Goal: Book appointment/travel/reservation

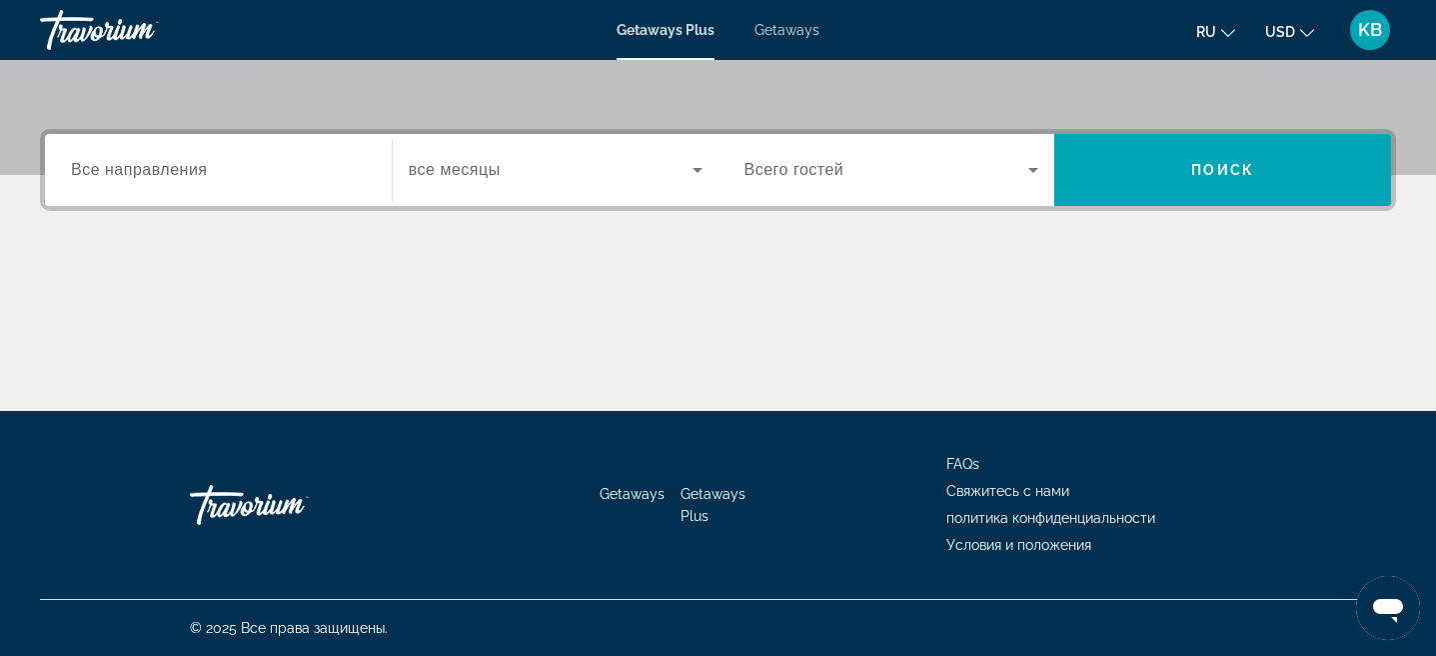
scroll to position [329, 0]
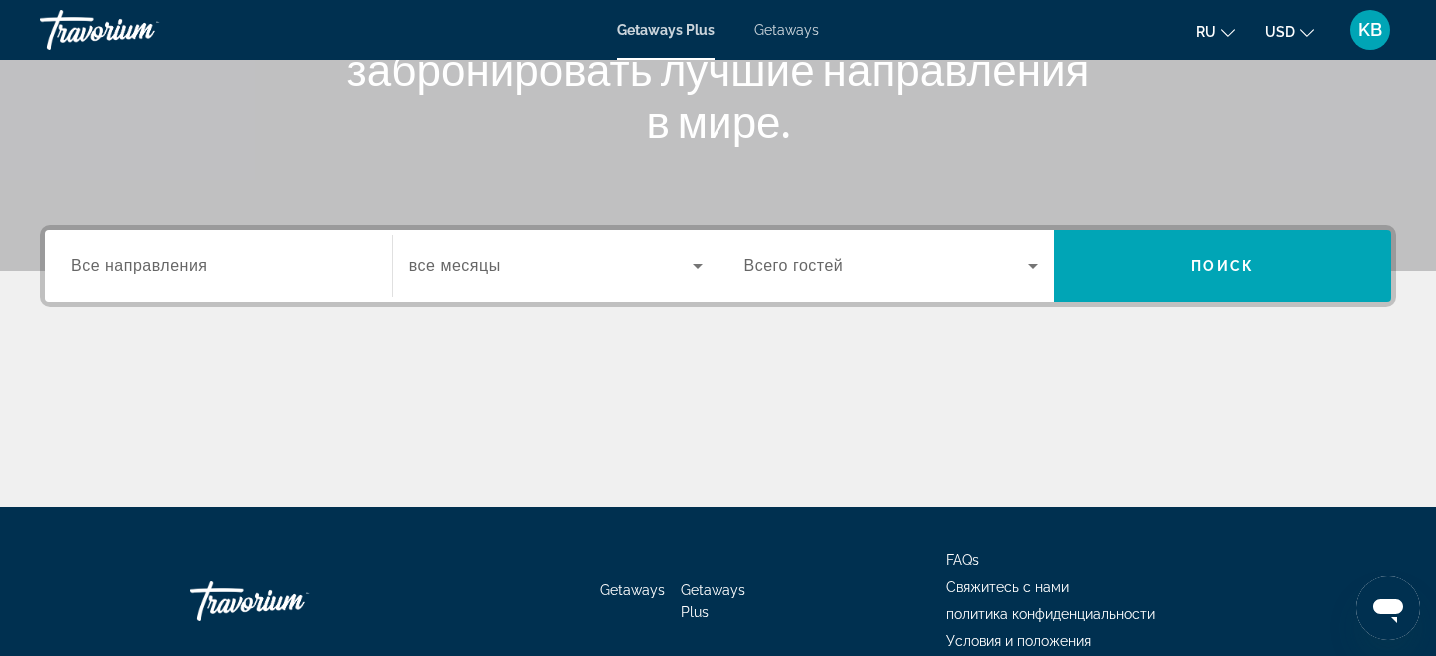
click at [302, 278] on div "Search widget" at bounding box center [218, 266] width 295 height 57
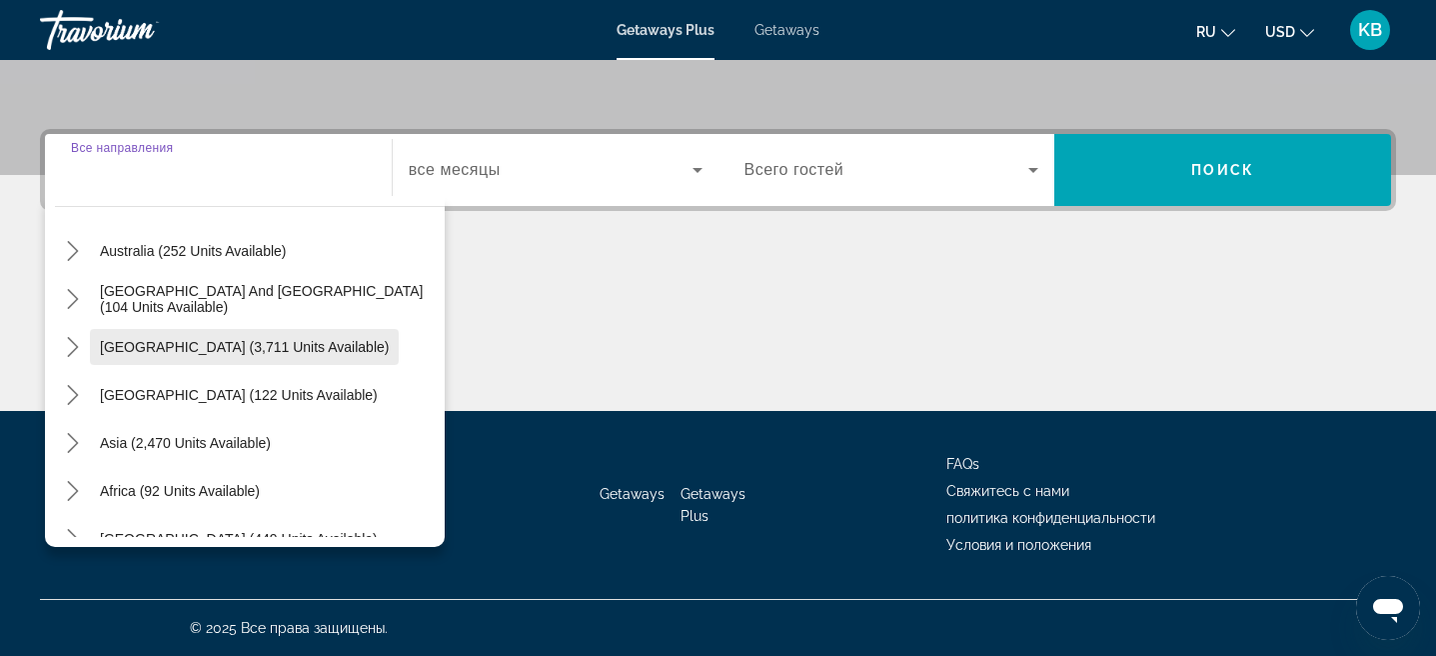
scroll to position [324, 0]
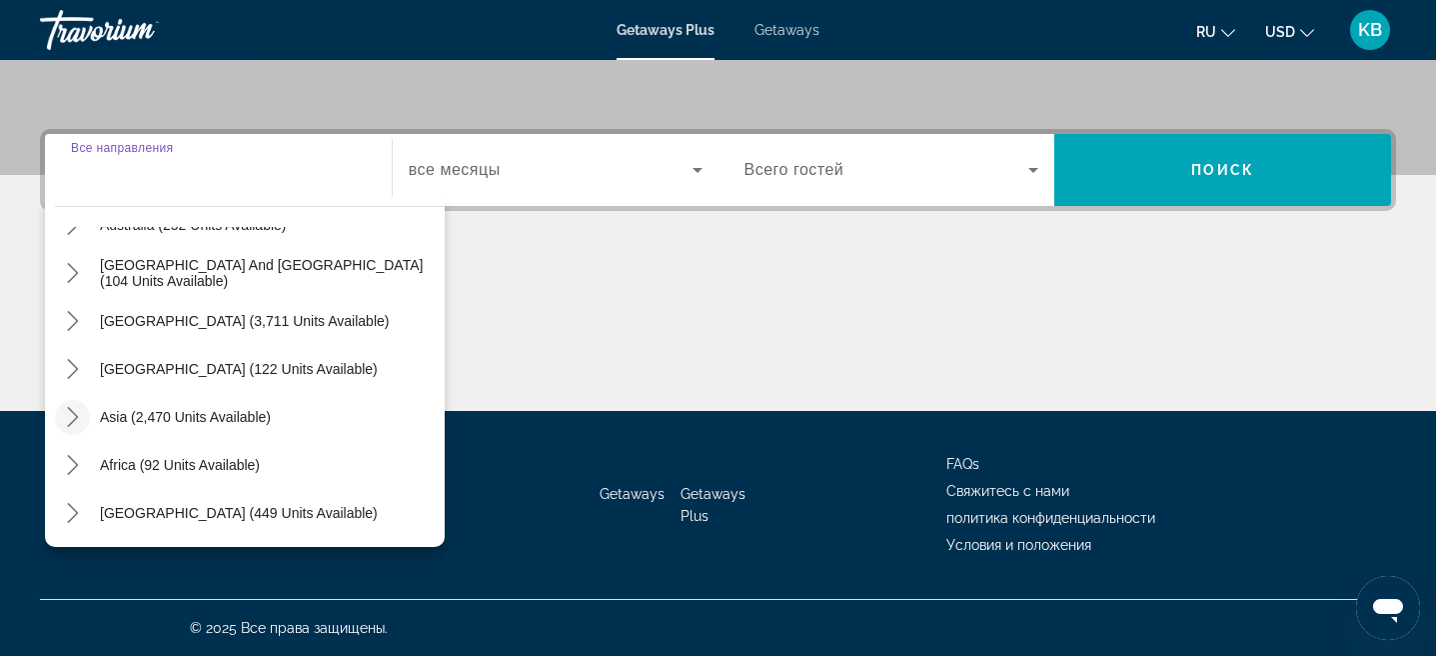
click at [75, 421] on icon "Toggle Asia (2,470 units available) submenu" at bounding box center [73, 417] width 20 height 20
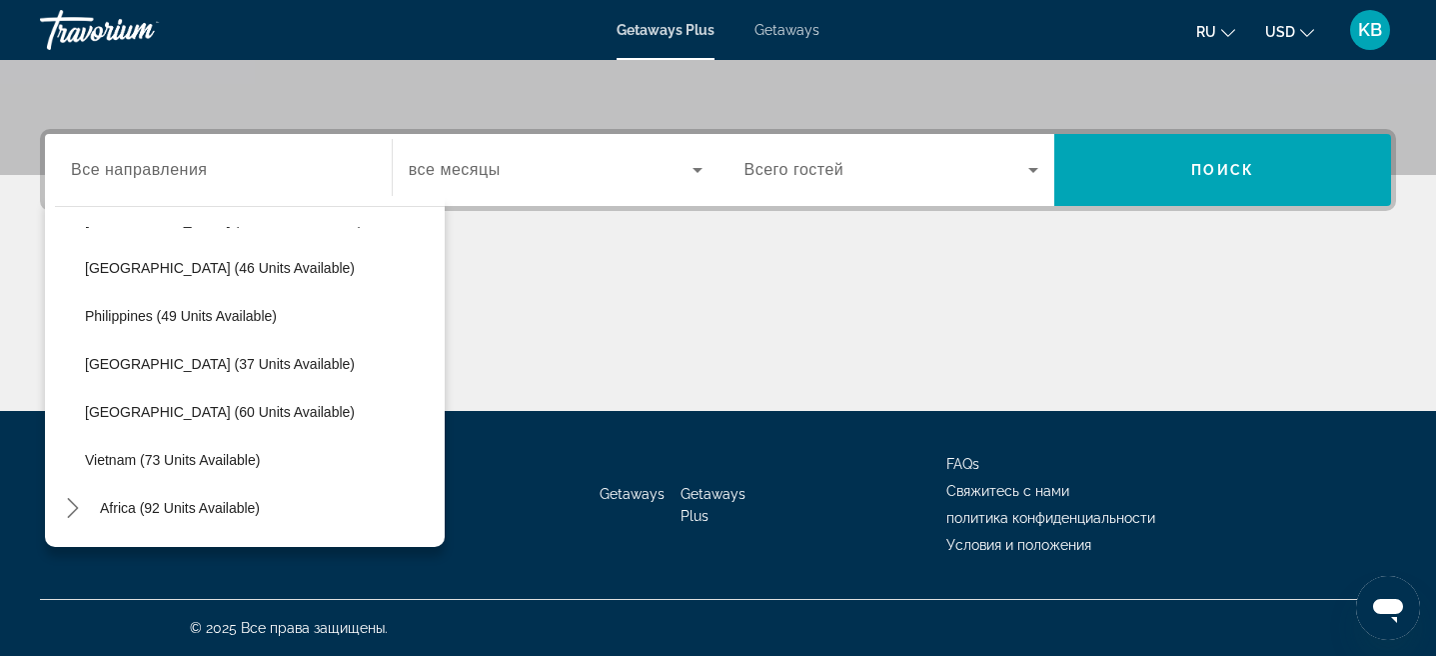
scroll to position [776, 0]
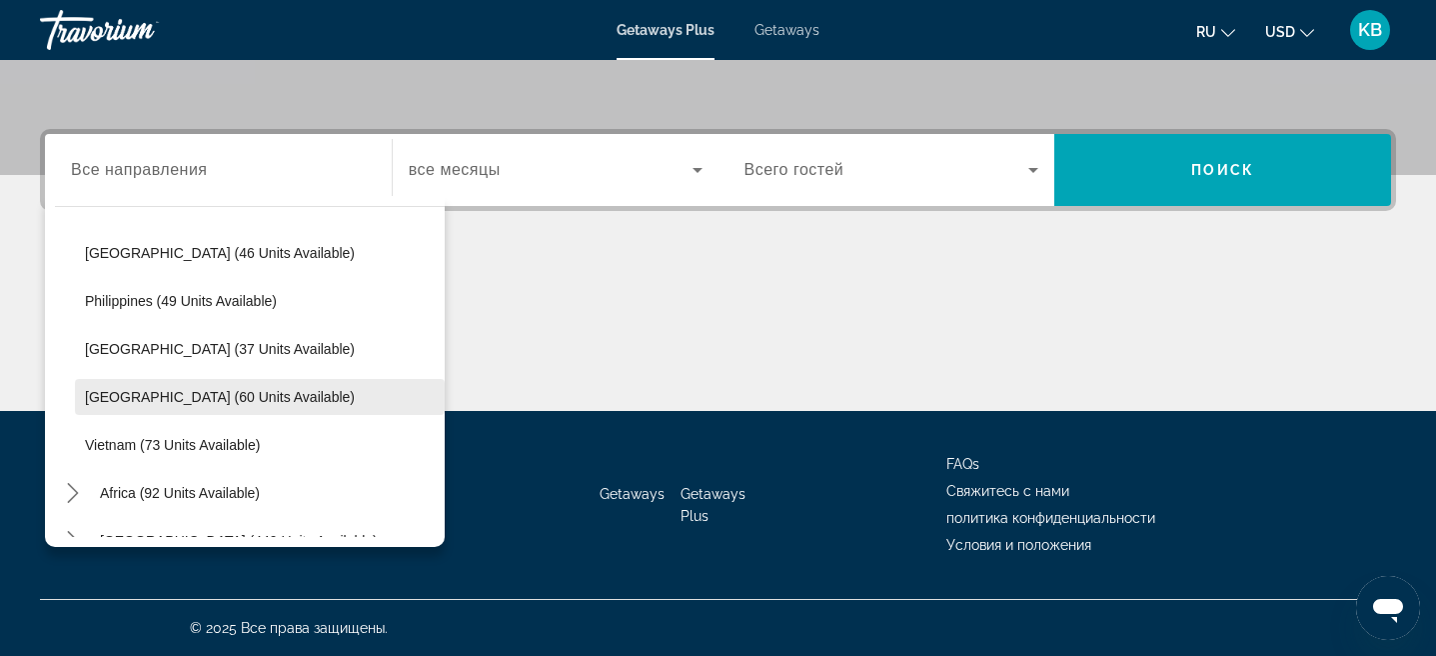
click at [224, 406] on span "Select destination: Thailand (60 units available)" at bounding box center [260, 397] width 370 height 48
type input "**********"
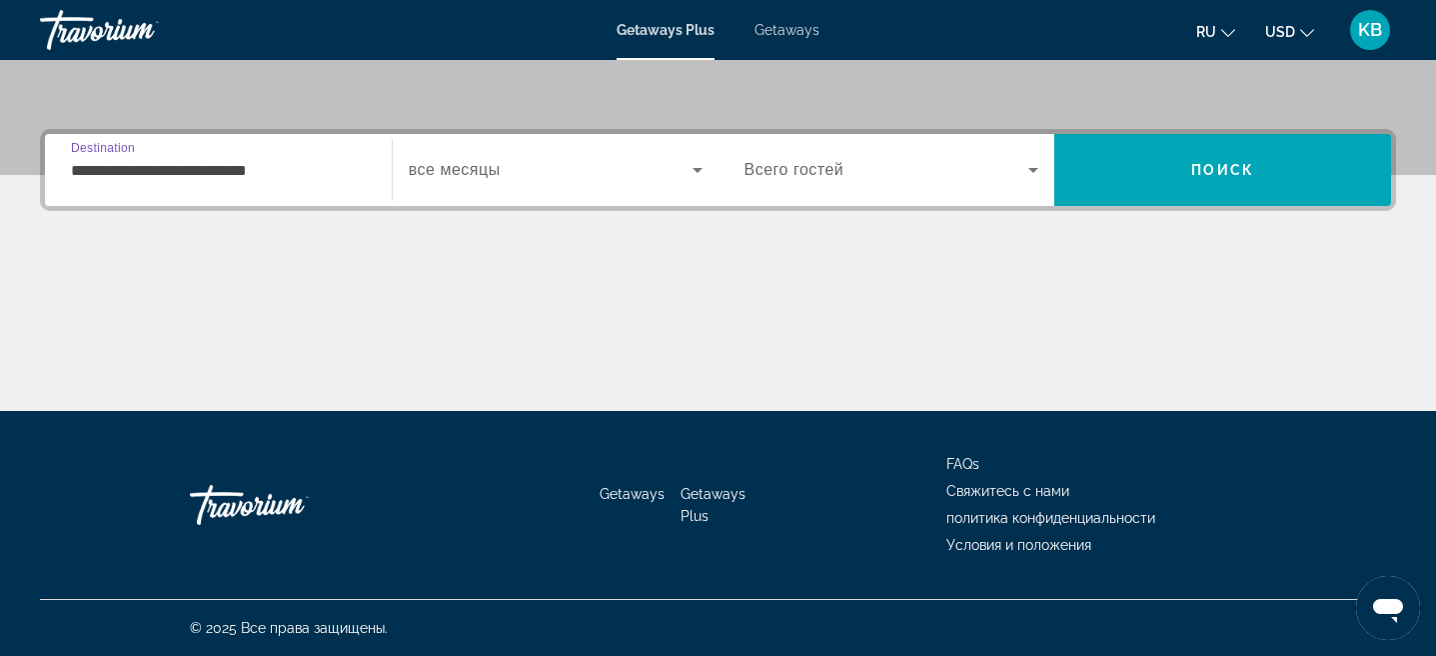
click at [596, 177] on span "Search widget" at bounding box center [551, 170] width 284 height 24
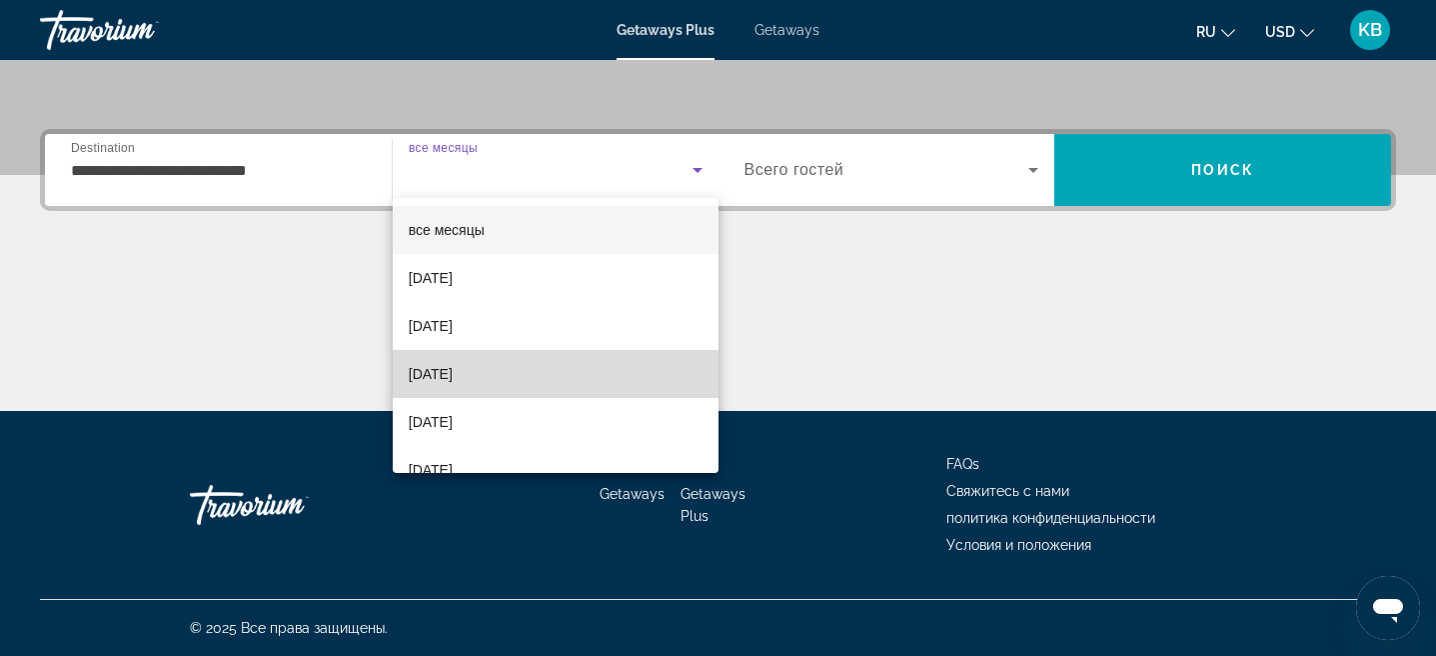
click at [528, 381] on mat-option "December 2025" at bounding box center [556, 374] width 326 height 48
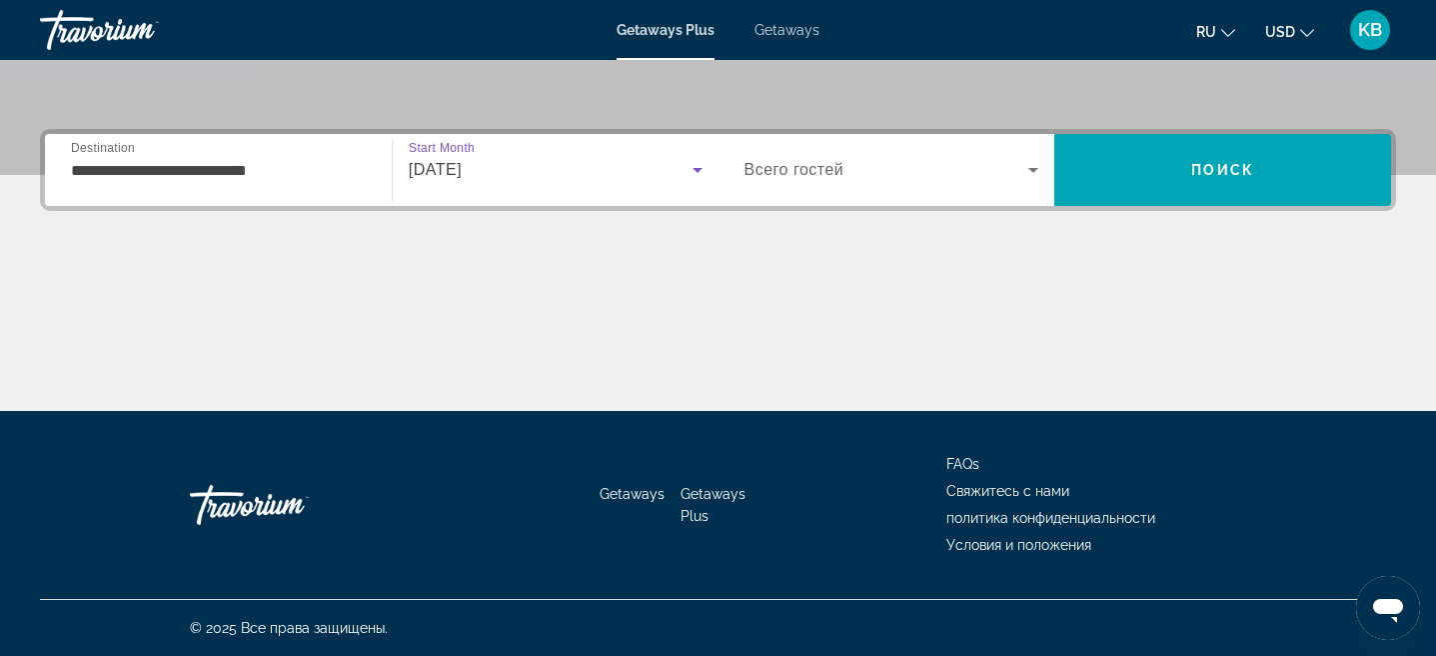
click at [977, 171] on span "Search widget" at bounding box center [887, 170] width 285 height 24
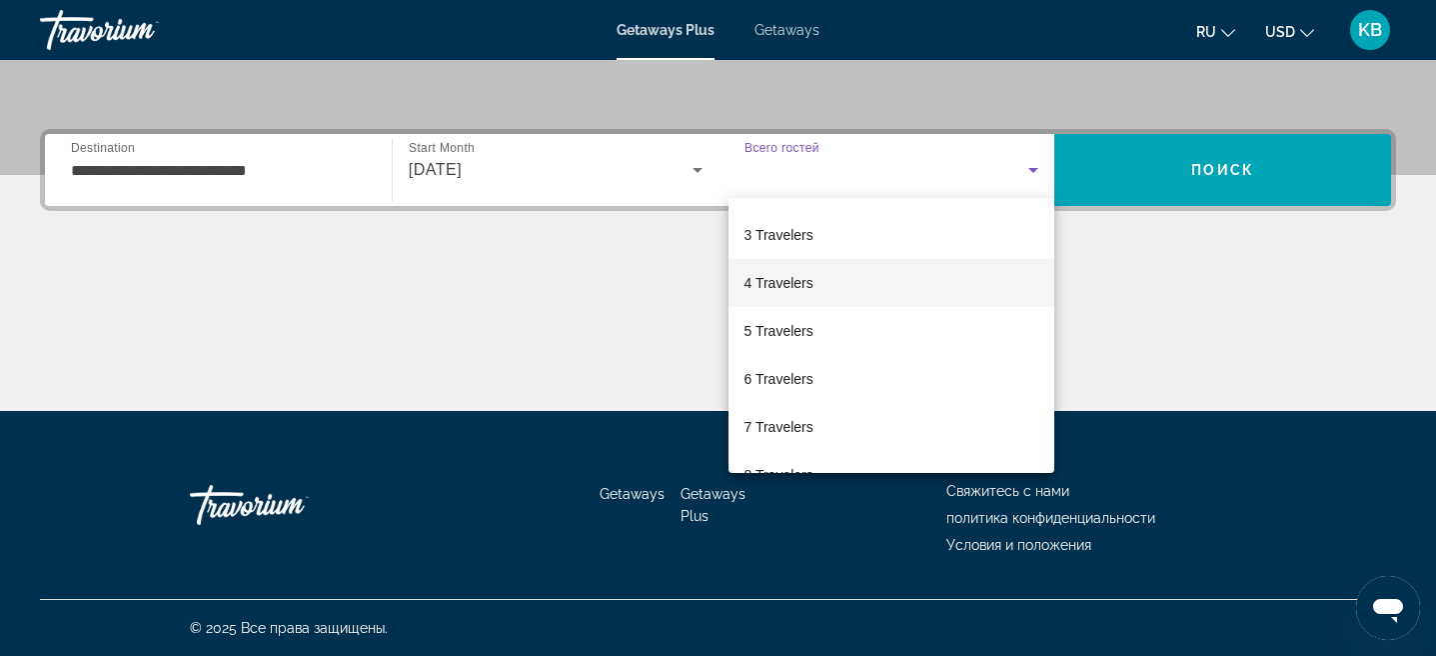
scroll to position [96, 0]
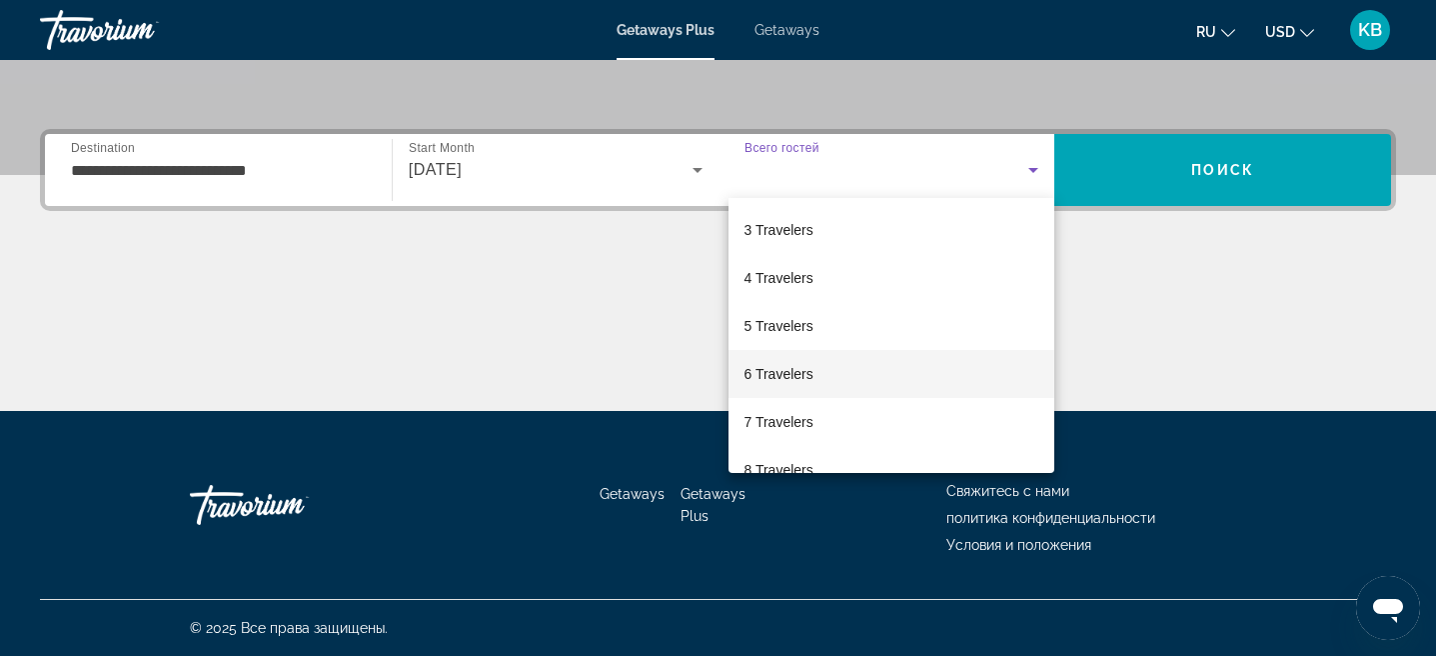
click at [882, 395] on mat-option "6 Travelers" at bounding box center [892, 374] width 327 height 48
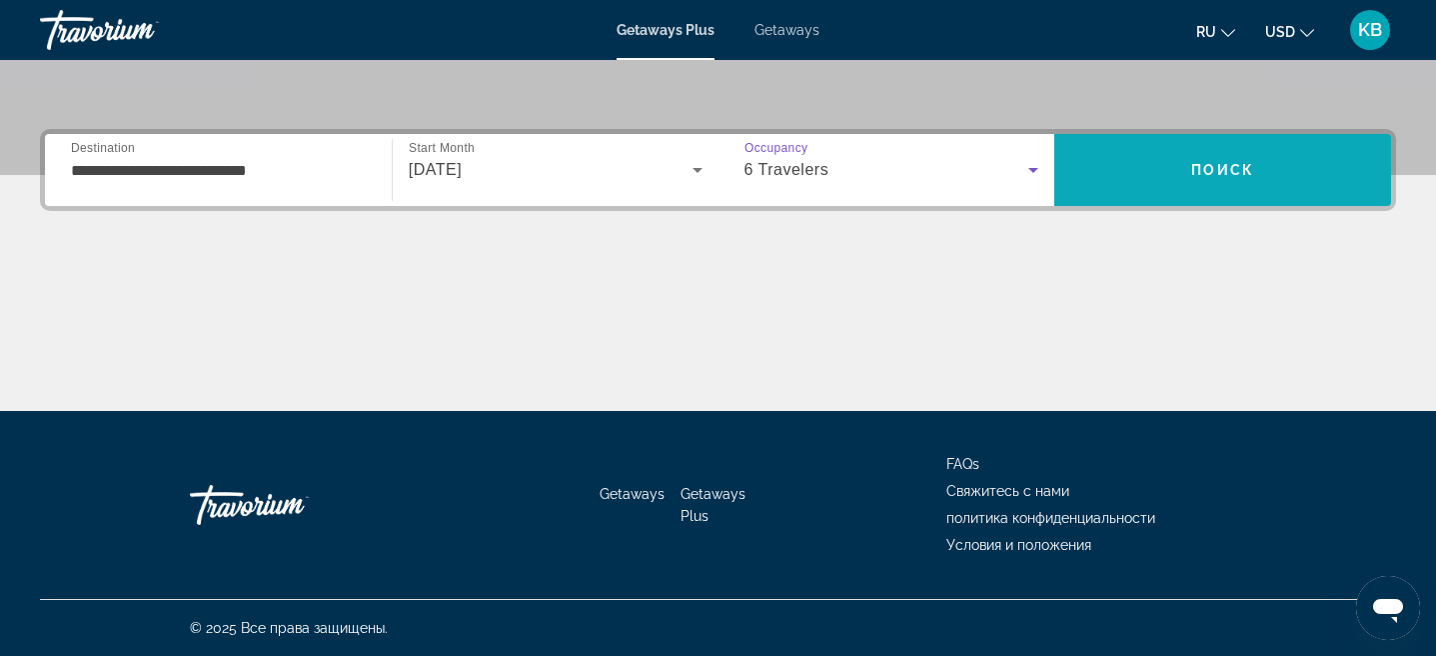
click at [1178, 184] on span "Search" at bounding box center [1223, 170] width 337 height 48
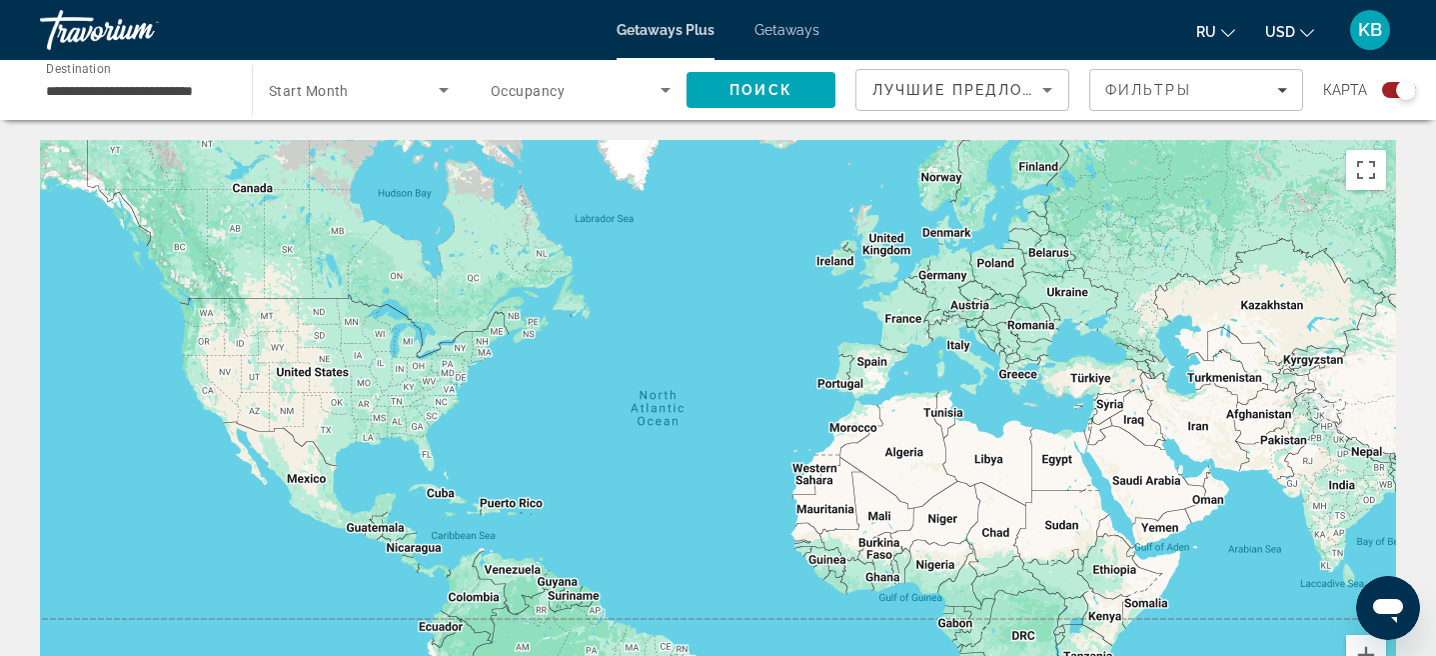
click at [400, 80] on span "Search widget" at bounding box center [354, 90] width 170 height 24
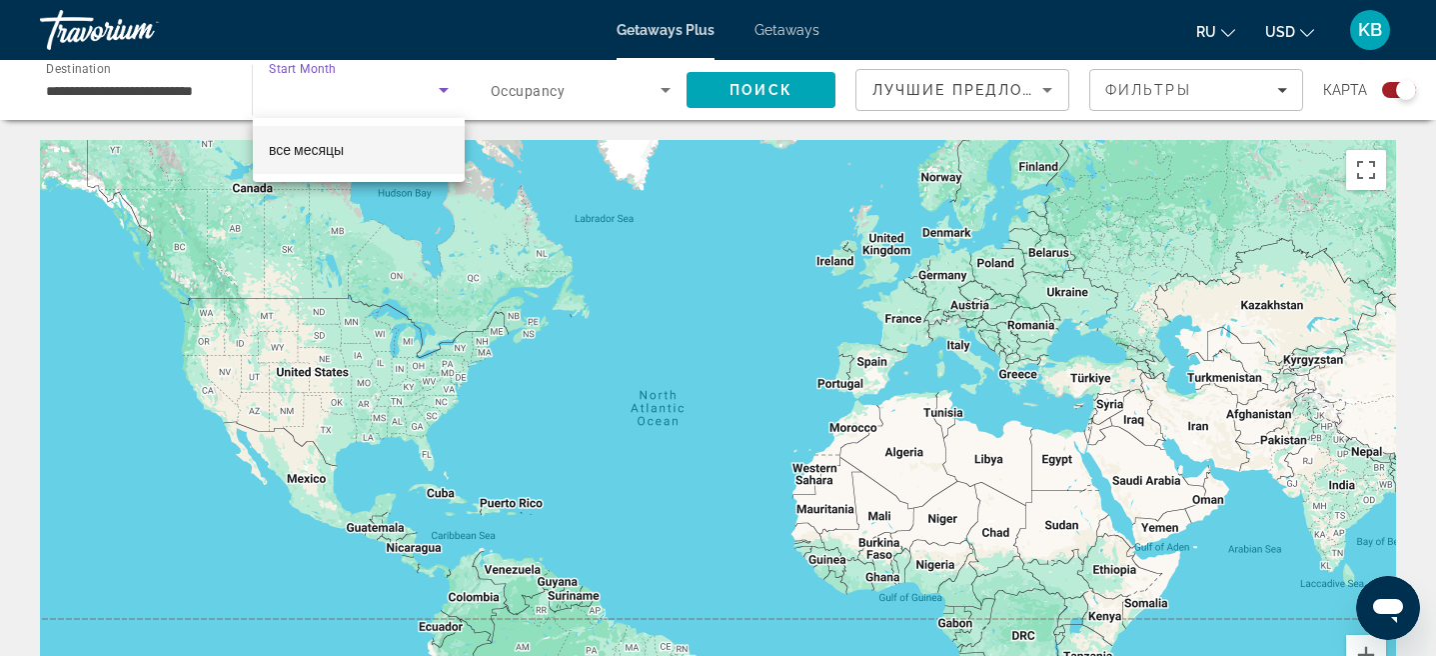
click at [195, 91] on div at bounding box center [718, 328] width 1436 height 656
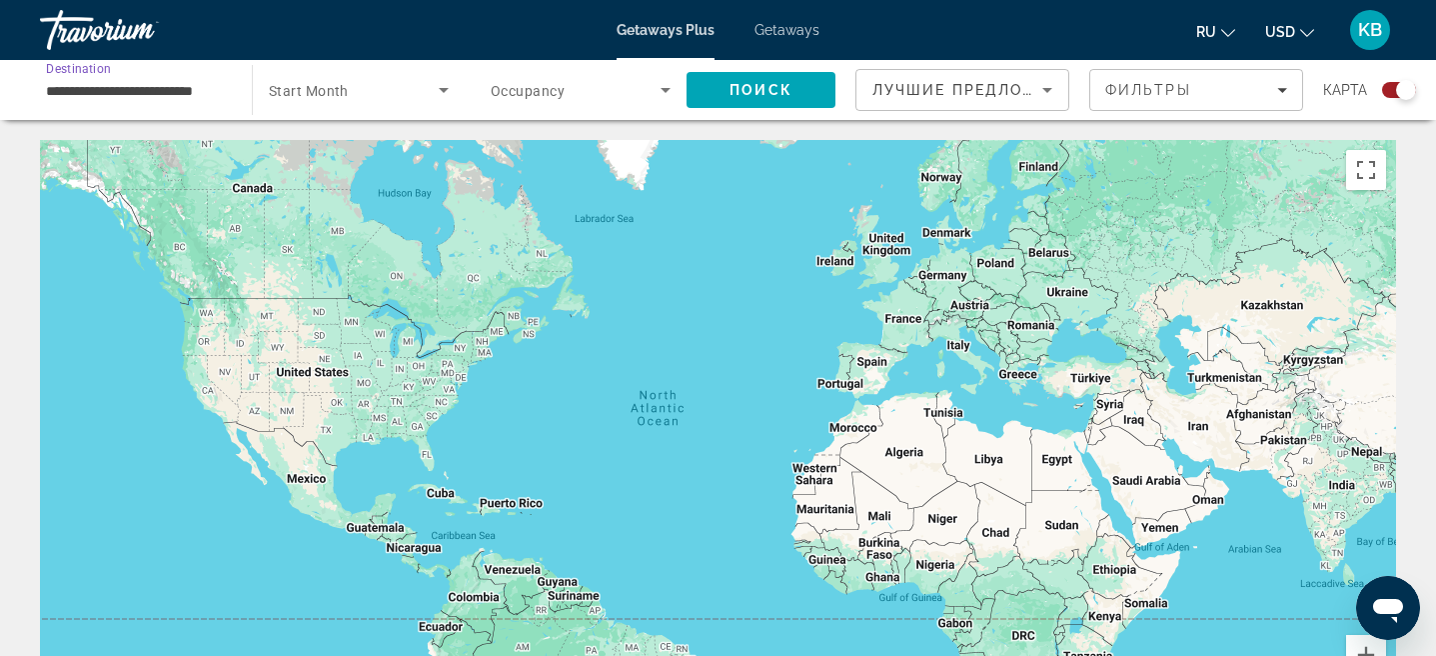
click at [195, 91] on input "**********" at bounding box center [136, 91] width 180 height 24
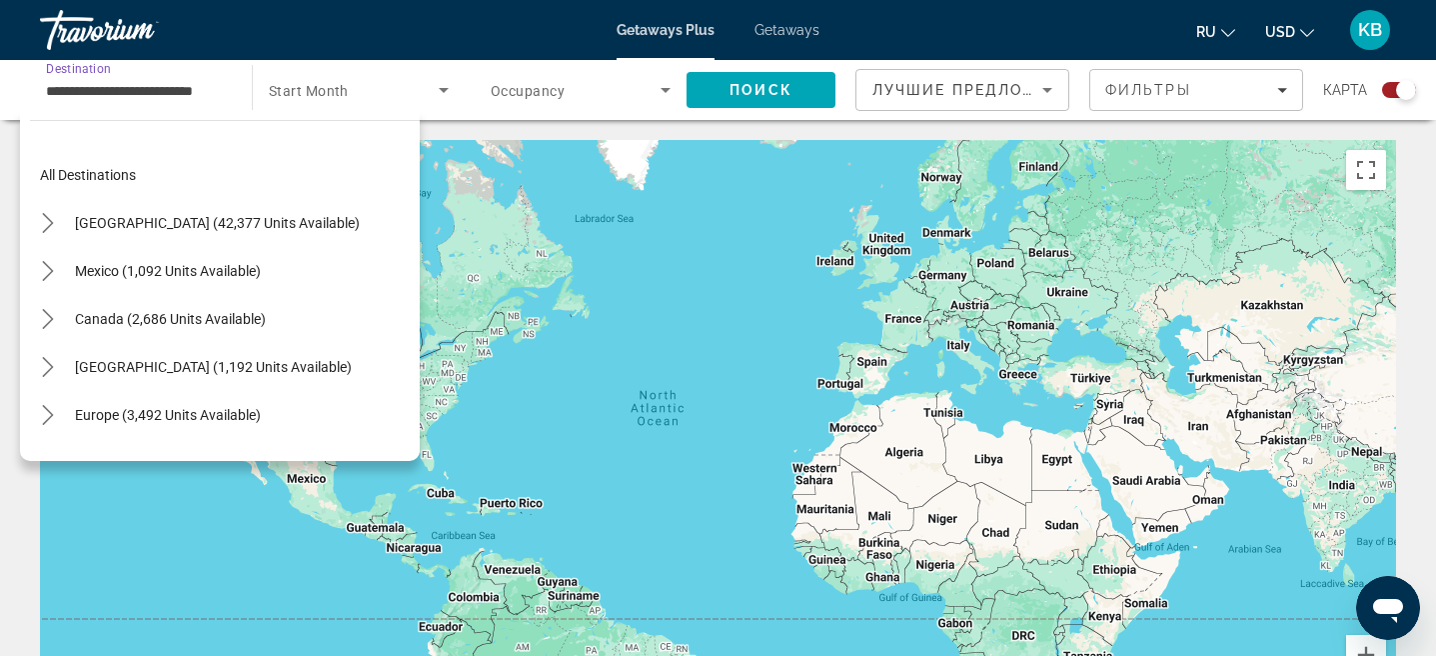
scroll to position [791, 0]
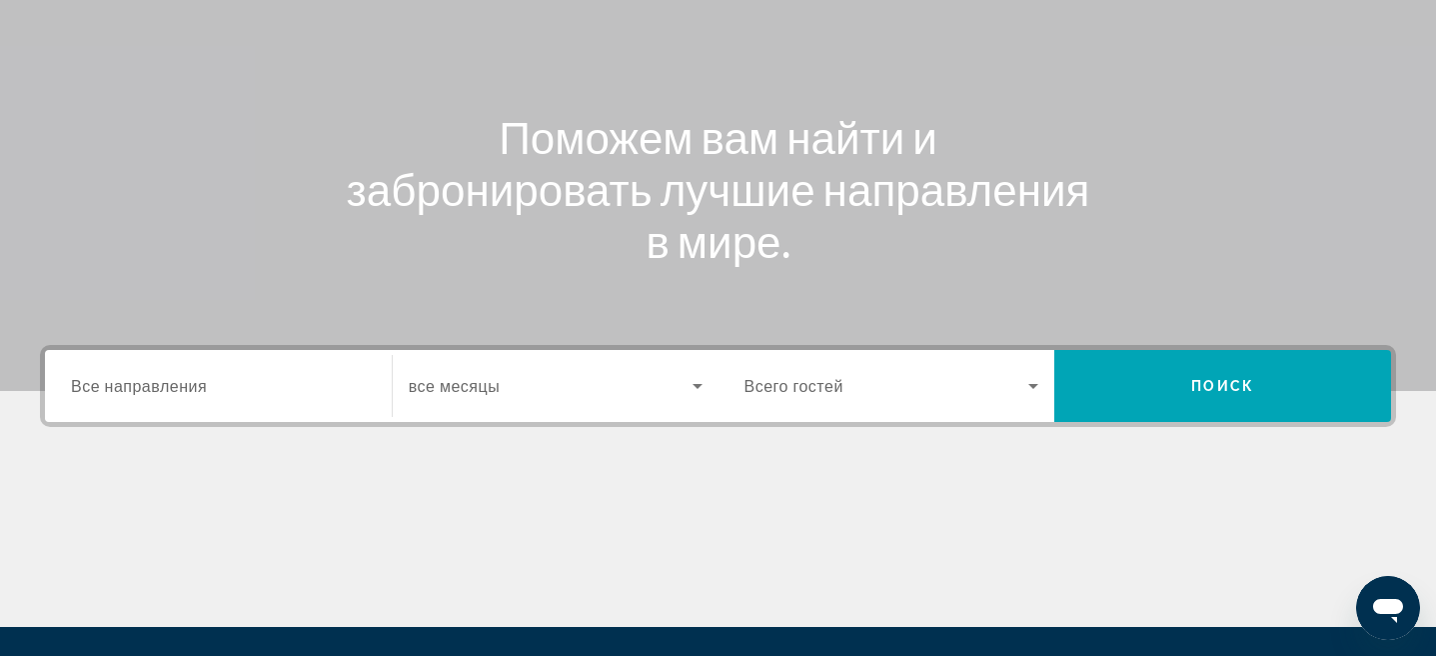
scroll to position [425, 0]
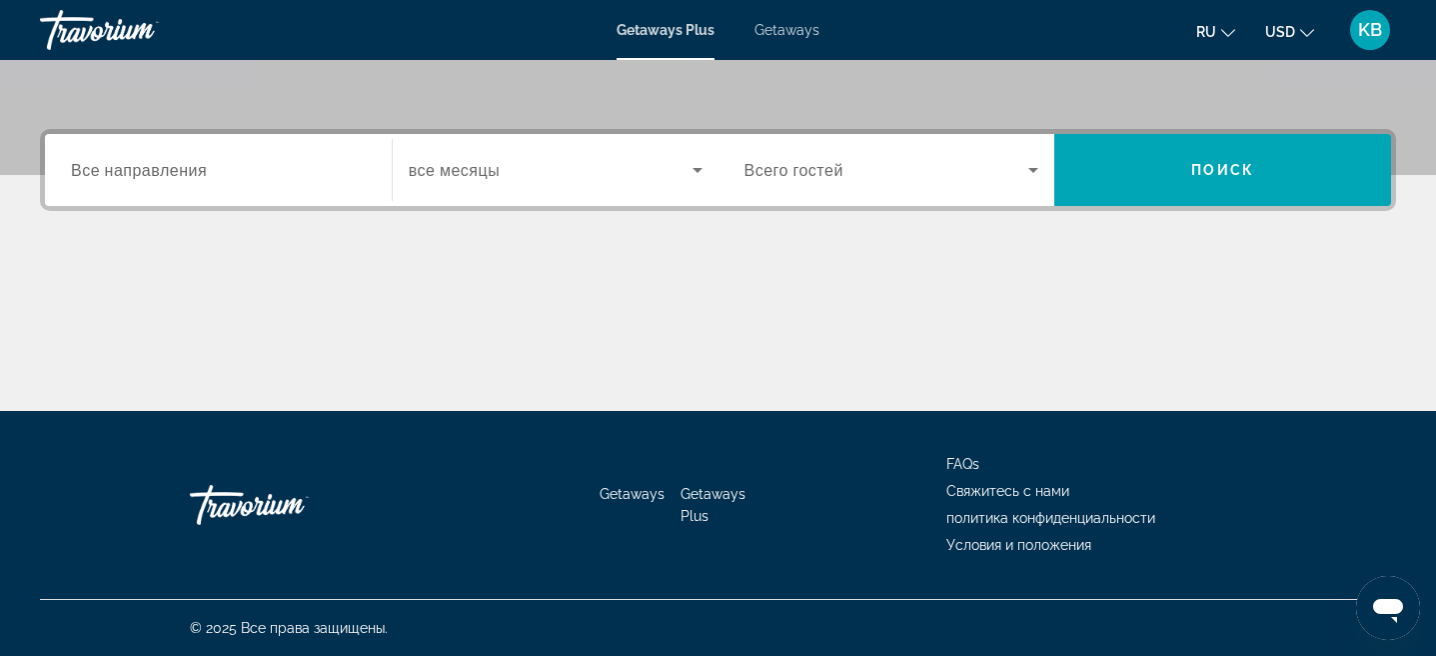
click at [282, 197] on div "Search widget" at bounding box center [218, 170] width 295 height 57
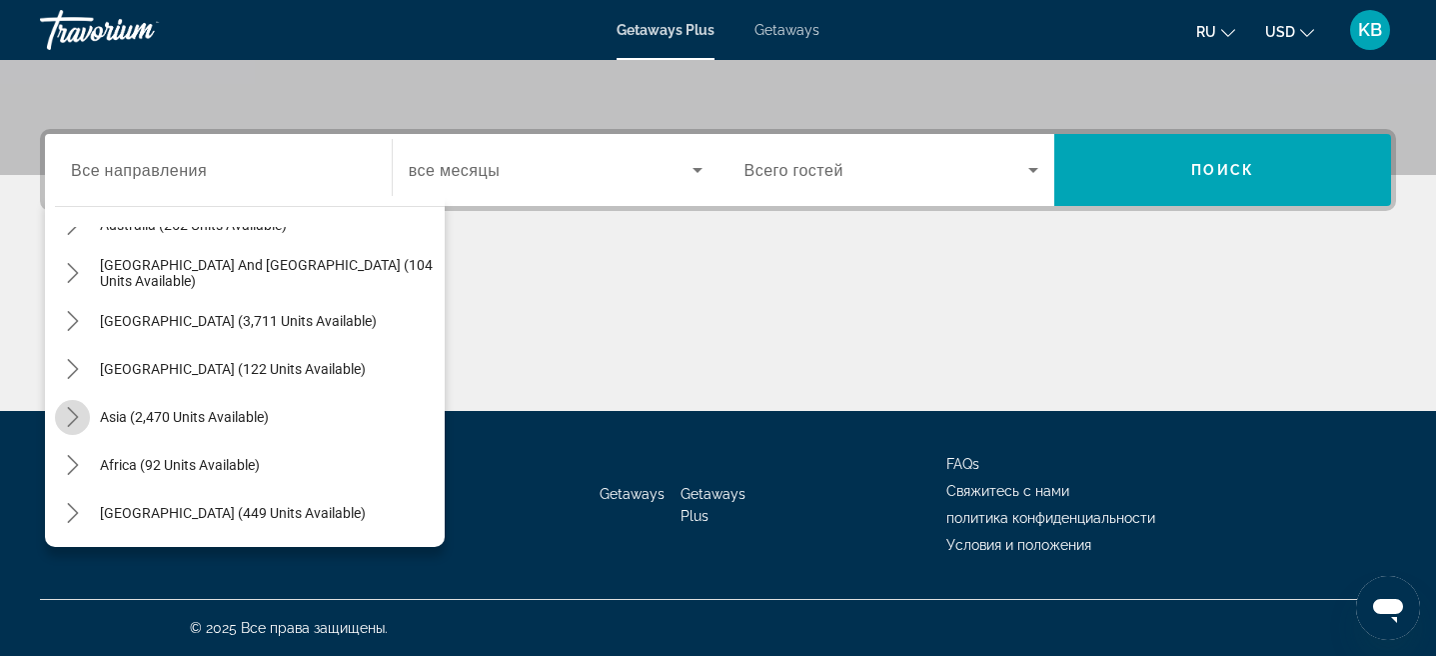
click at [76, 427] on mat-icon "Toggle Asia (2,470 units available) submenu" at bounding box center [72, 417] width 35 height 35
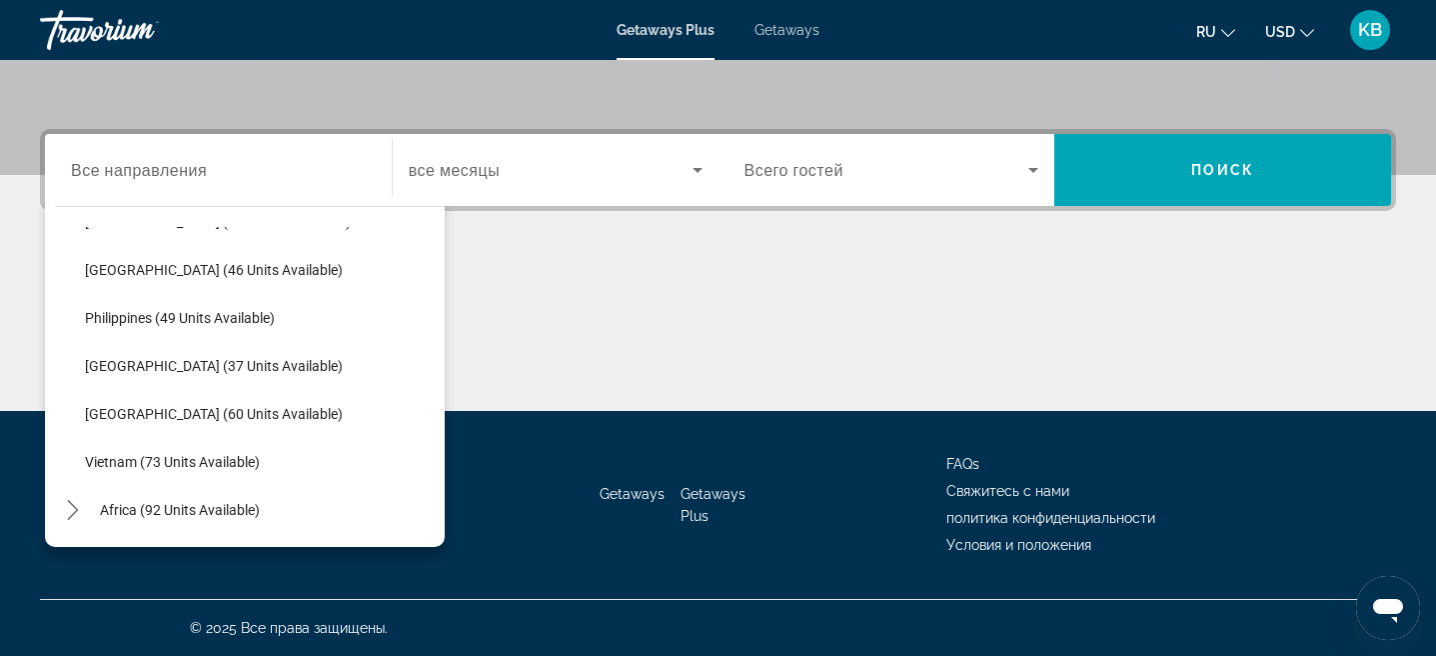
scroll to position [769, 0]
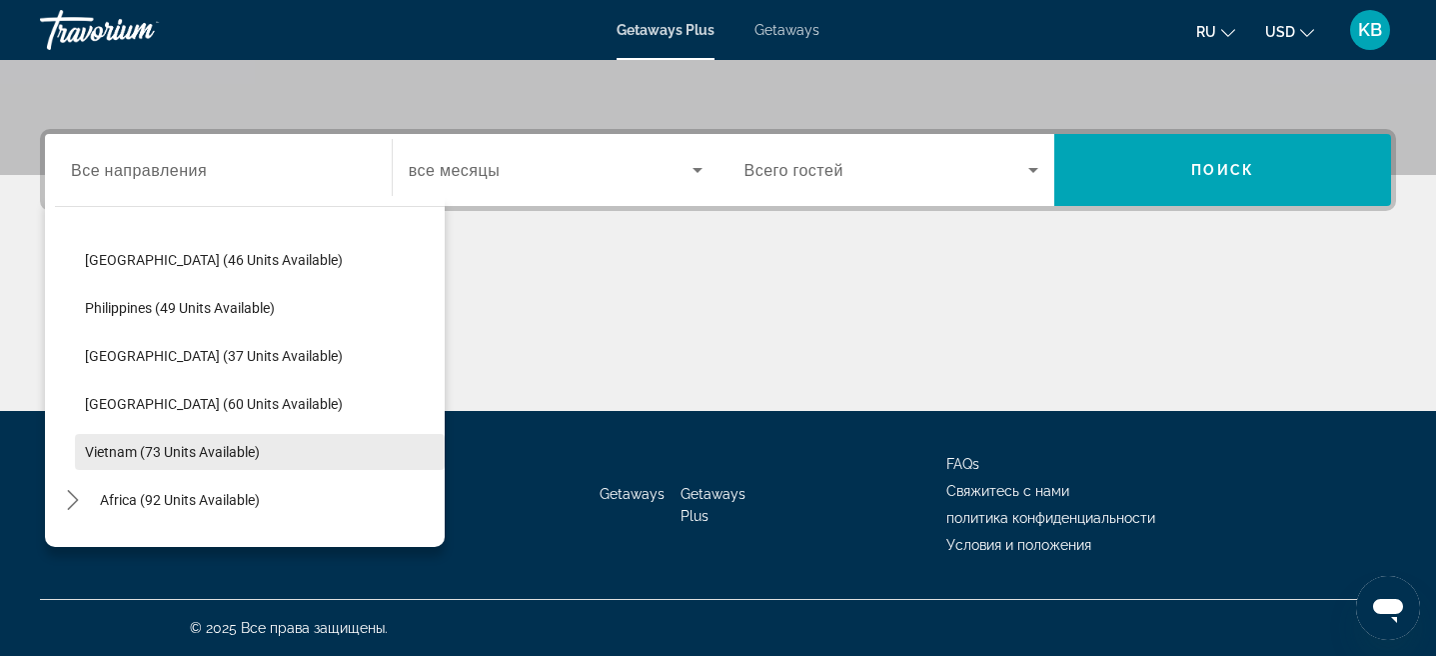
click at [211, 453] on span "Vietnam (73 units available)" at bounding box center [172, 452] width 175 height 16
type input "**********"
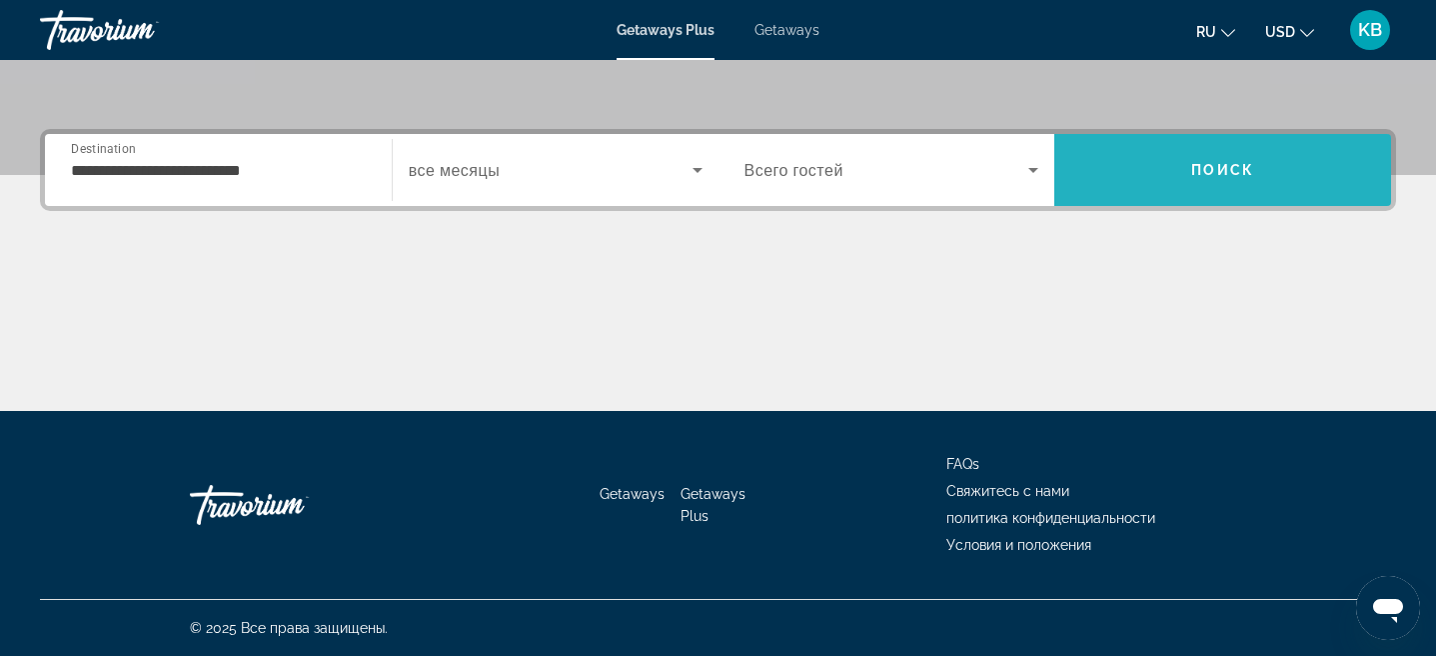
click at [1218, 149] on span "Search" at bounding box center [1223, 170] width 337 height 48
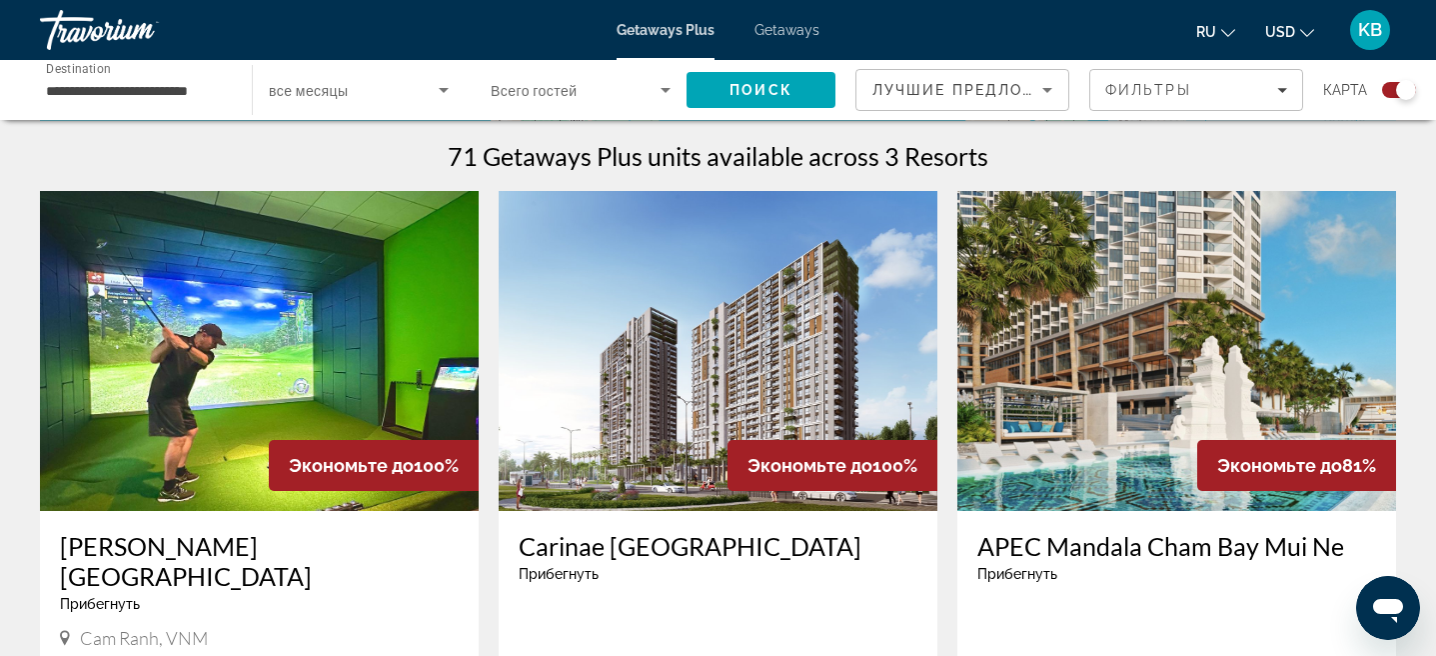
scroll to position [593, 0]
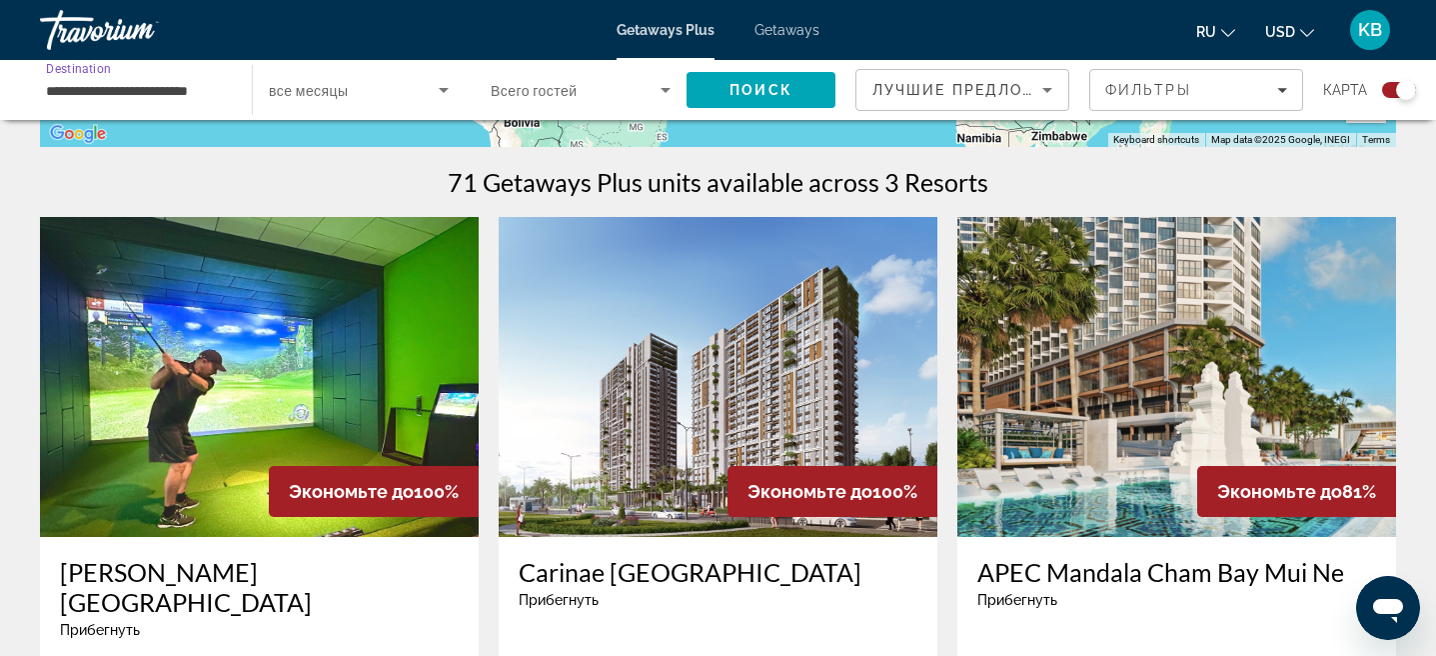
click at [210, 100] on input "**********" at bounding box center [136, 91] width 180 height 24
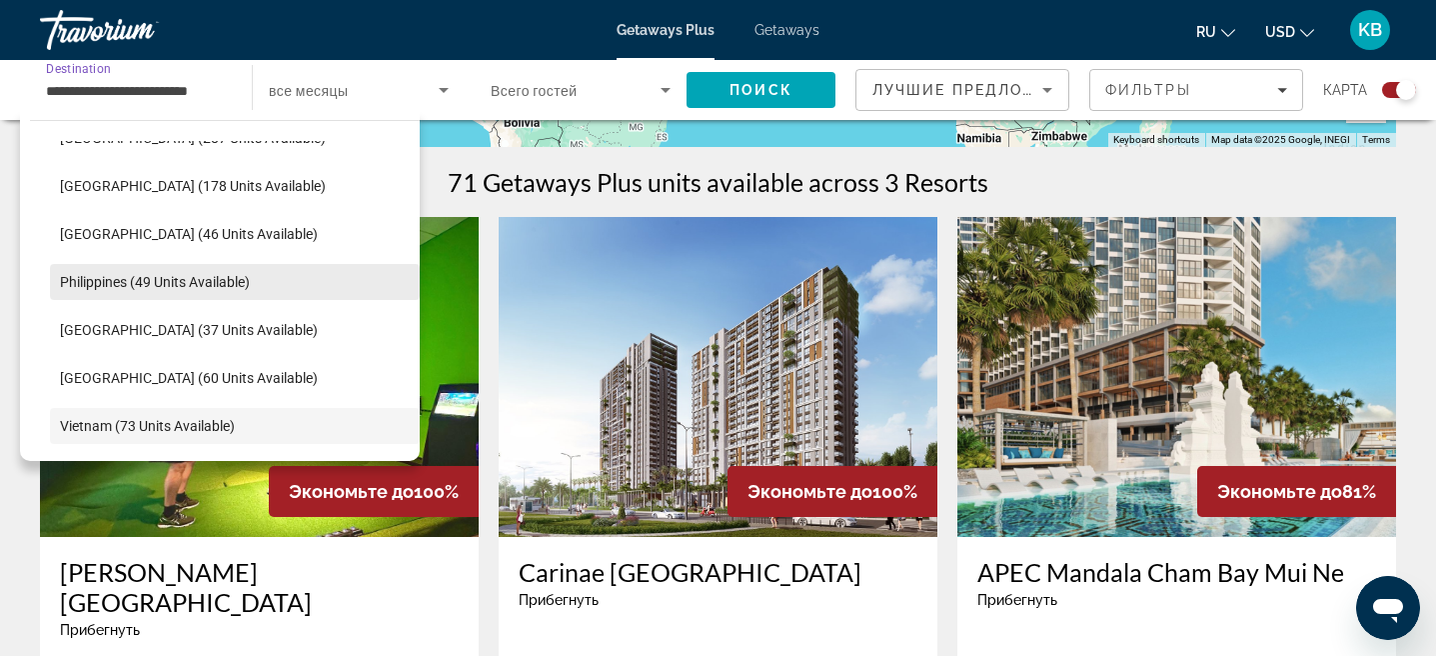
scroll to position [707, 0]
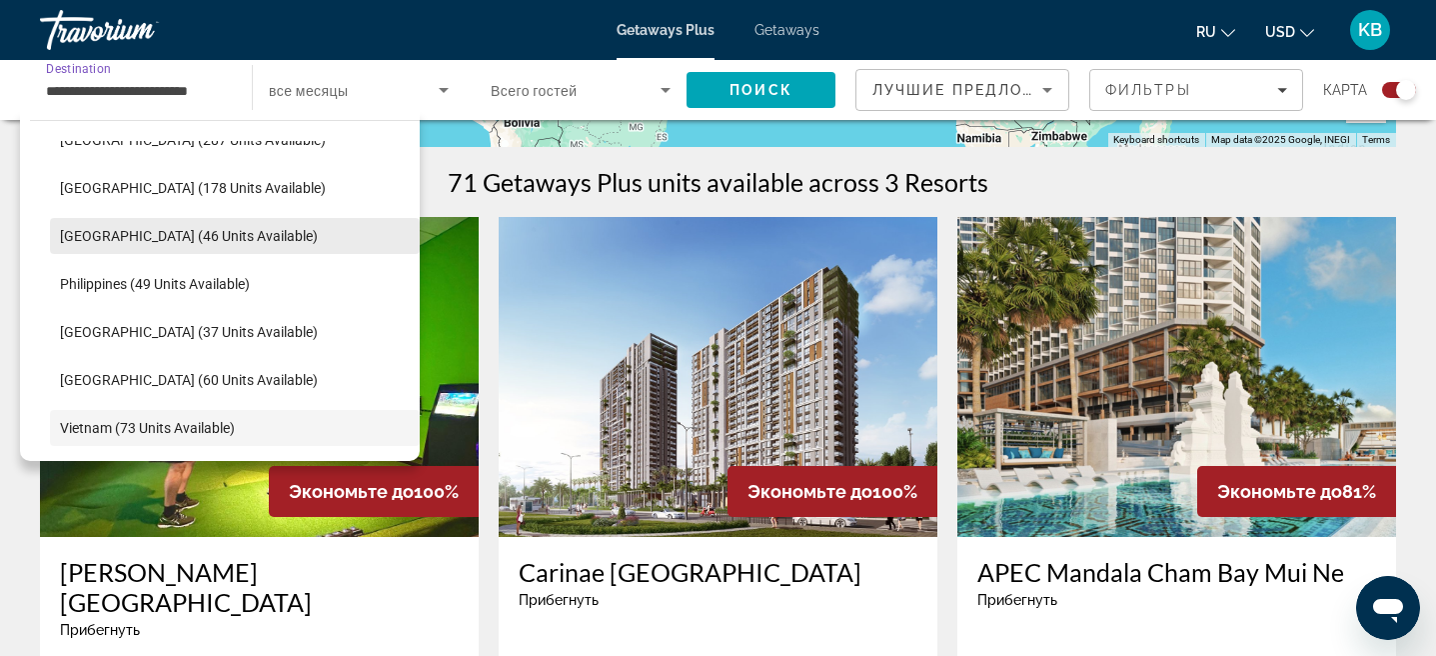
click at [201, 233] on span "Maldives (46 units available)" at bounding box center [189, 236] width 258 height 16
type input "**********"
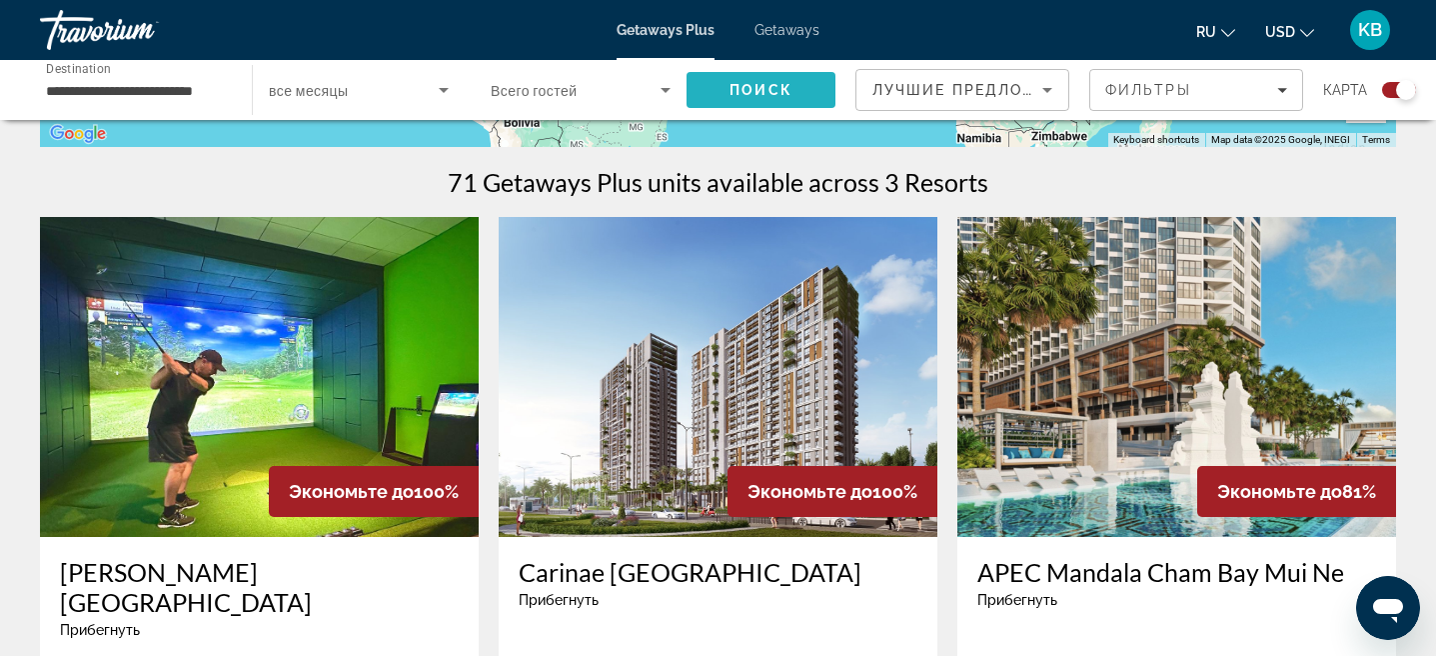
click at [791, 95] on span "Поиск" at bounding box center [761, 90] width 63 height 16
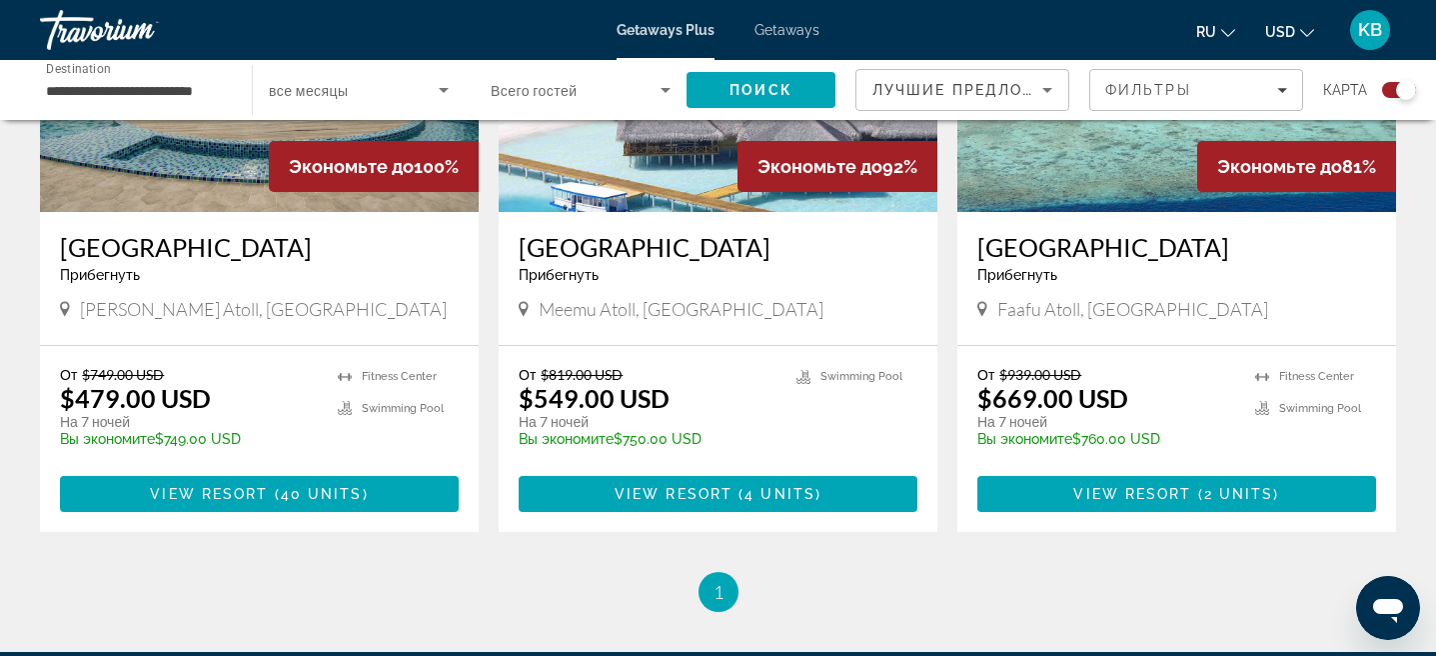
scroll to position [923, 0]
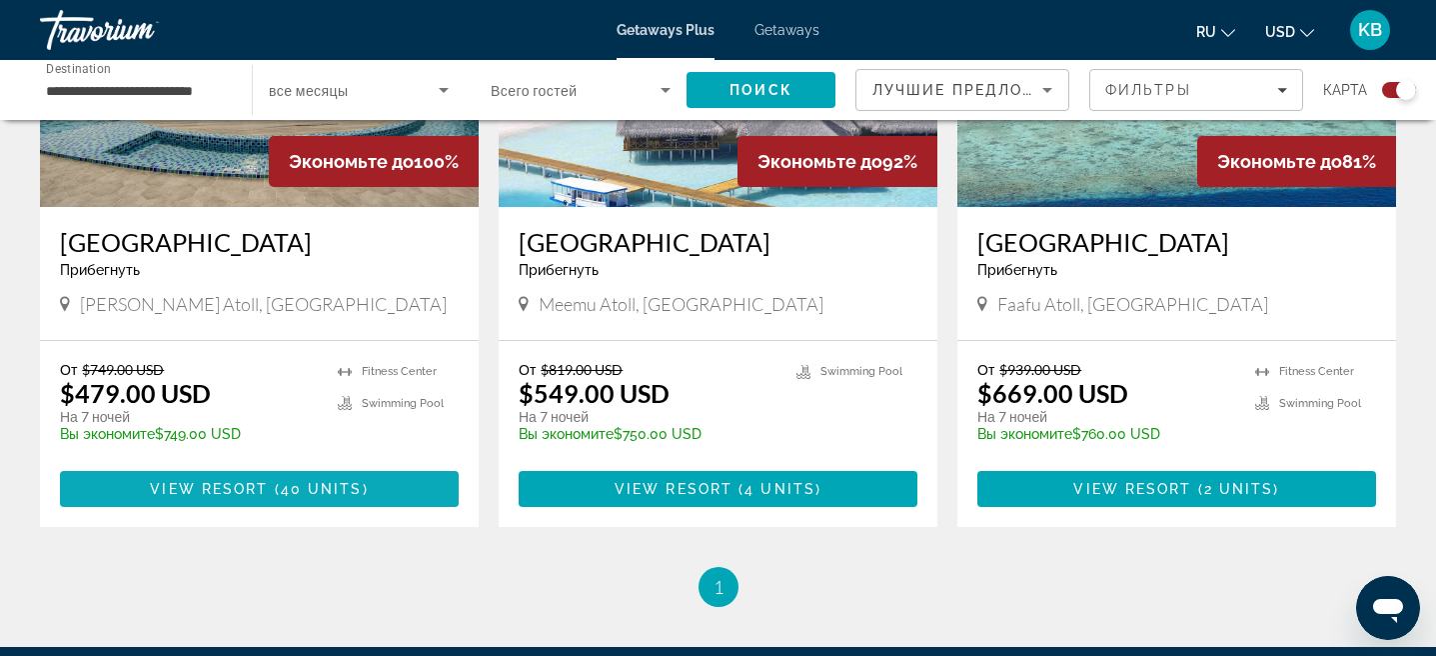
click at [381, 480] on span "Main content" at bounding box center [259, 489] width 399 height 48
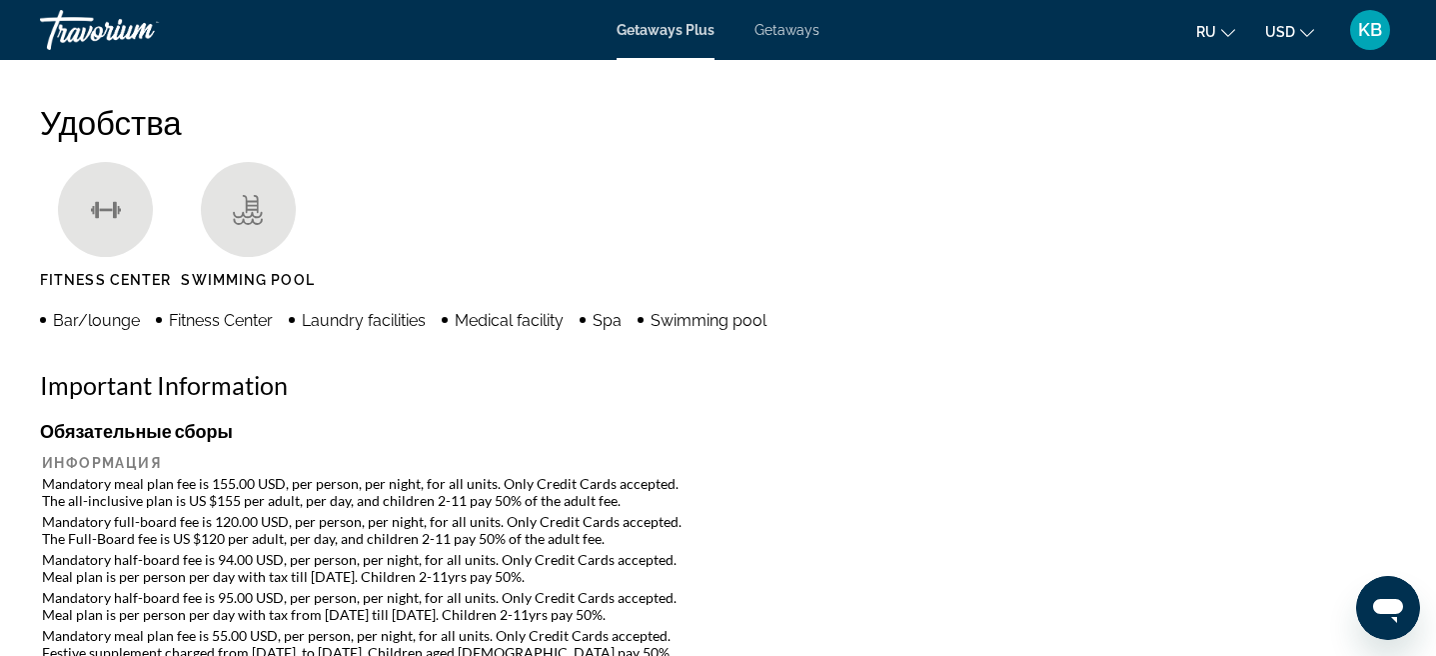
scroll to position [1478, 0]
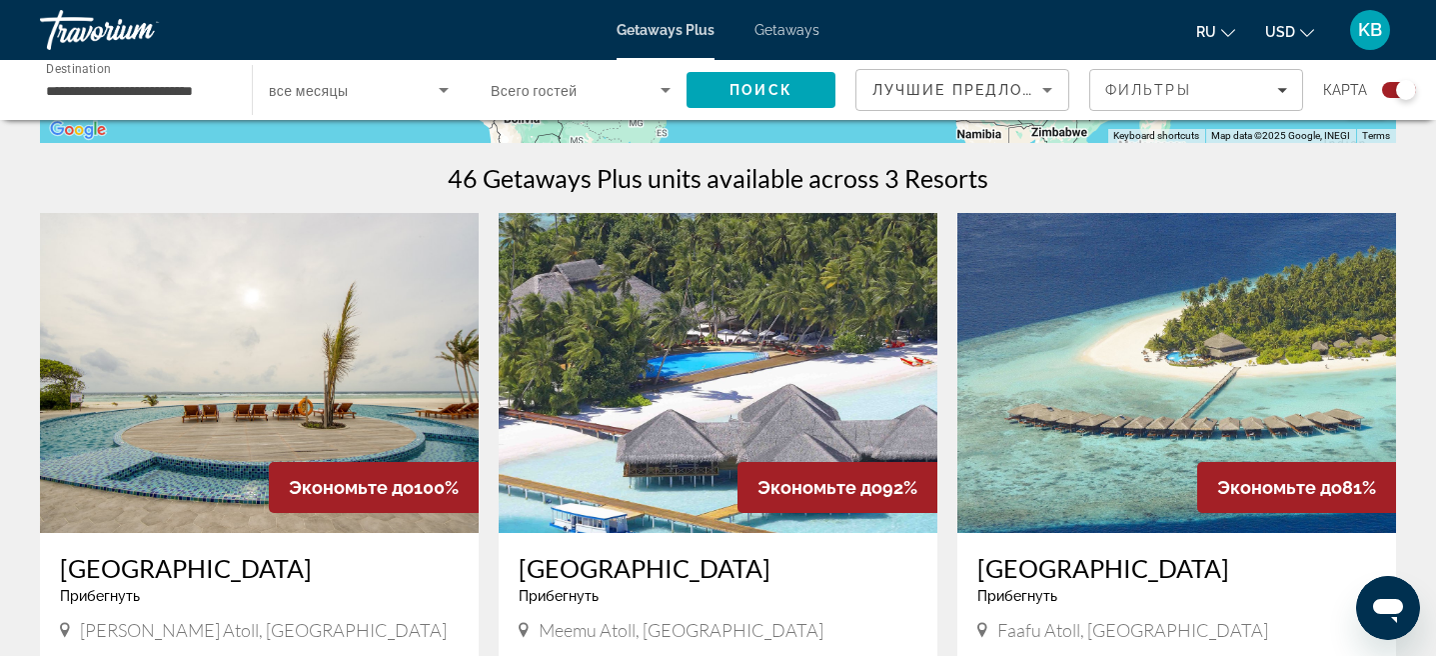
scroll to position [575, 0]
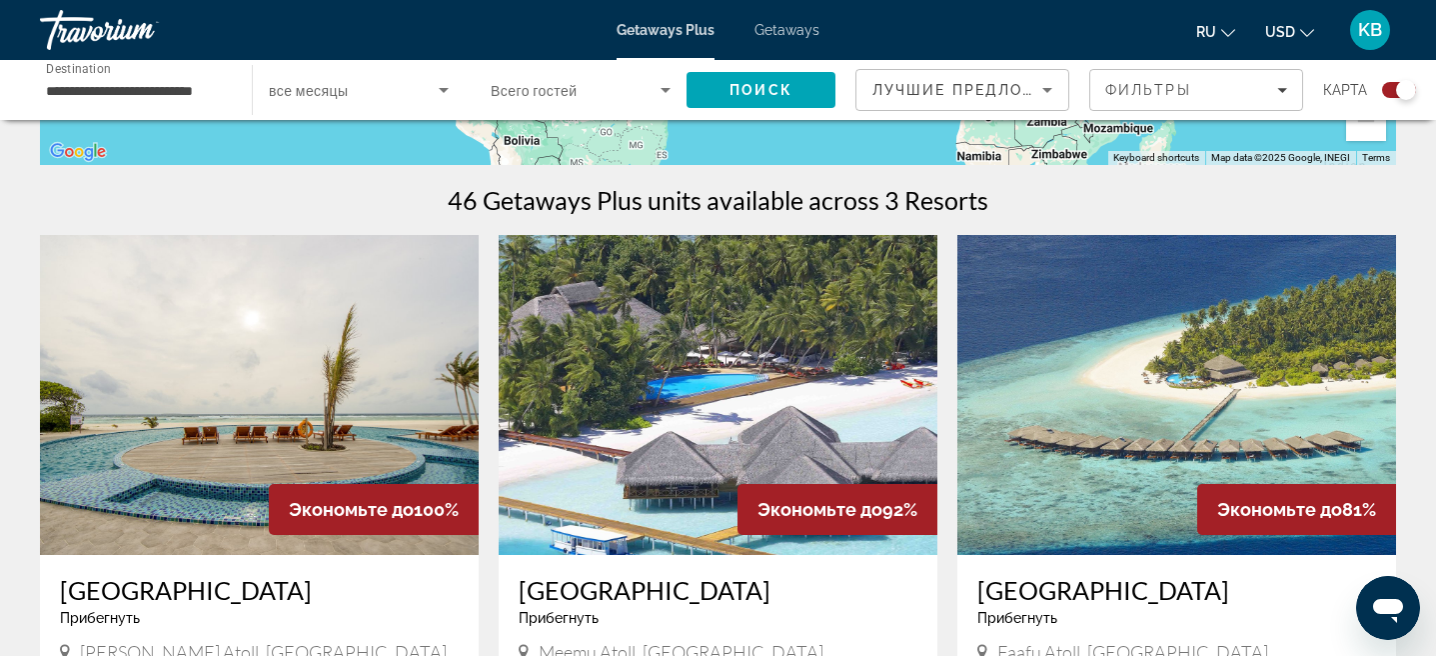
click at [157, 100] on input "**********" at bounding box center [136, 91] width 180 height 24
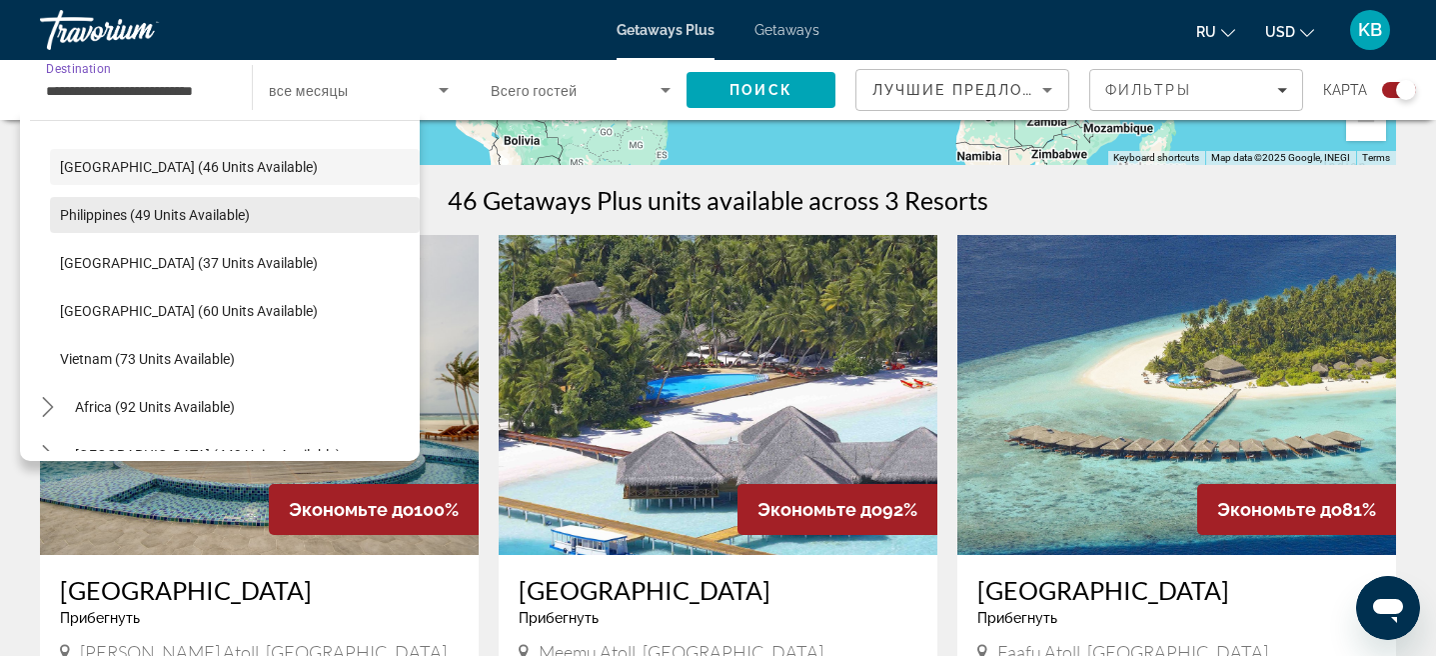
scroll to position [779, 0]
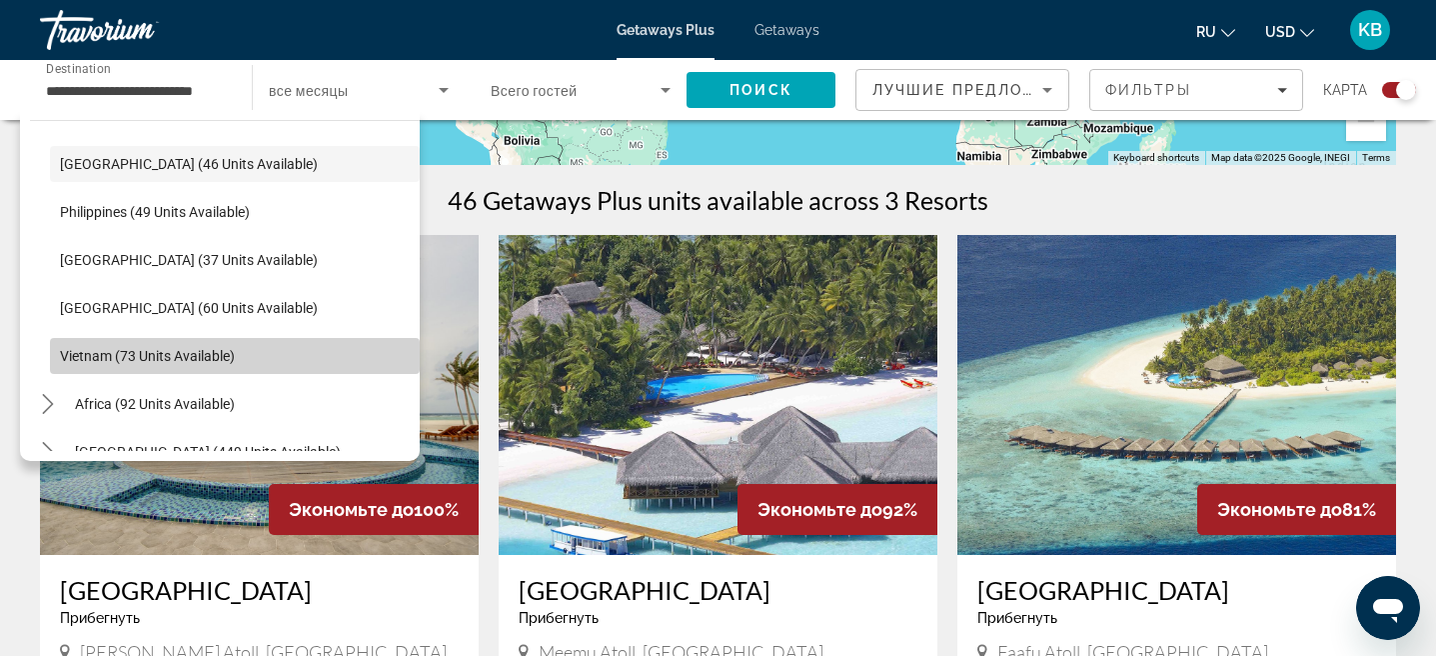
click at [143, 359] on span "Vietnam (73 units available)" at bounding box center [147, 356] width 175 height 16
type input "**********"
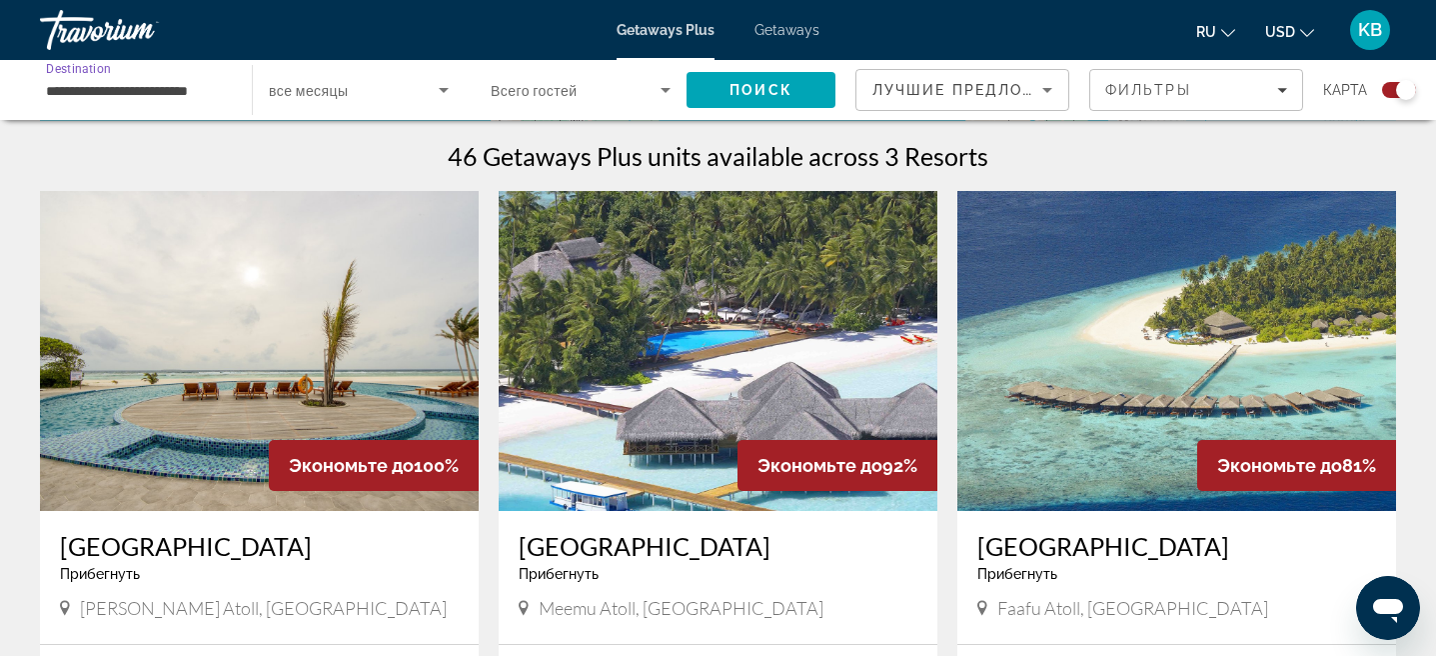
scroll to position [618, 0]
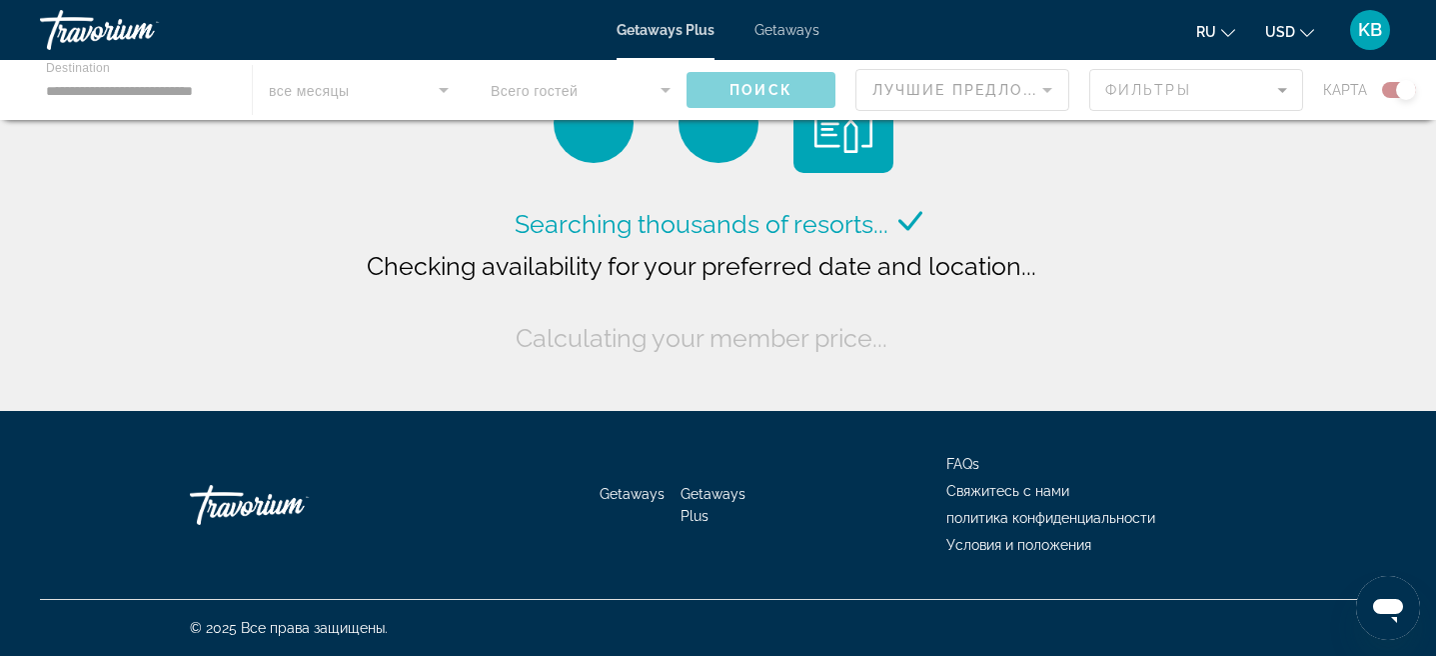
click at [136, 83] on div "Main content" at bounding box center [718, 90] width 1436 height 60
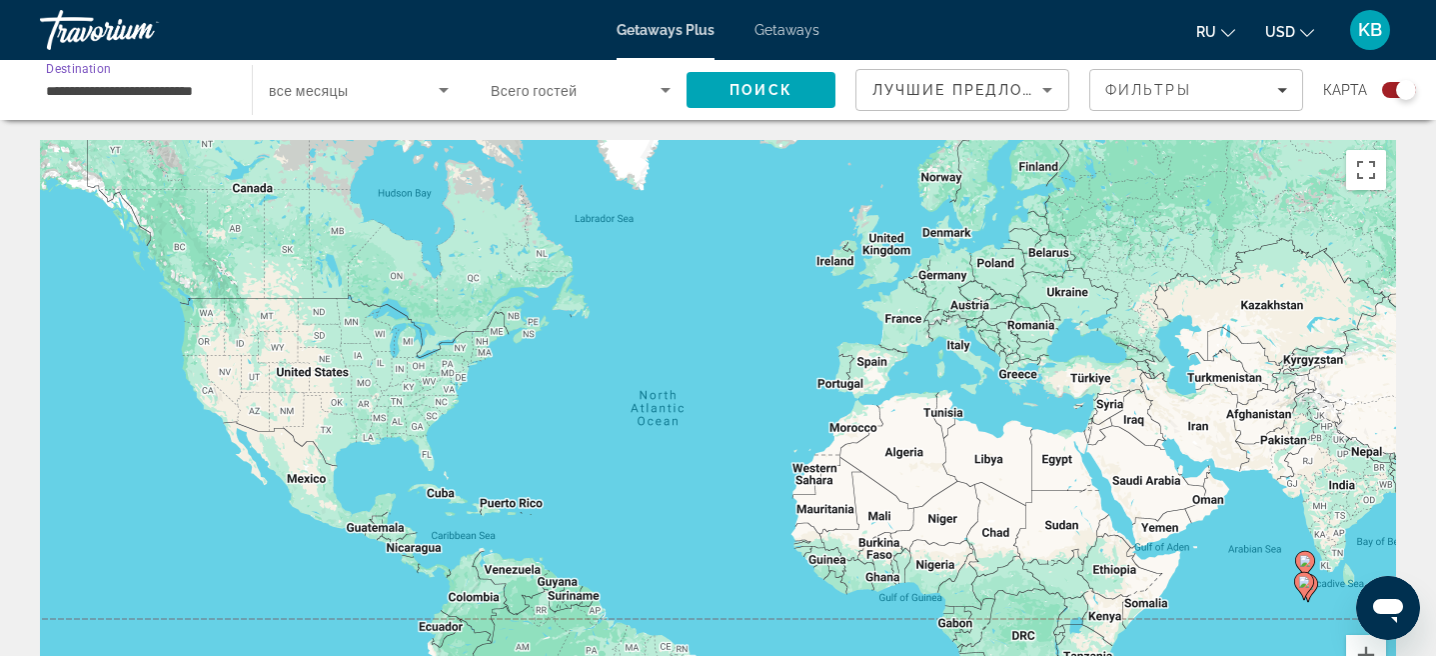
click at [215, 92] on input "**********" at bounding box center [136, 91] width 180 height 24
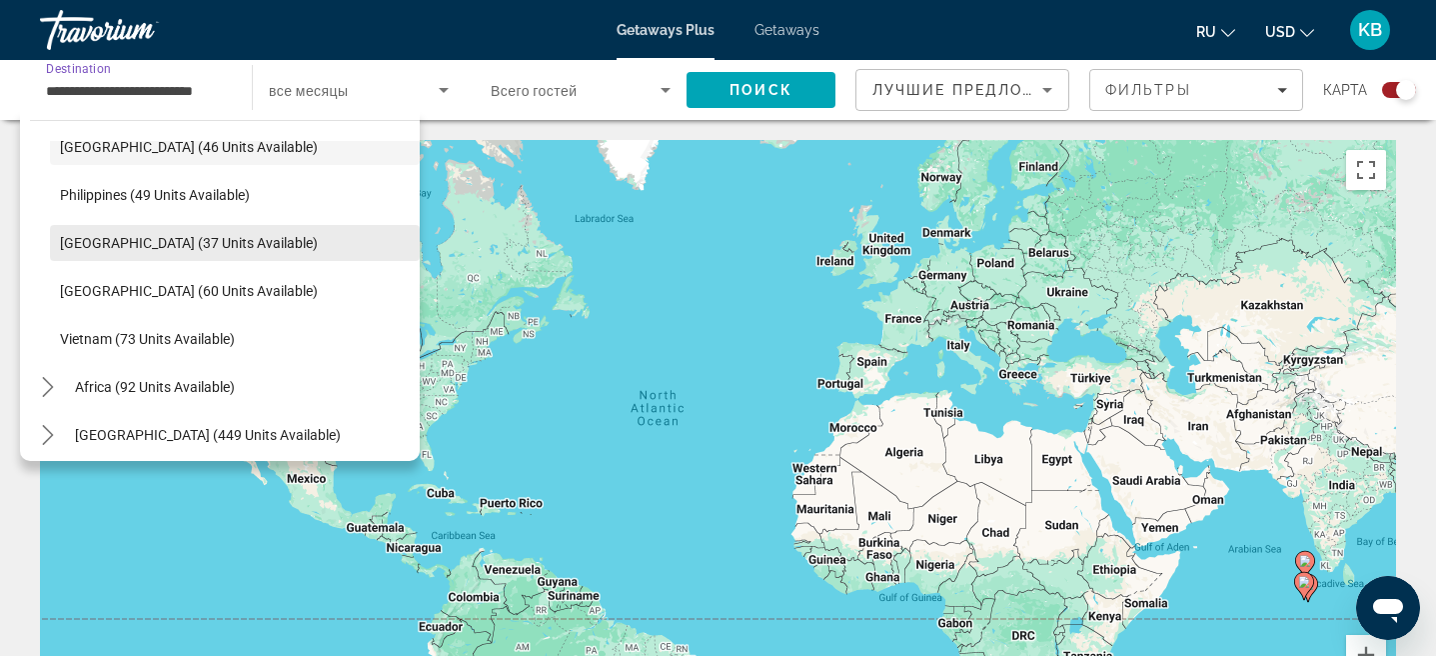
scroll to position [804, 0]
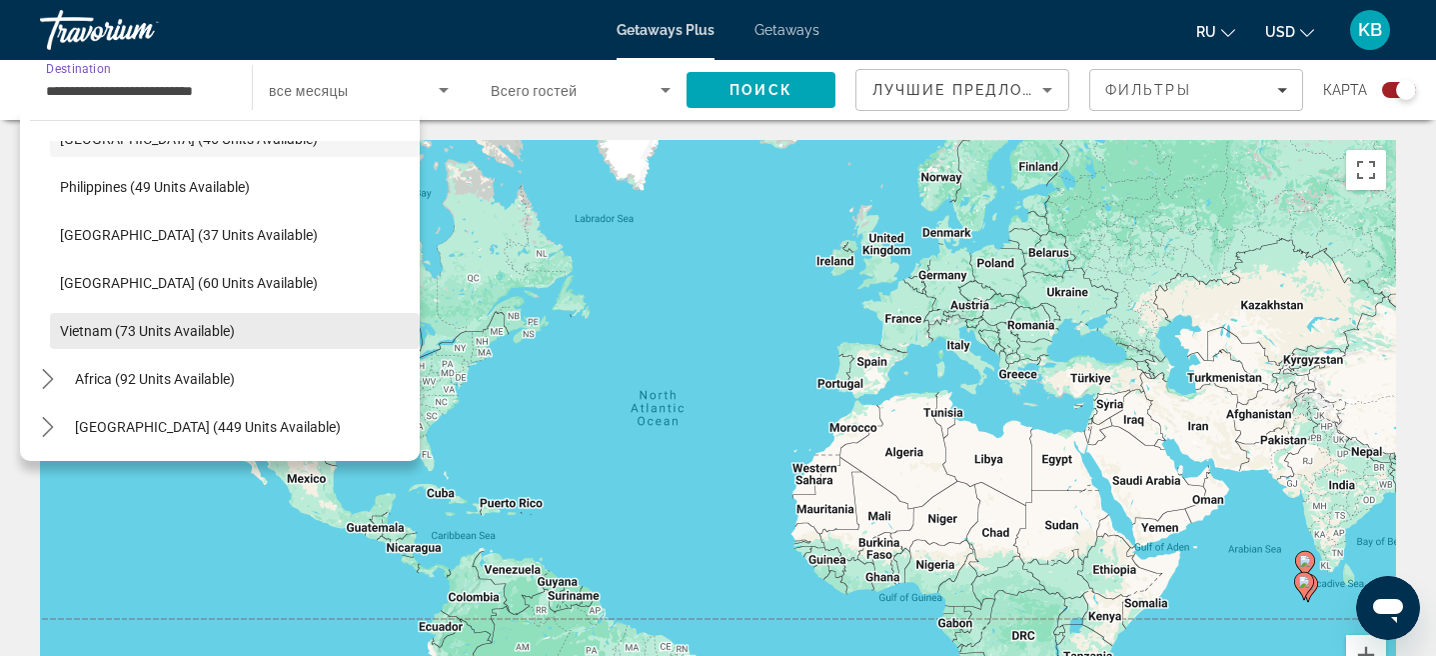
click at [153, 325] on span "Vietnam (73 units available)" at bounding box center [147, 331] width 175 height 16
type input "**********"
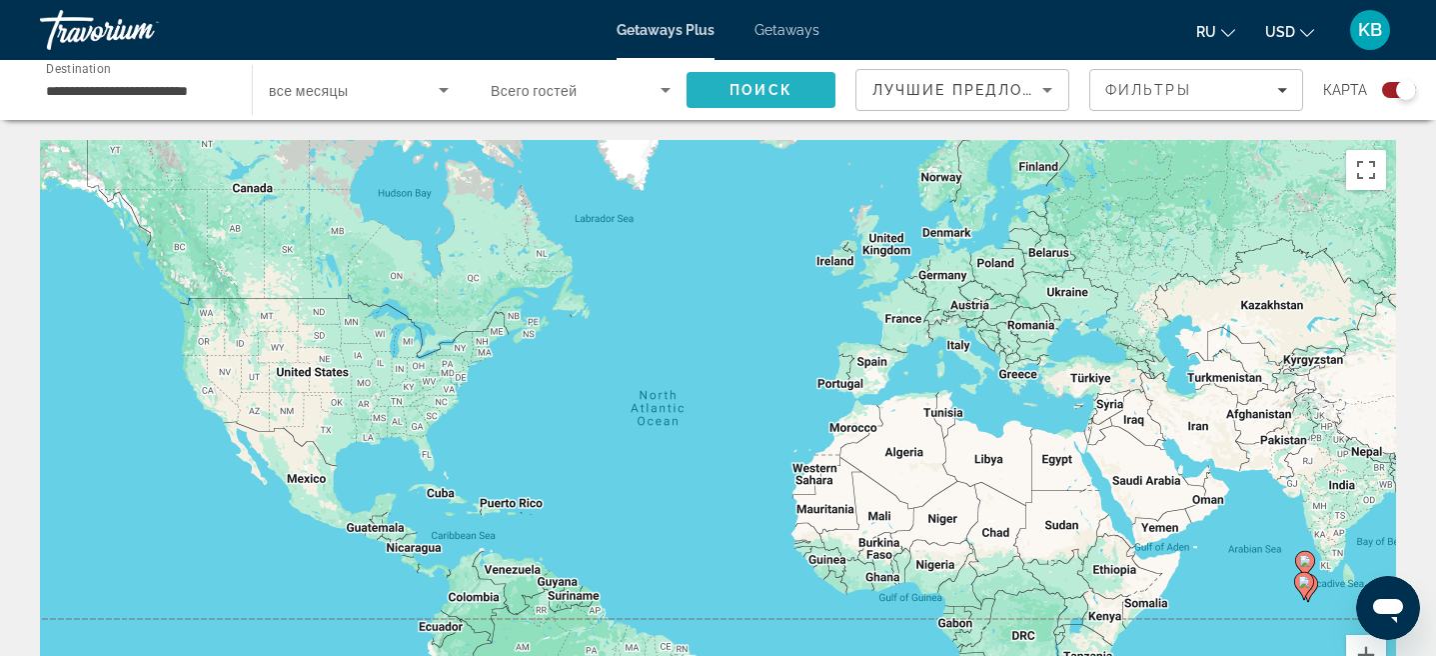
click at [725, 93] on span "Search" at bounding box center [761, 90] width 149 height 48
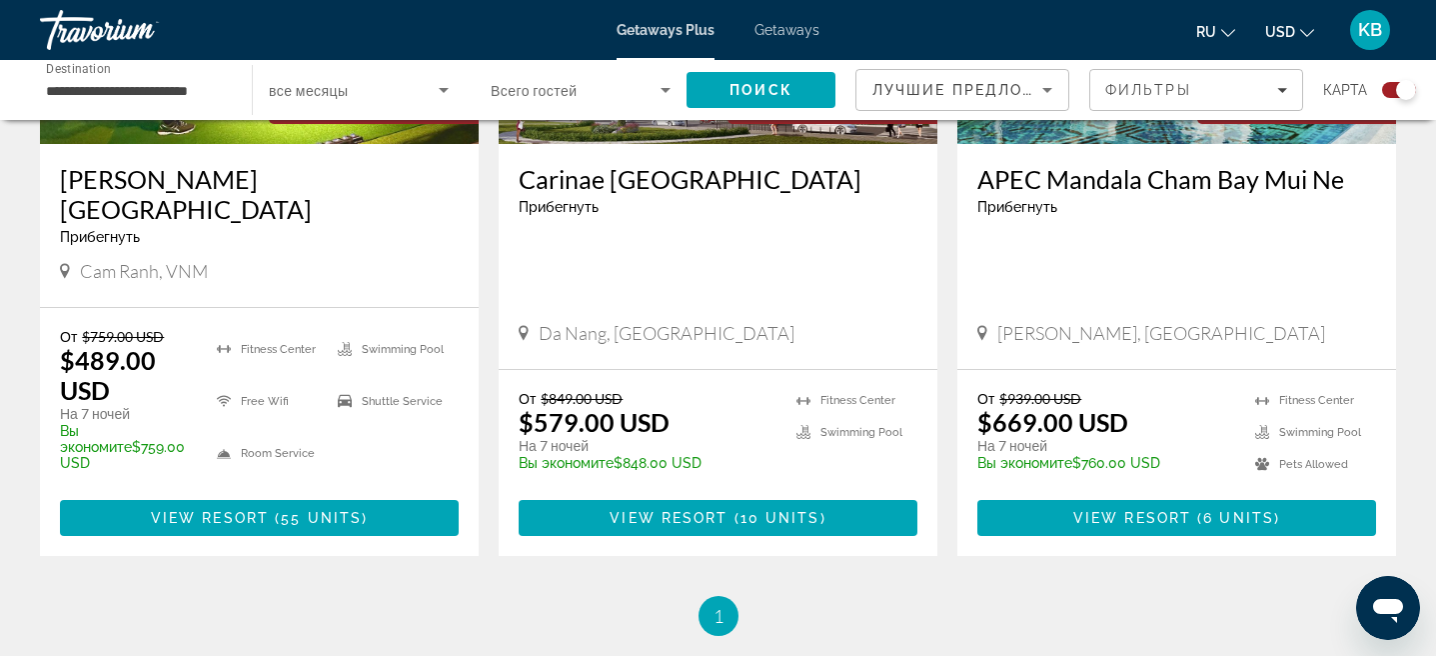
scroll to position [993, 0]
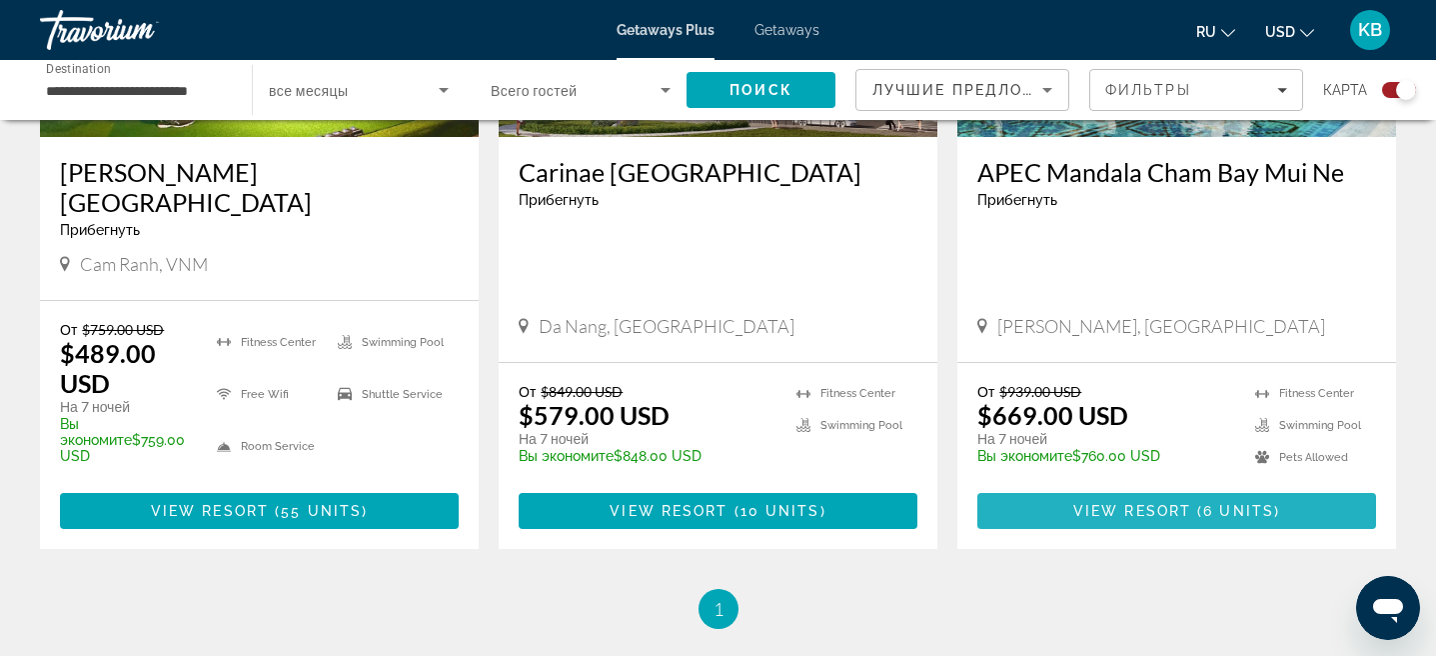
click at [1238, 503] on span "6 units" at bounding box center [1239, 511] width 71 height 16
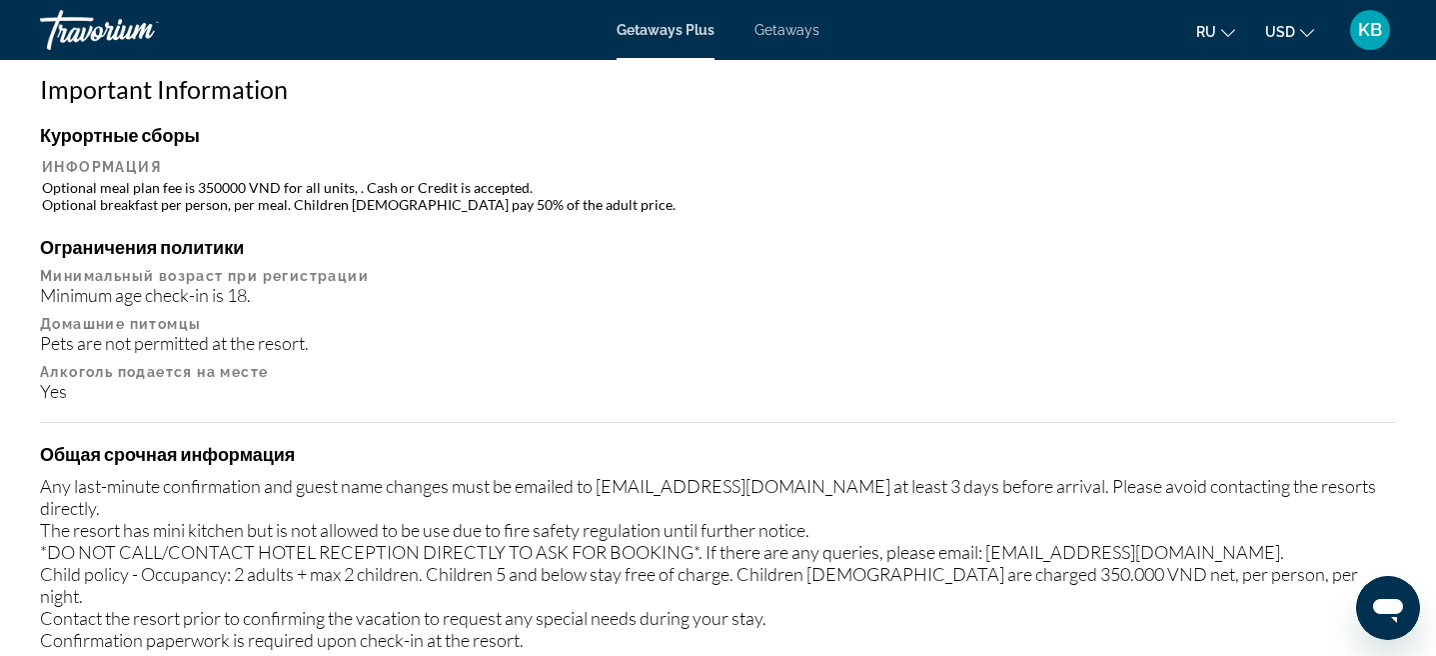
scroll to position [1596, 0]
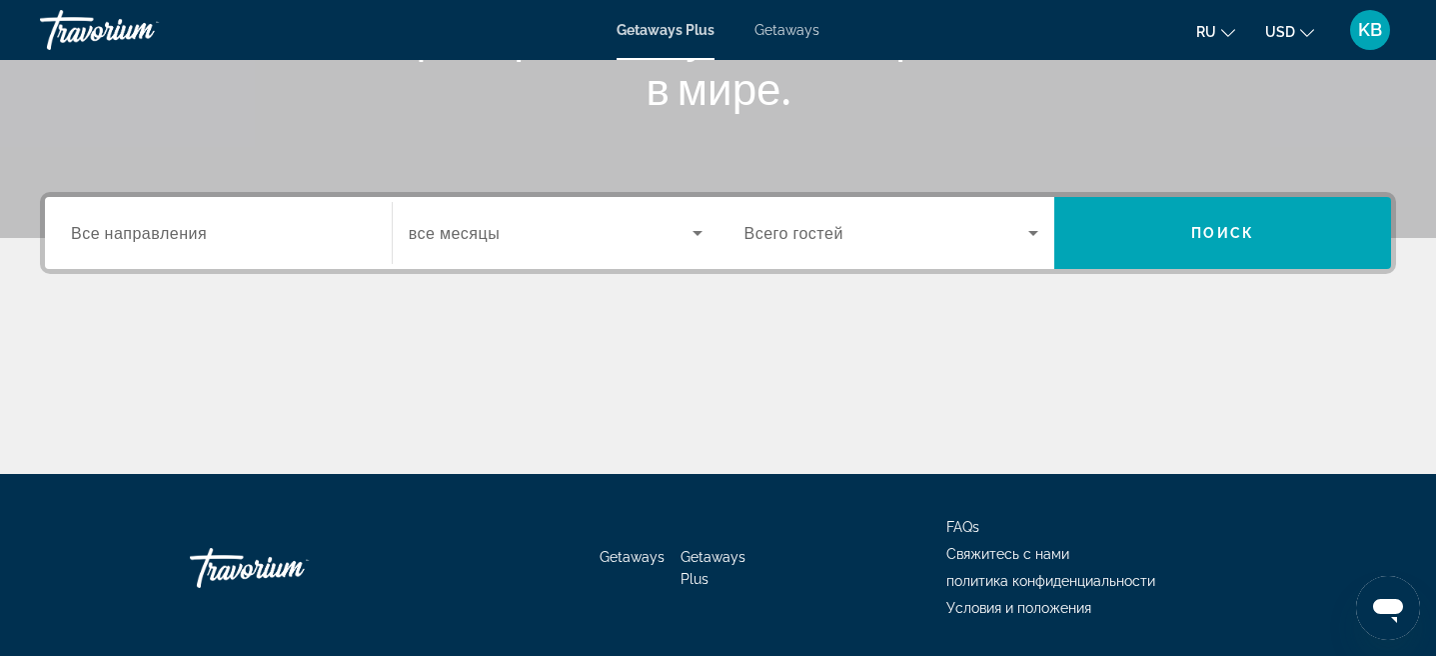
click at [296, 230] on input "Destination Все направления" at bounding box center [218, 234] width 295 height 24
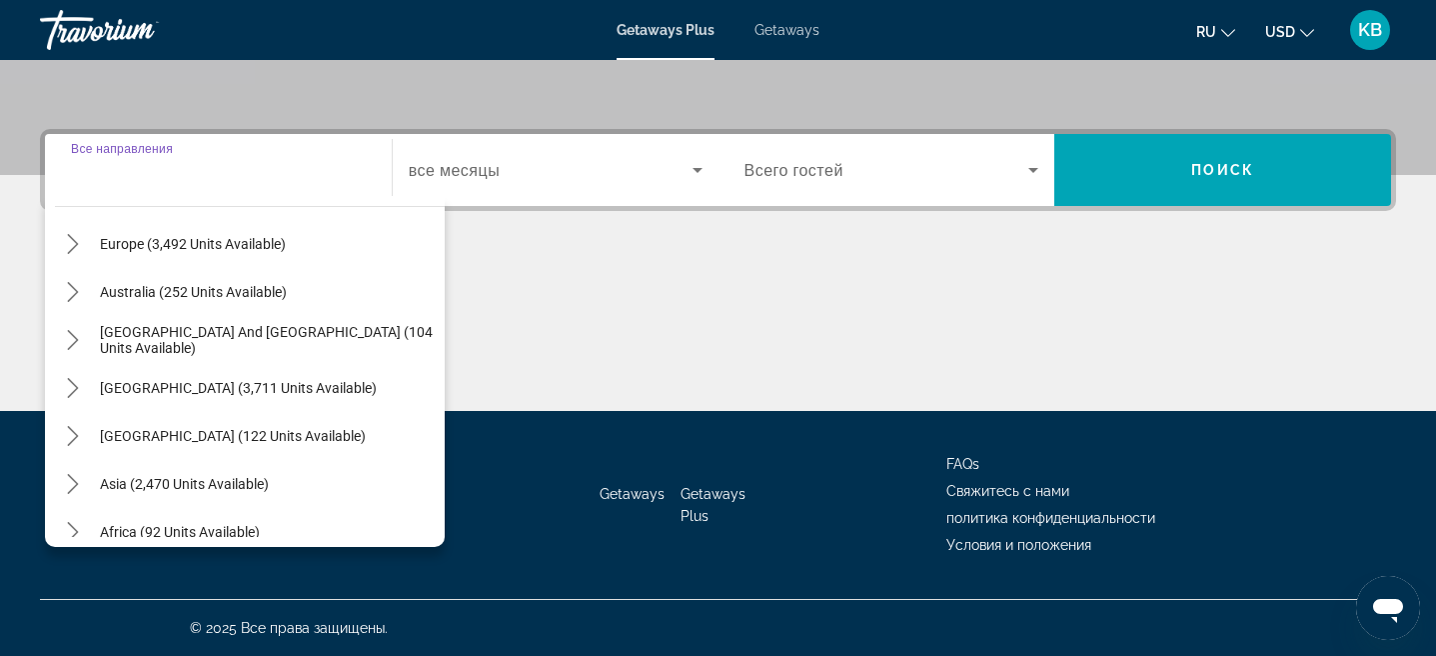
scroll to position [324, 0]
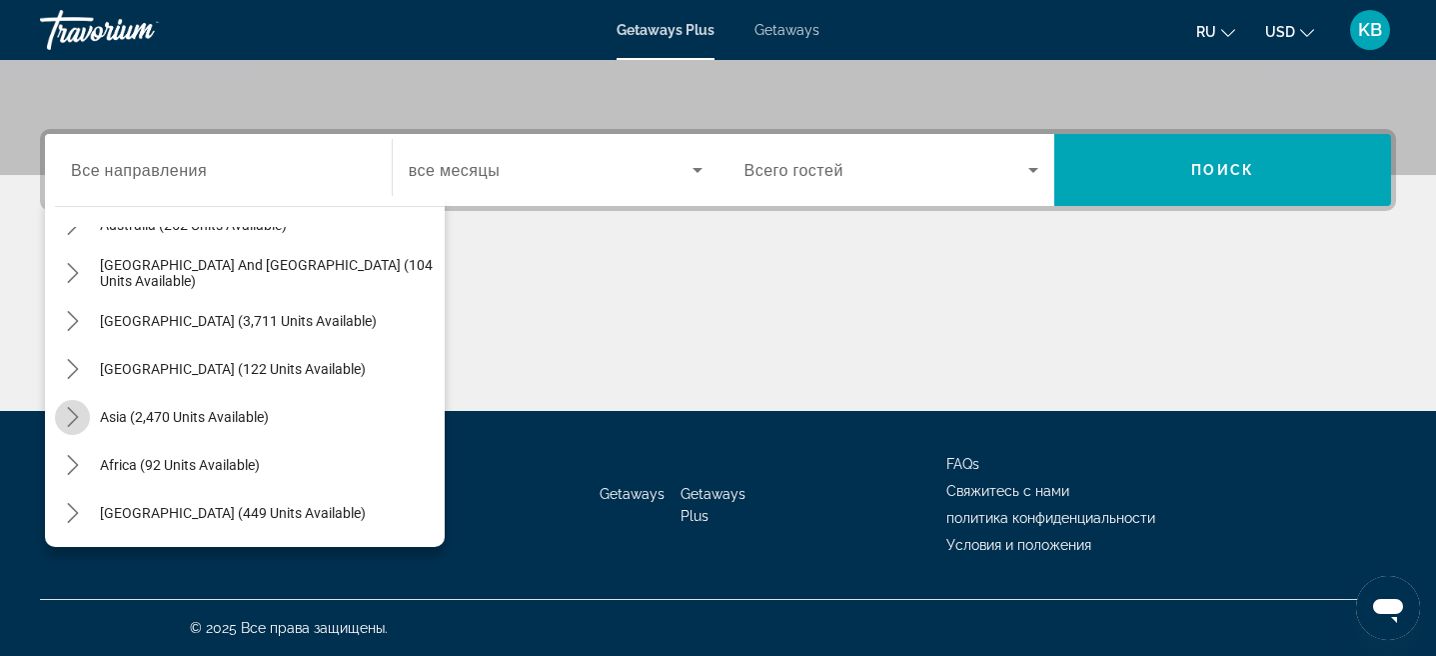
click at [77, 427] on mat-icon "Toggle Asia (2,470 units available) submenu" at bounding box center [72, 417] width 35 height 35
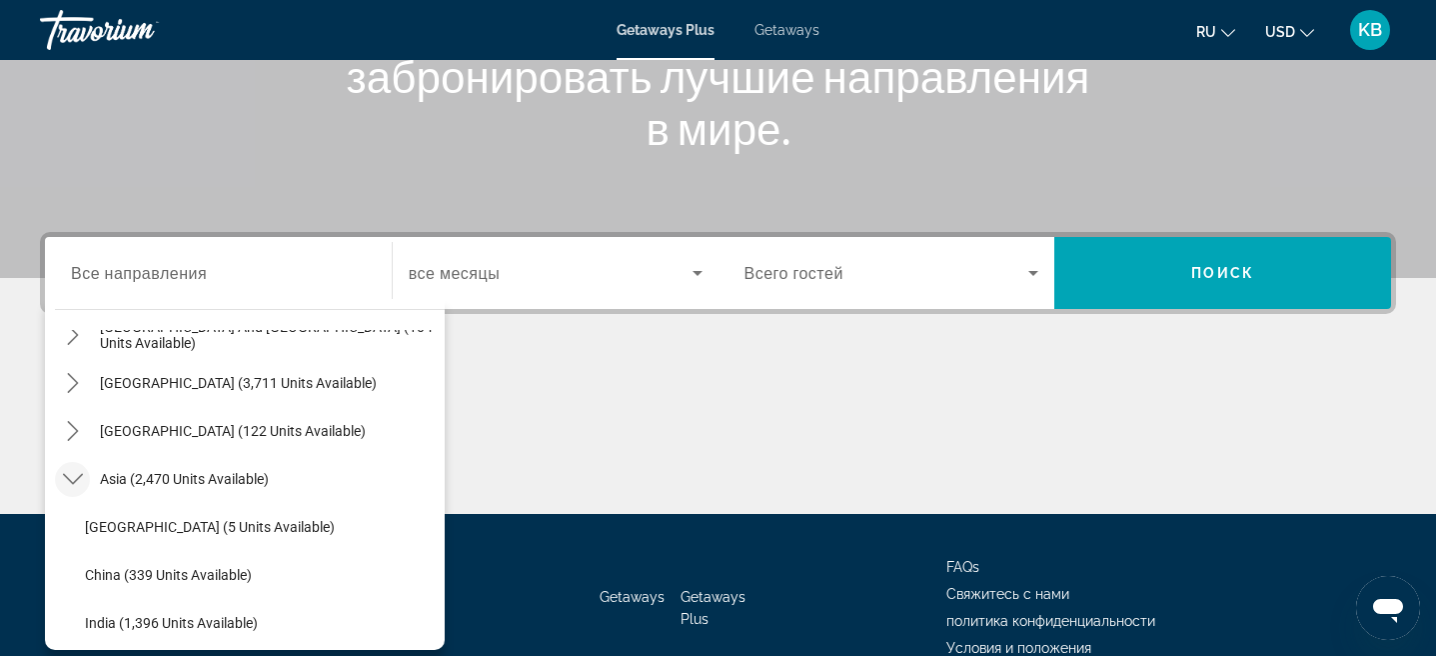
scroll to position [352, 0]
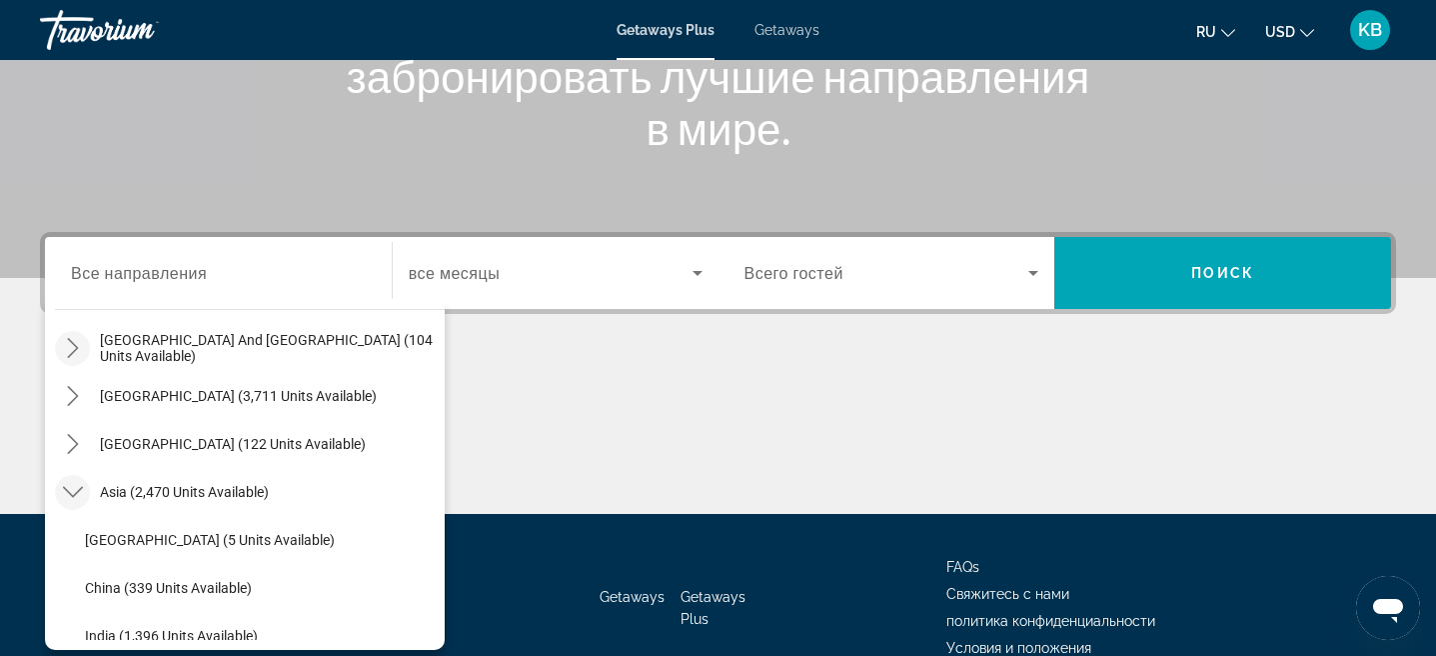
click at [78, 342] on icon "Toggle South Pacific and Oceania (104 units available) submenu" at bounding box center [73, 348] width 20 height 20
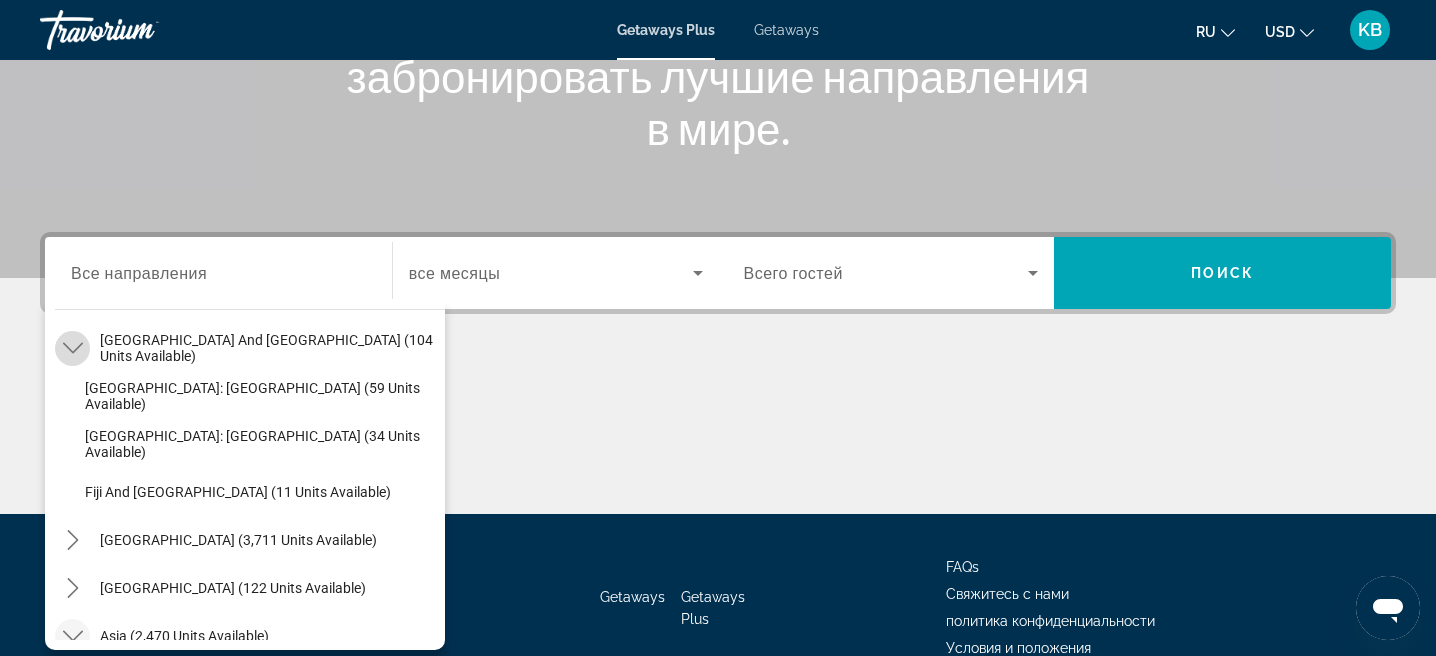
scroll to position [346, 0]
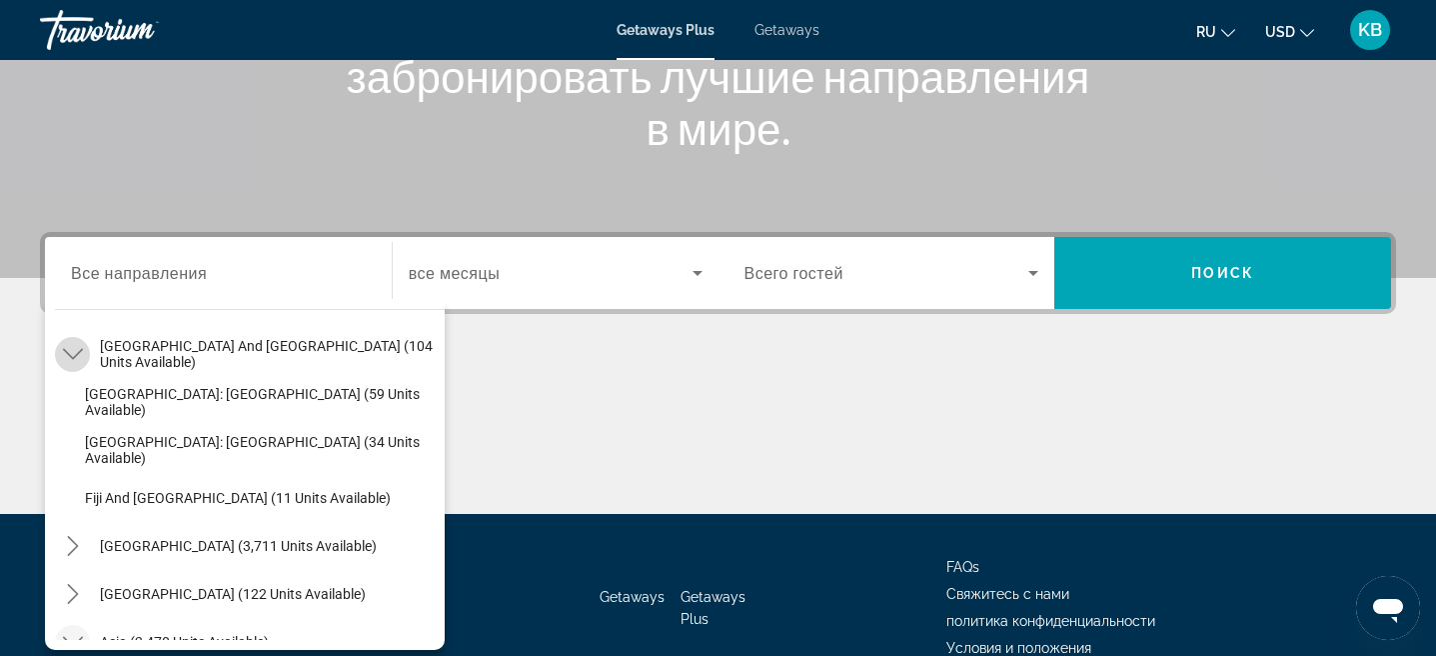
click at [78, 342] on mat-icon "Toggle South Pacific and Oceania (104 units available) submenu" at bounding box center [72, 354] width 35 height 35
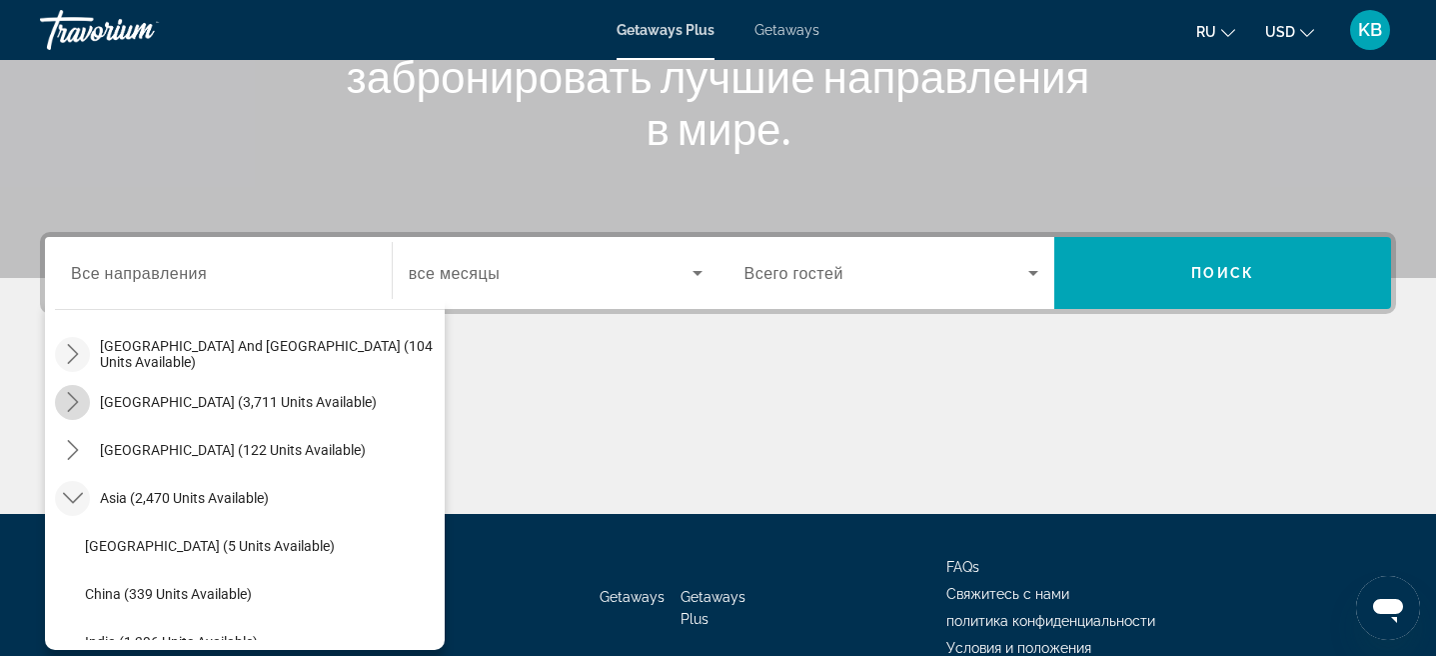
click at [78, 400] on icon "Toggle South America (3,711 units available) submenu" at bounding box center [73, 402] width 20 height 20
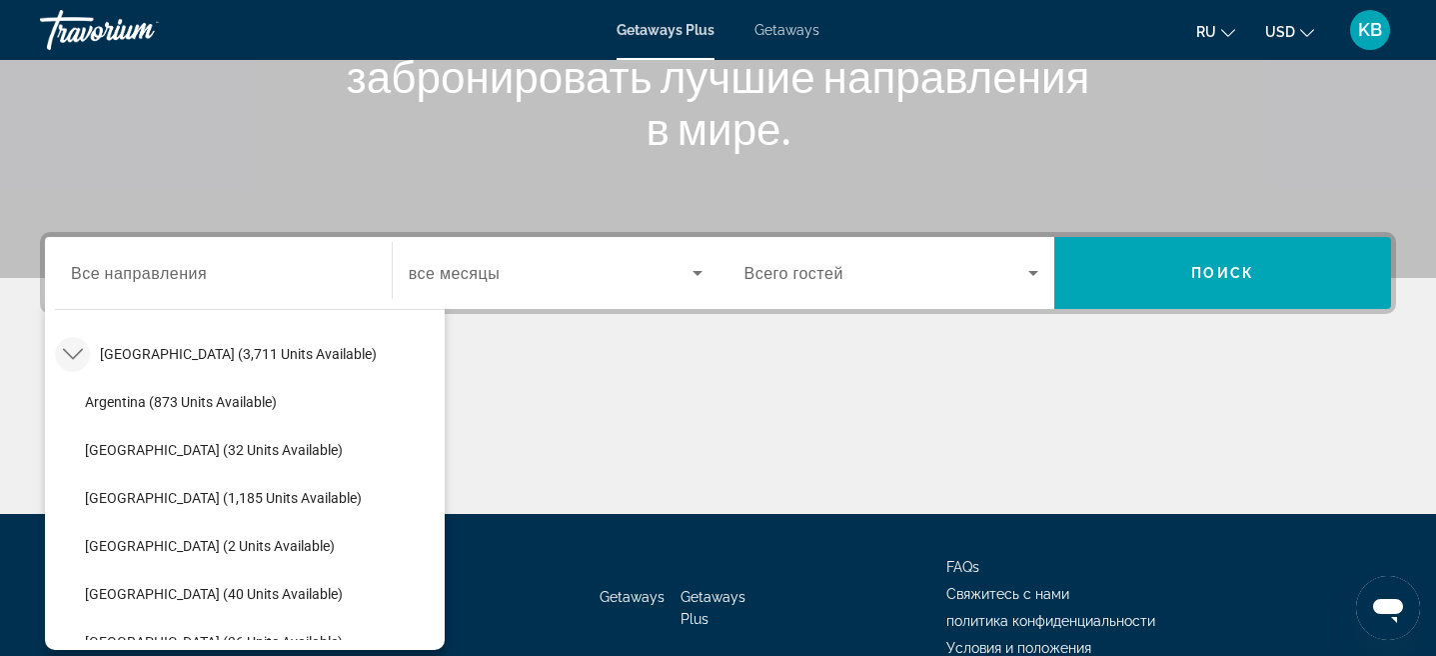
click at [75, 351] on icon "Toggle South America (3,711 units available) submenu" at bounding box center [73, 354] width 20 height 20
click at [73, 415] on mat-icon "Toggle Central America (122 units available) submenu" at bounding box center [72, 402] width 35 height 35
click at [72, 456] on icon "Toggle Asia (2,470 units available) submenu" at bounding box center [73, 450] width 20 height 20
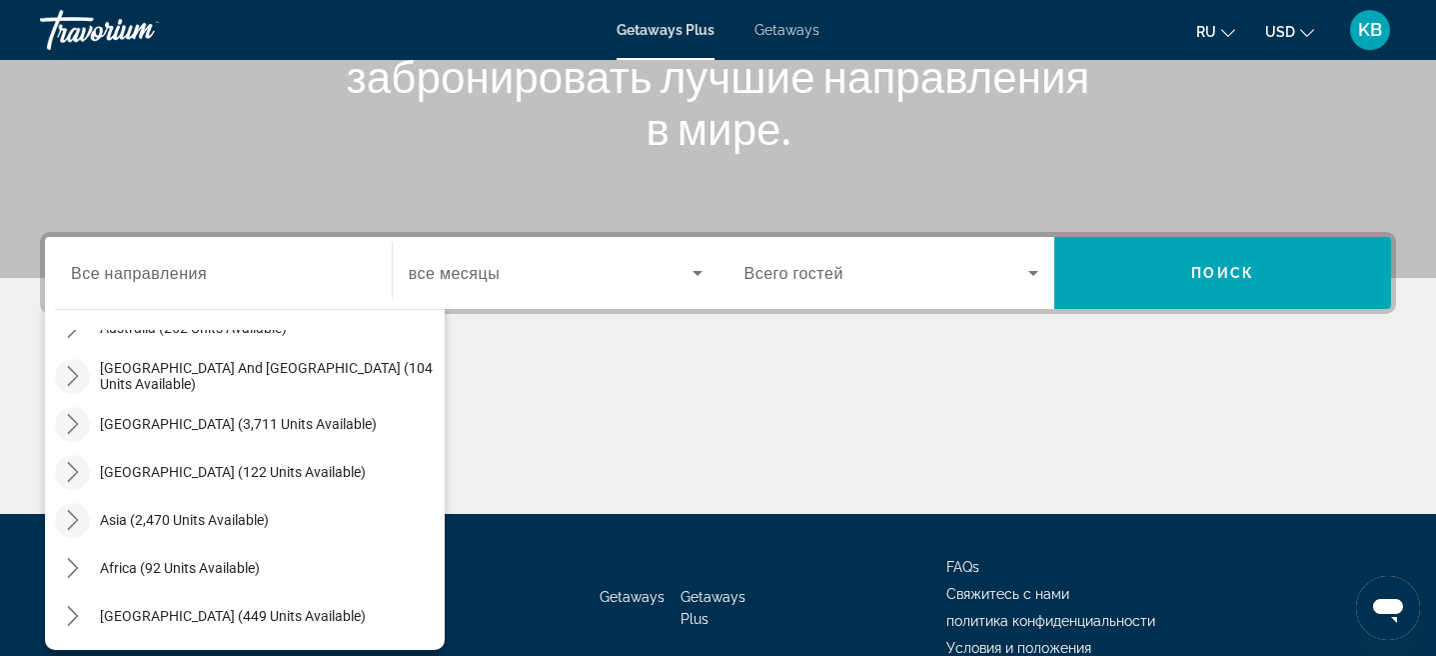
click at [73, 520] on icon "Toggle Asia (2,470 units available) submenu" at bounding box center [73, 520] width 20 height 20
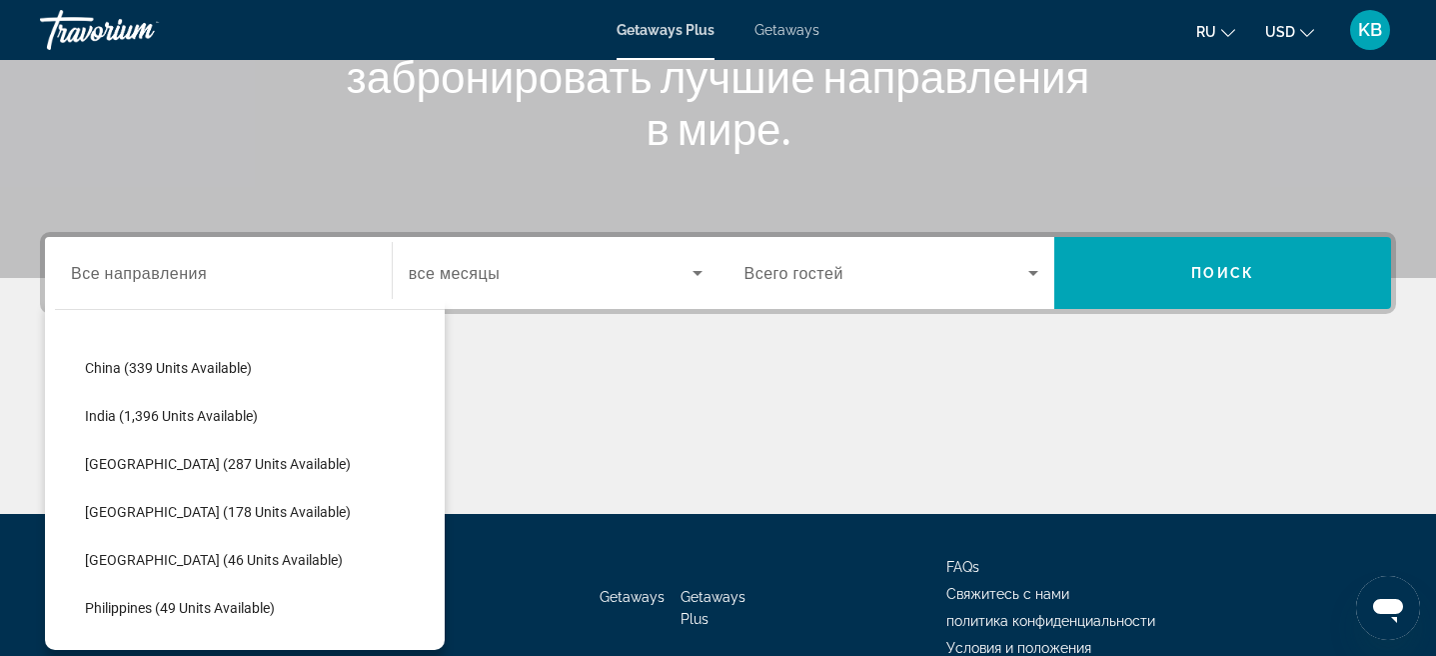
scroll to position [574, 0]
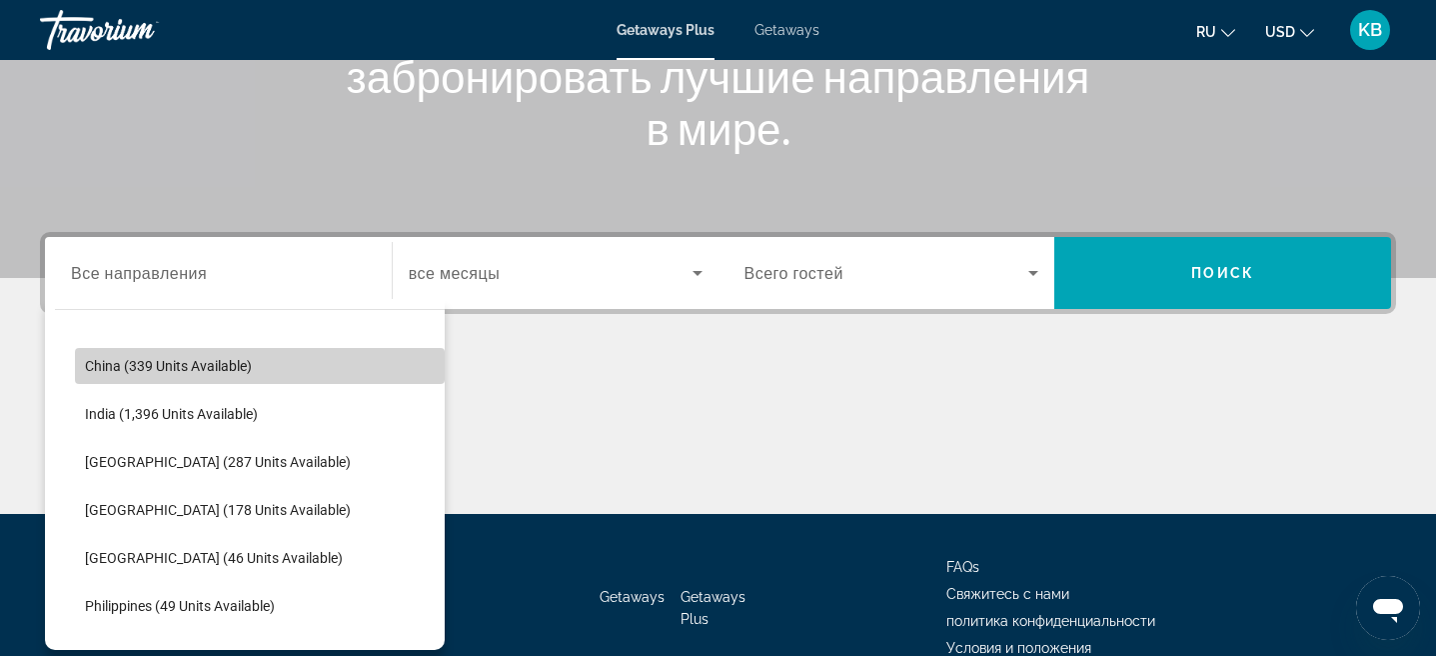
click at [201, 376] on span "Select destination: China (339 units available)" at bounding box center [260, 366] width 370 height 48
type input "**********"
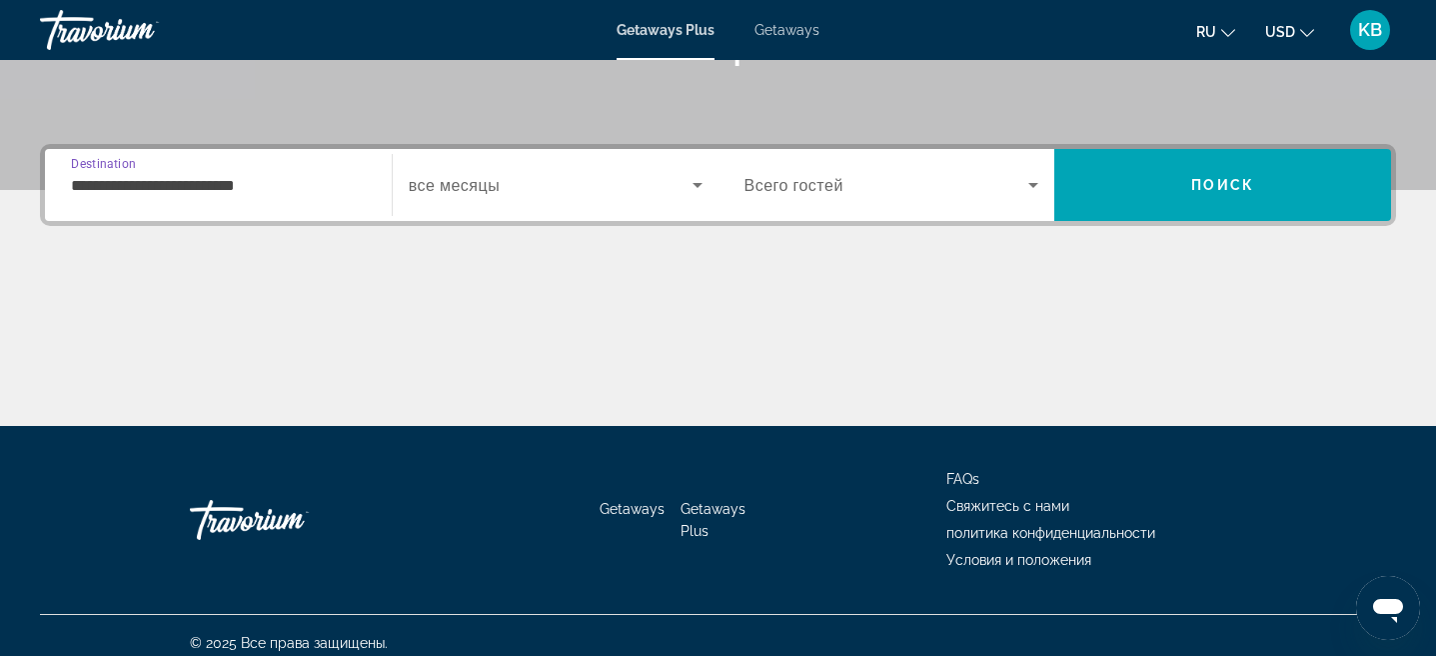
scroll to position [425, 0]
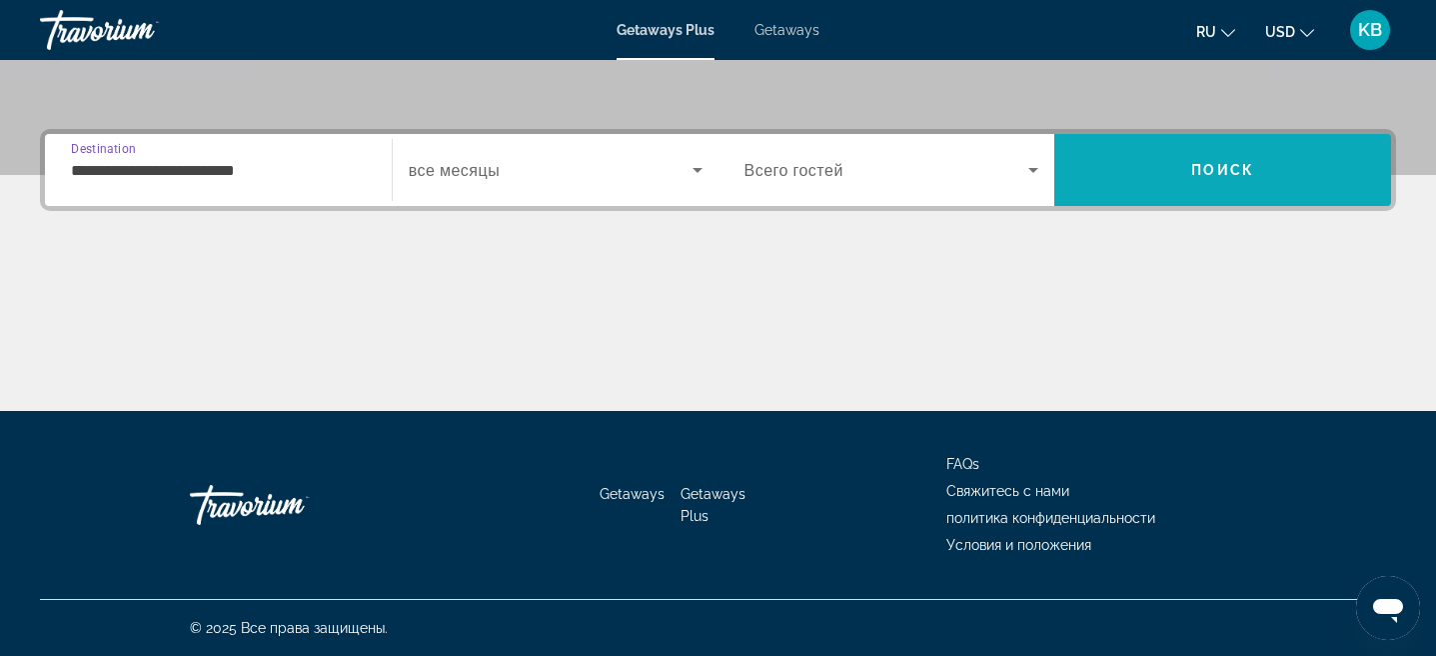
click at [1250, 184] on span "Search" at bounding box center [1223, 170] width 337 height 48
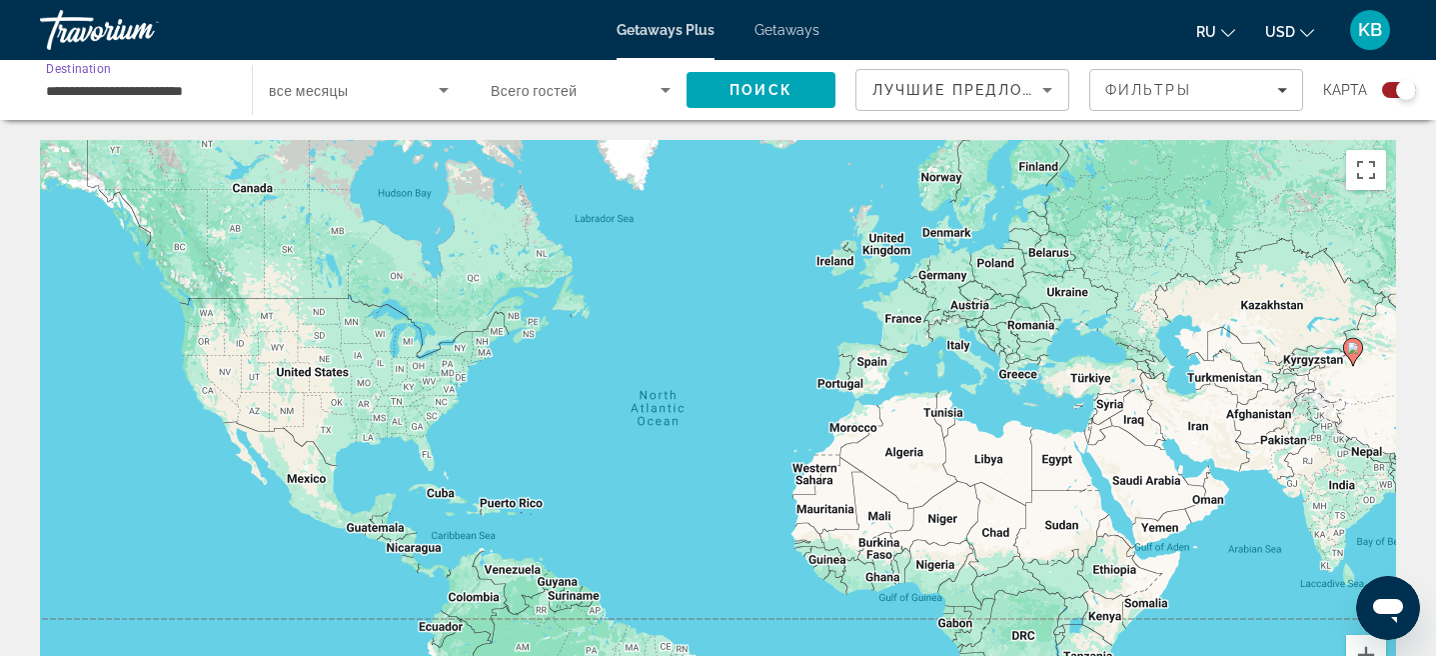
click at [207, 92] on input "**********" at bounding box center [136, 91] width 180 height 24
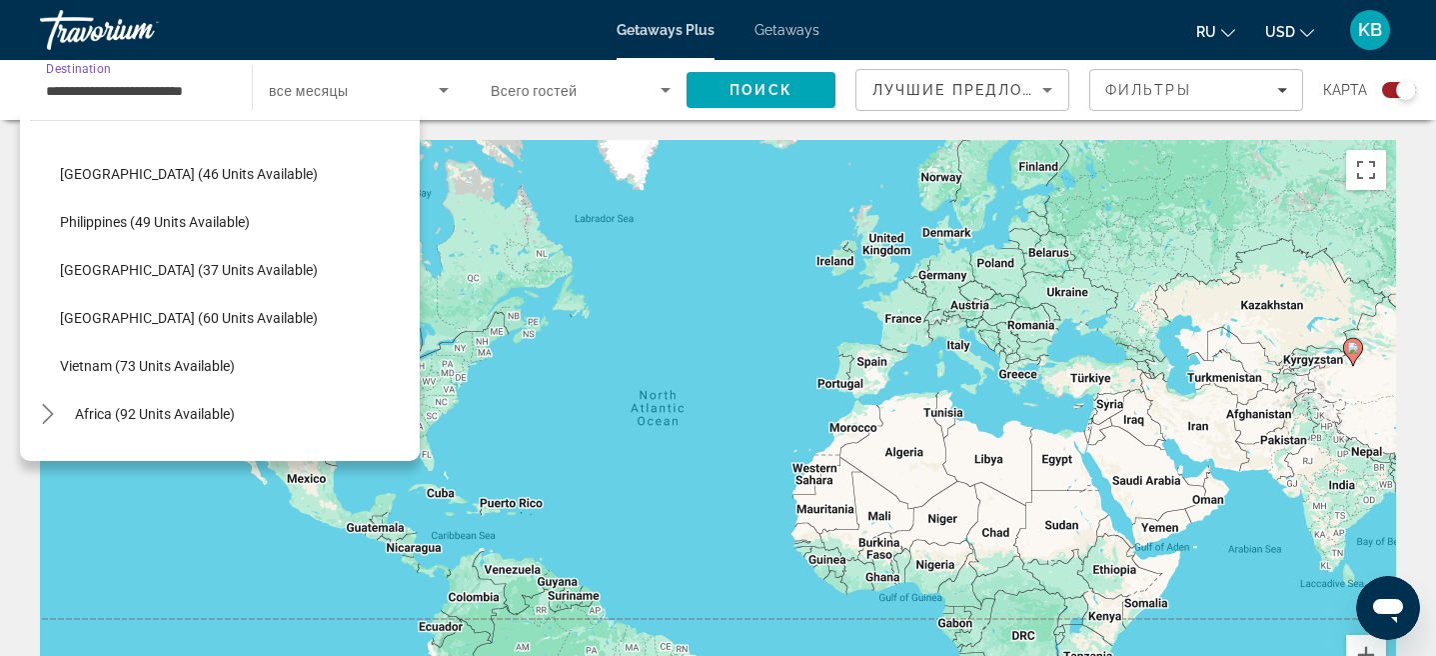
scroll to position [771, 0]
click at [163, 308] on span "Thailand (60 units available)" at bounding box center [189, 316] width 258 height 16
type input "**********"
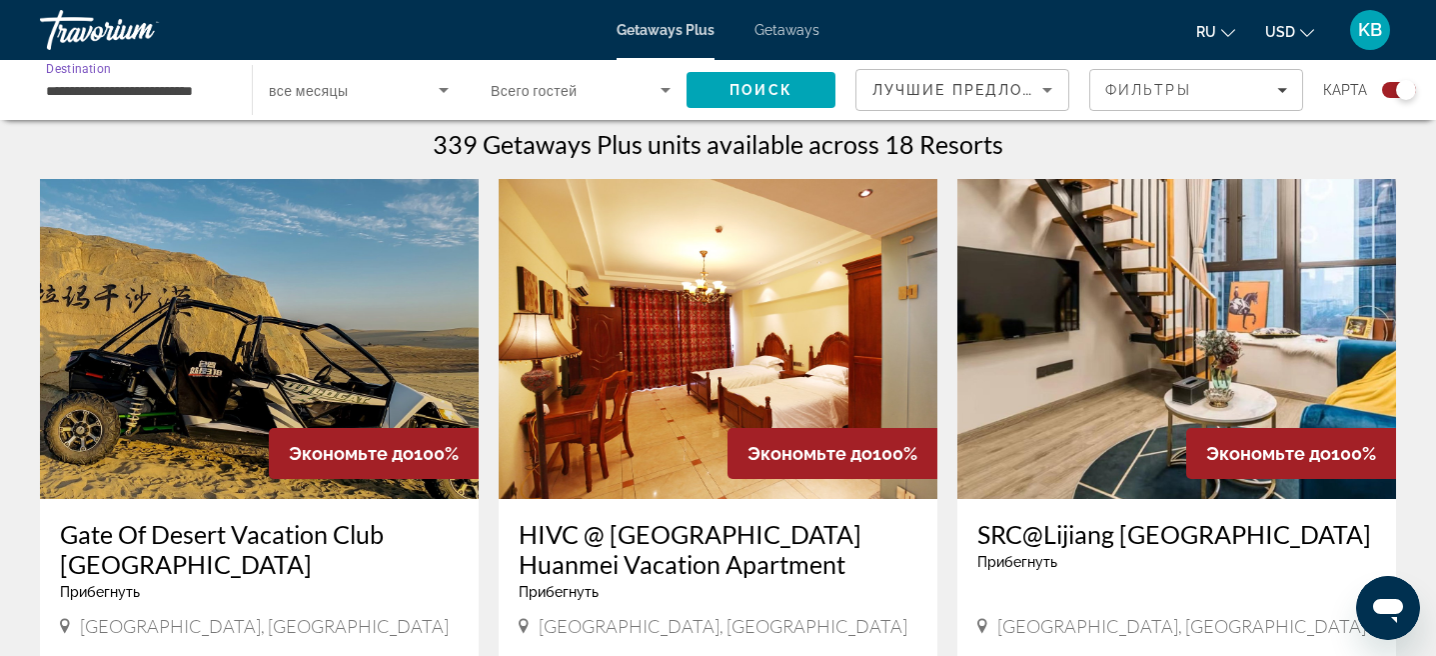
scroll to position [0, 0]
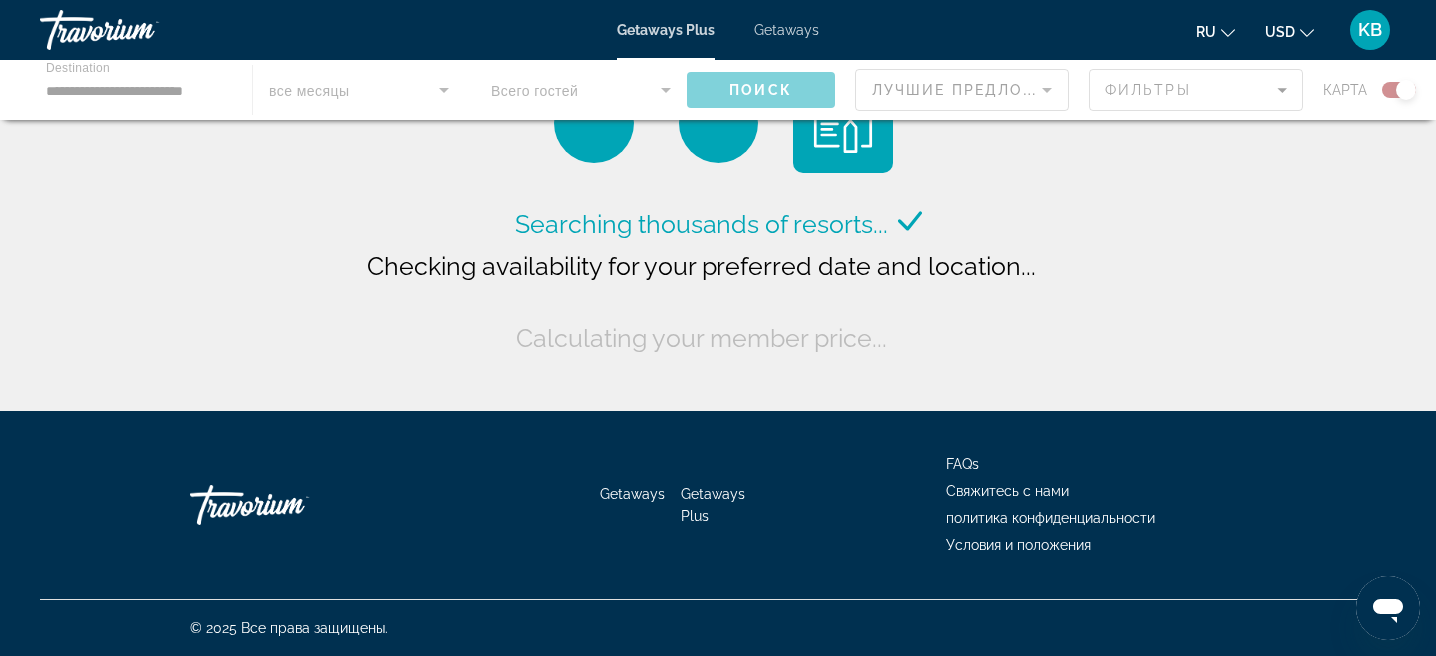
click at [212, 94] on div "Main content" at bounding box center [718, 90] width 1436 height 60
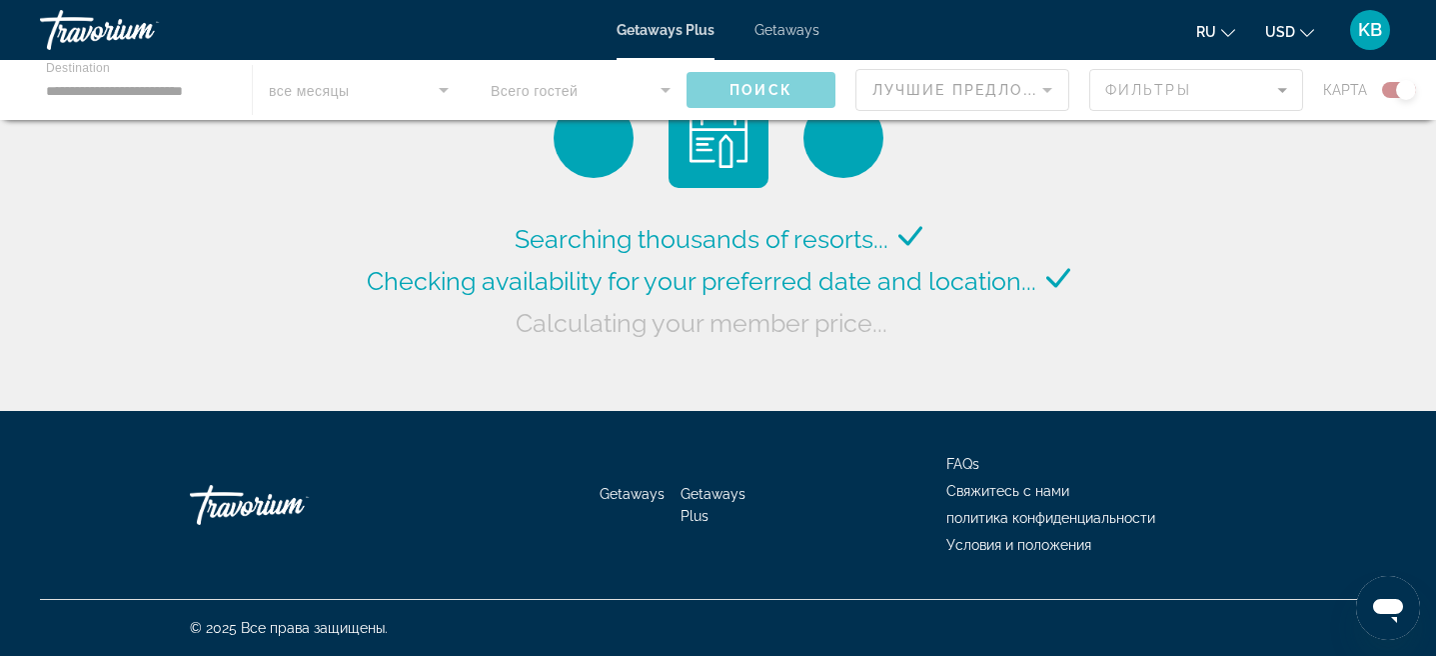
click at [167, 93] on div "Main content" at bounding box center [718, 90] width 1436 height 60
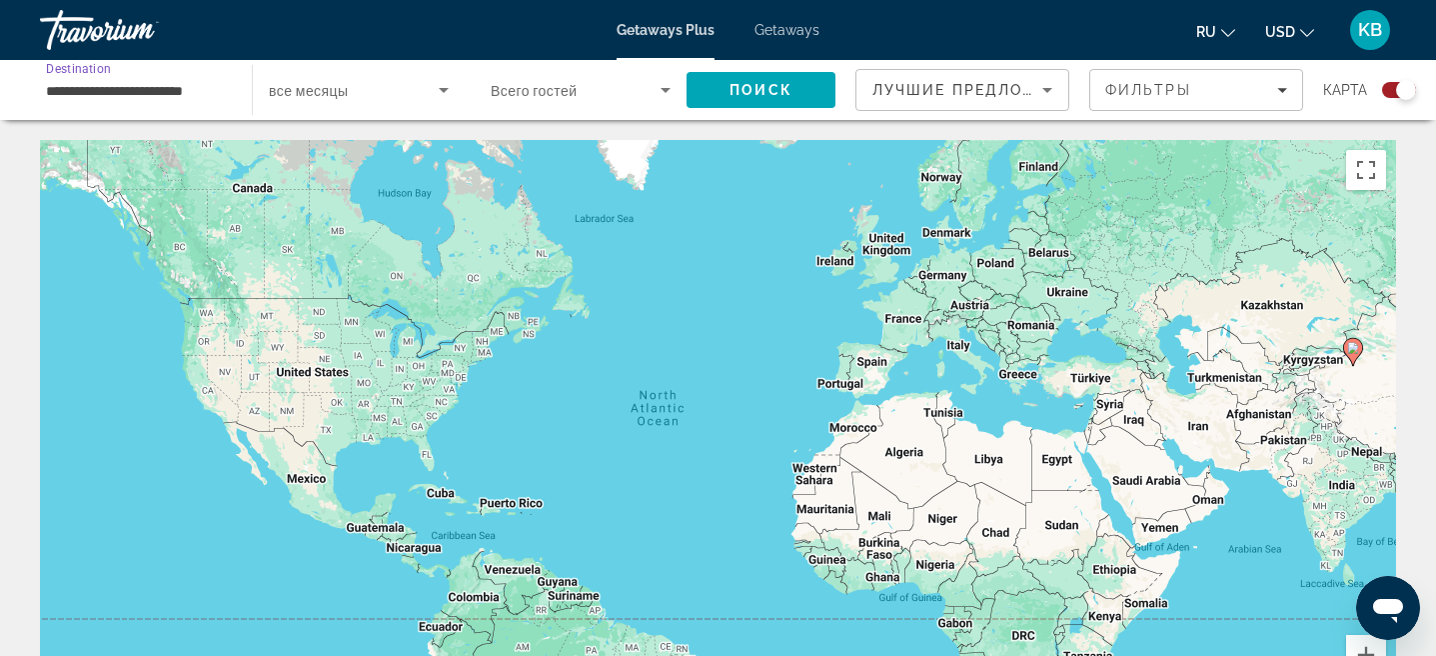
click at [167, 93] on input "**********" at bounding box center [136, 91] width 180 height 24
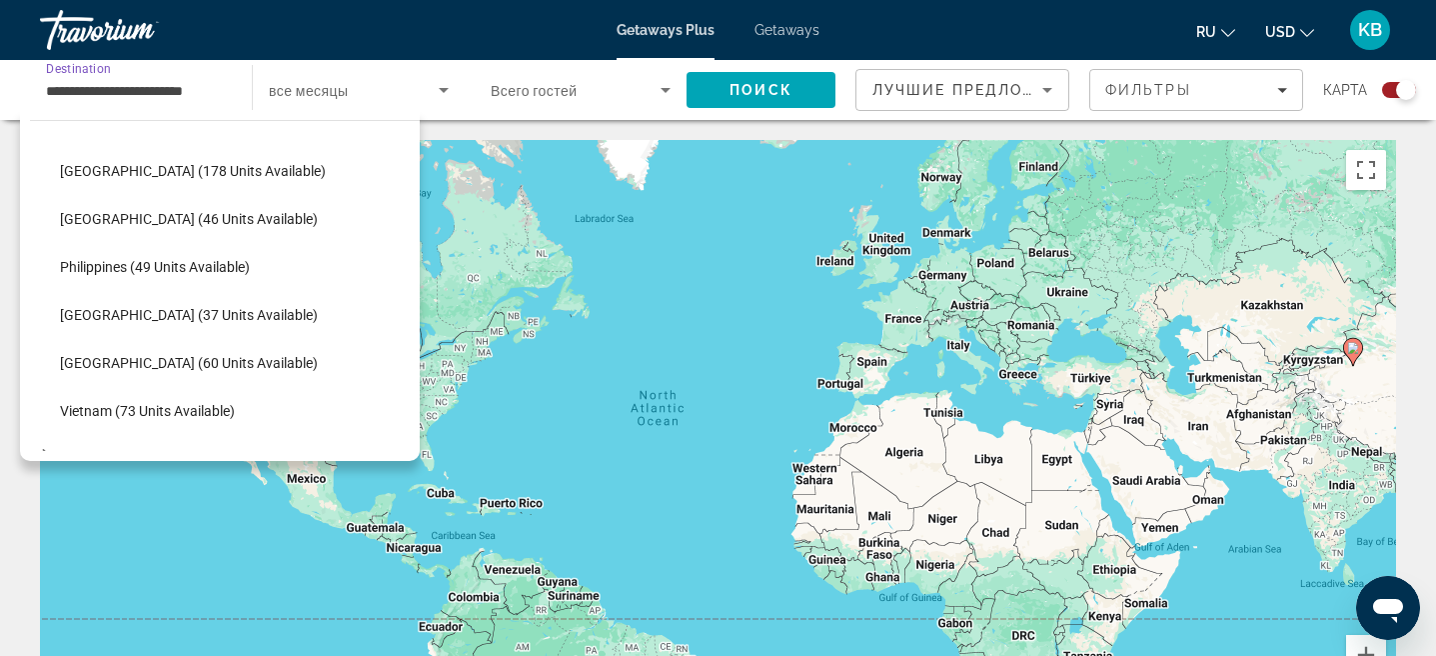
scroll to position [747, 0]
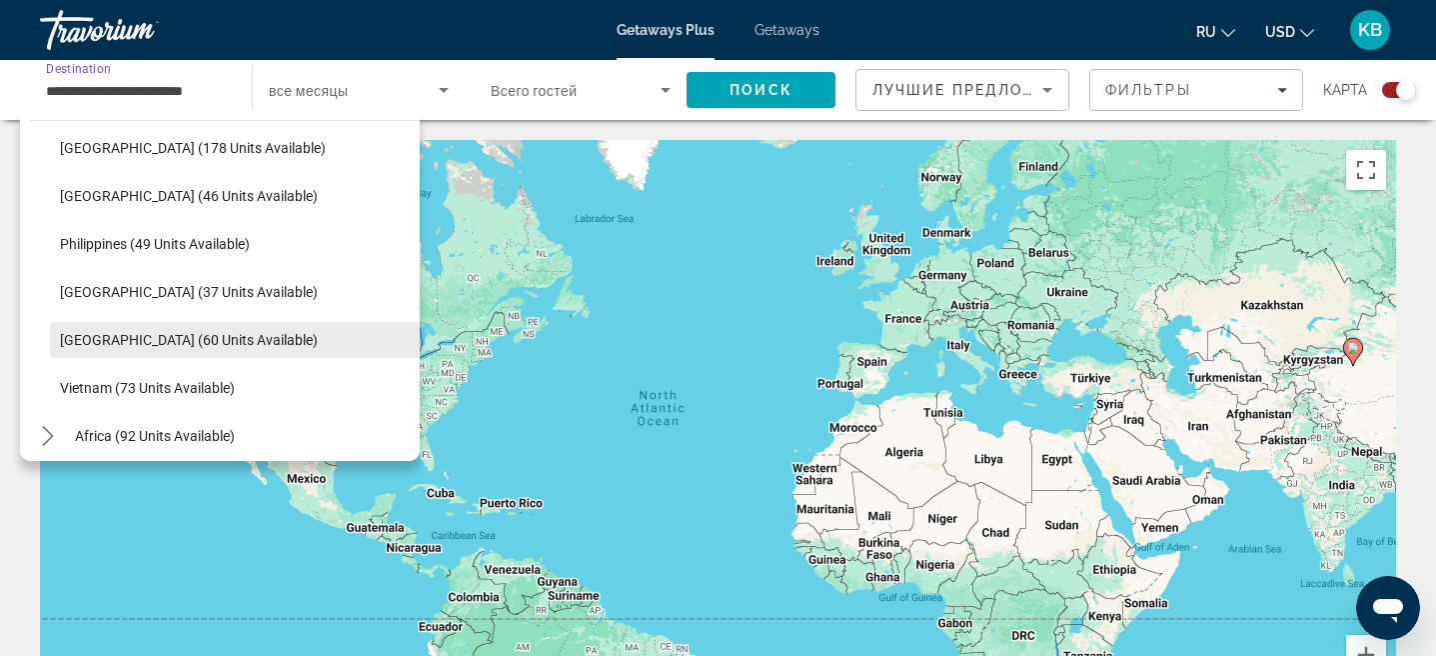
click at [147, 345] on span "Thailand (60 units available)" at bounding box center [189, 340] width 258 height 16
type input "**********"
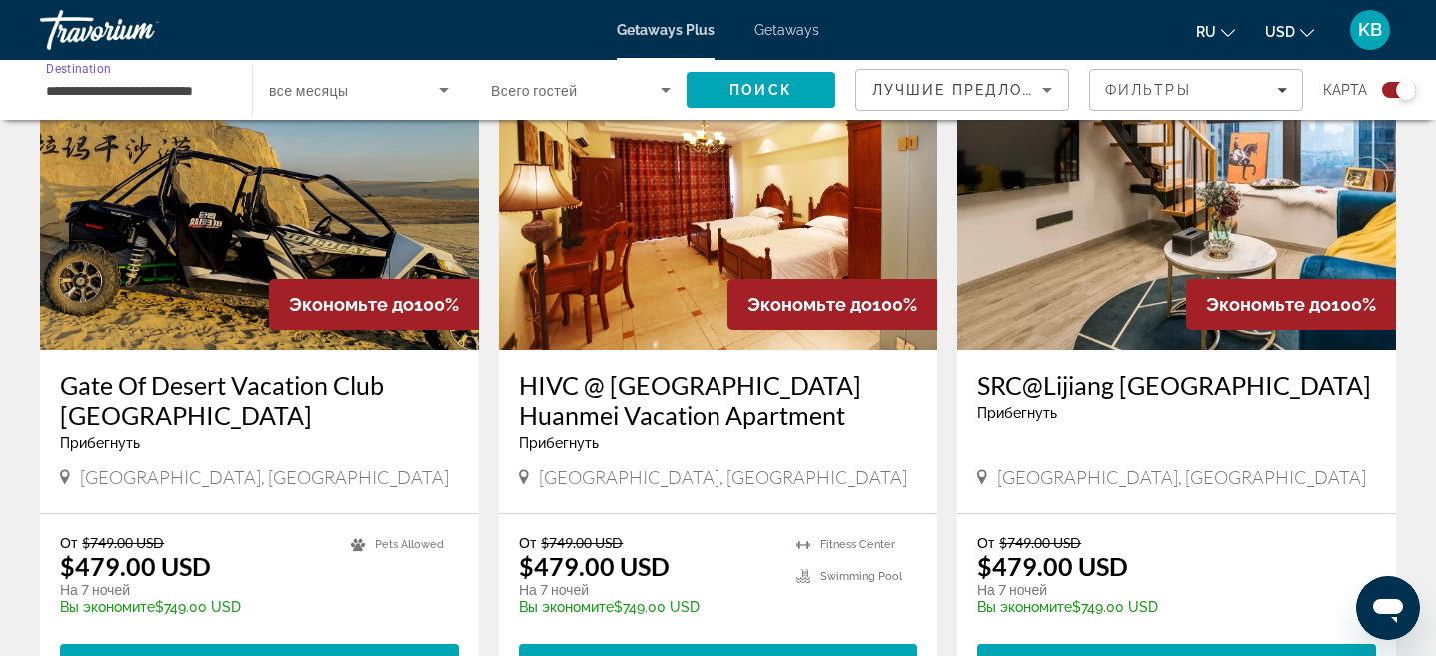
scroll to position [790, 0]
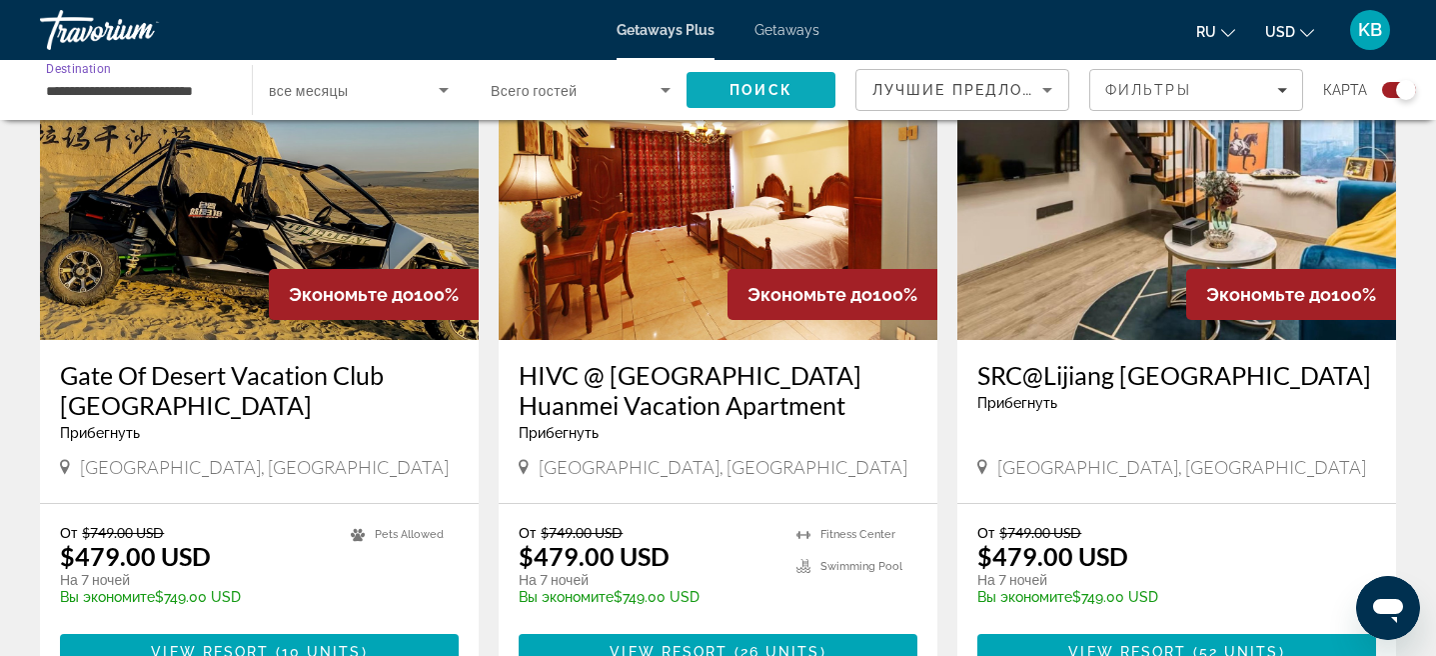
click at [785, 72] on span "Search" at bounding box center [761, 90] width 149 height 48
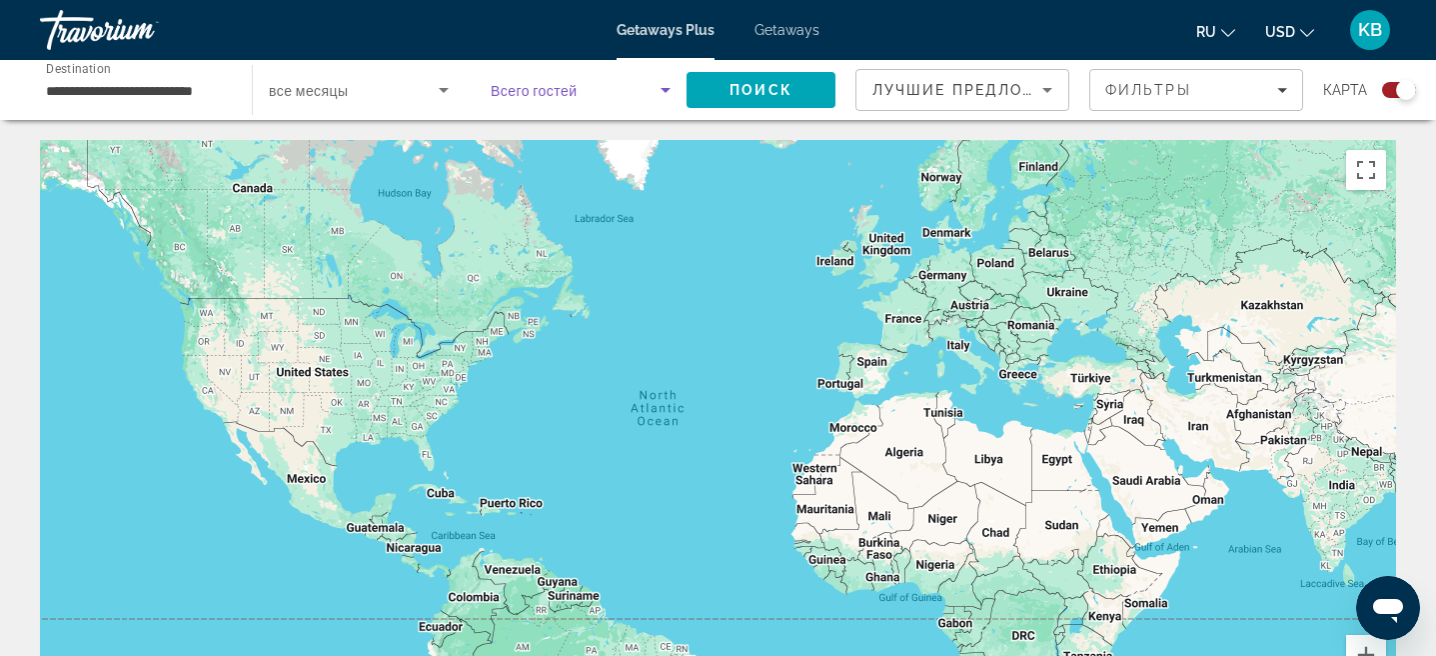
click at [630, 82] on span "Search widget" at bounding box center [576, 90] width 170 height 24
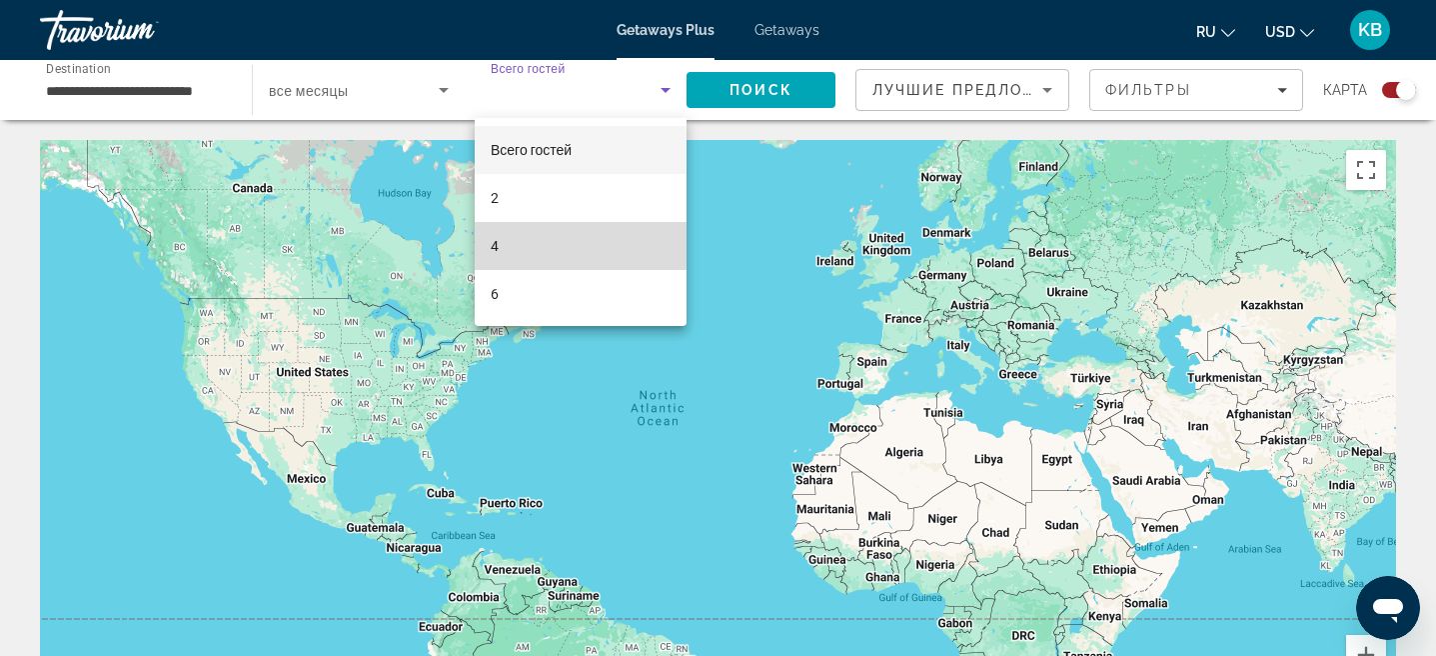
click at [531, 258] on mat-option "4" at bounding box center [581, 246] width 212 height 48
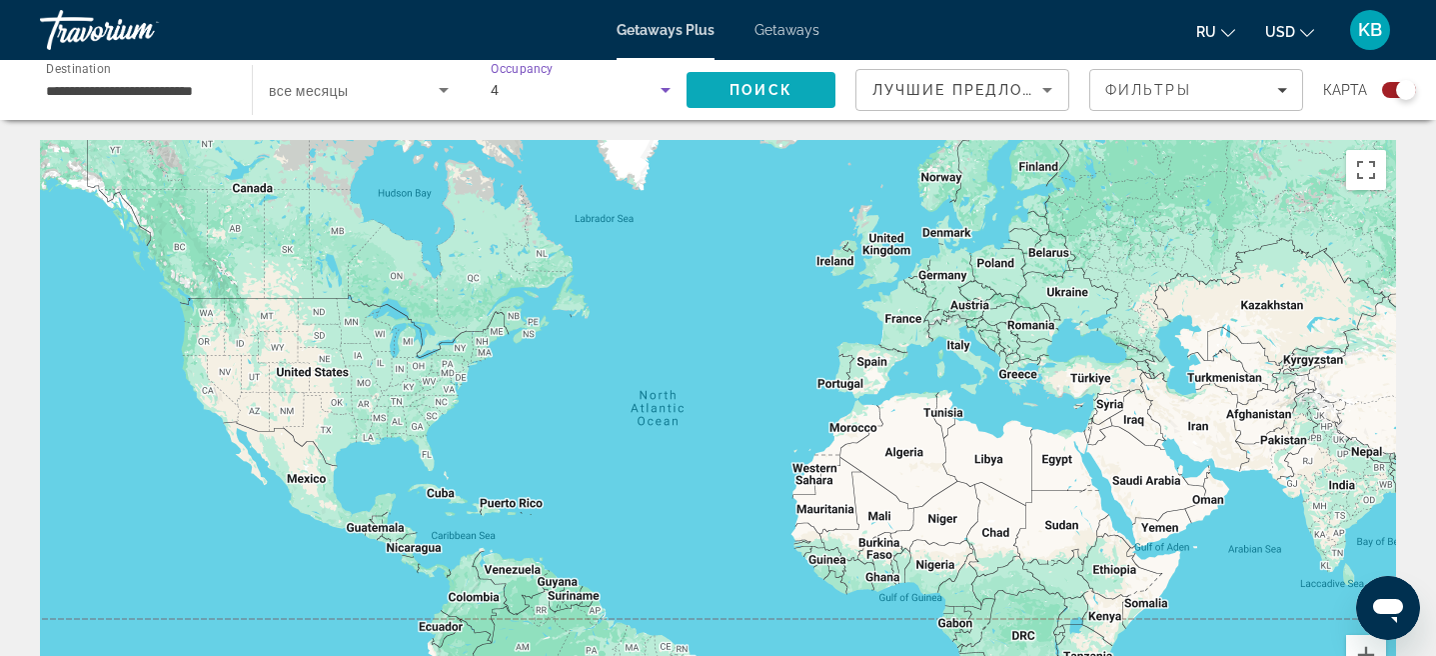
click at [794, 96] on span "Search" at bounding box center [761, 90] width 149 height 48
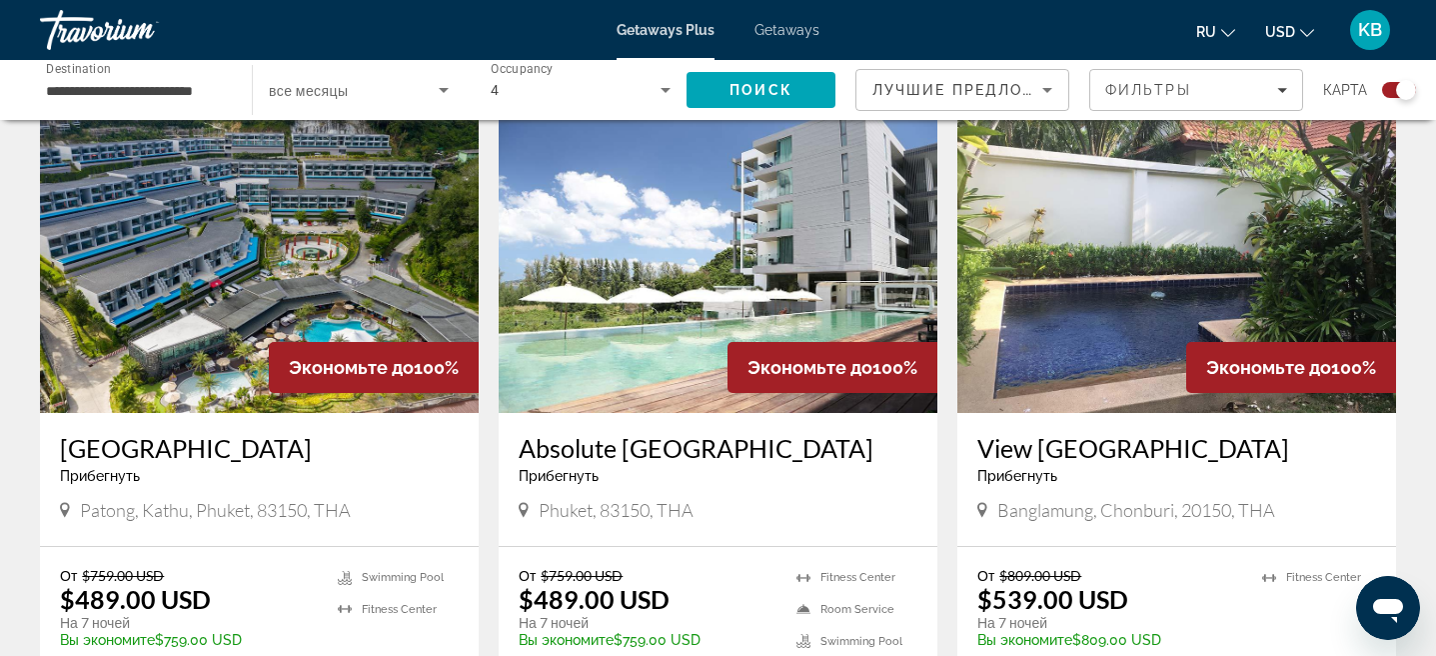
scroll to position [715, 0]
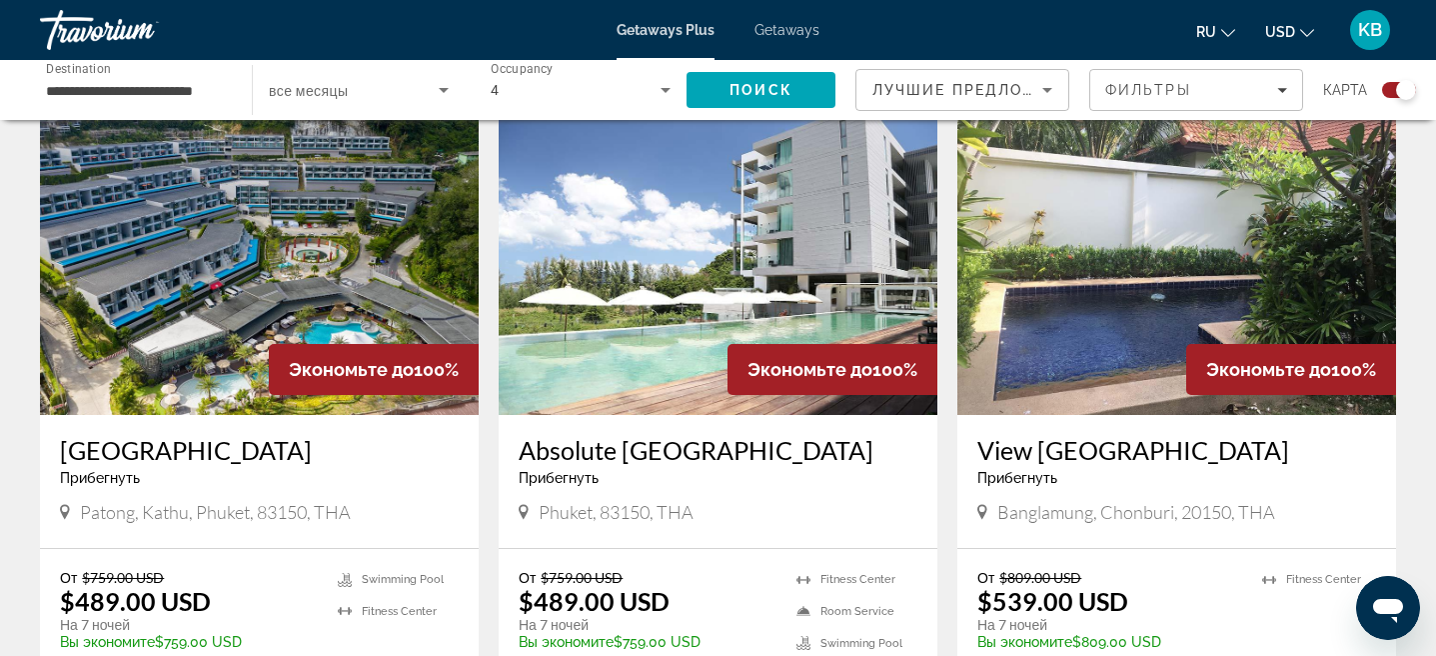
click at [267, 299] on img "Main content" at bounding box center [259, 255] width 439 height 320
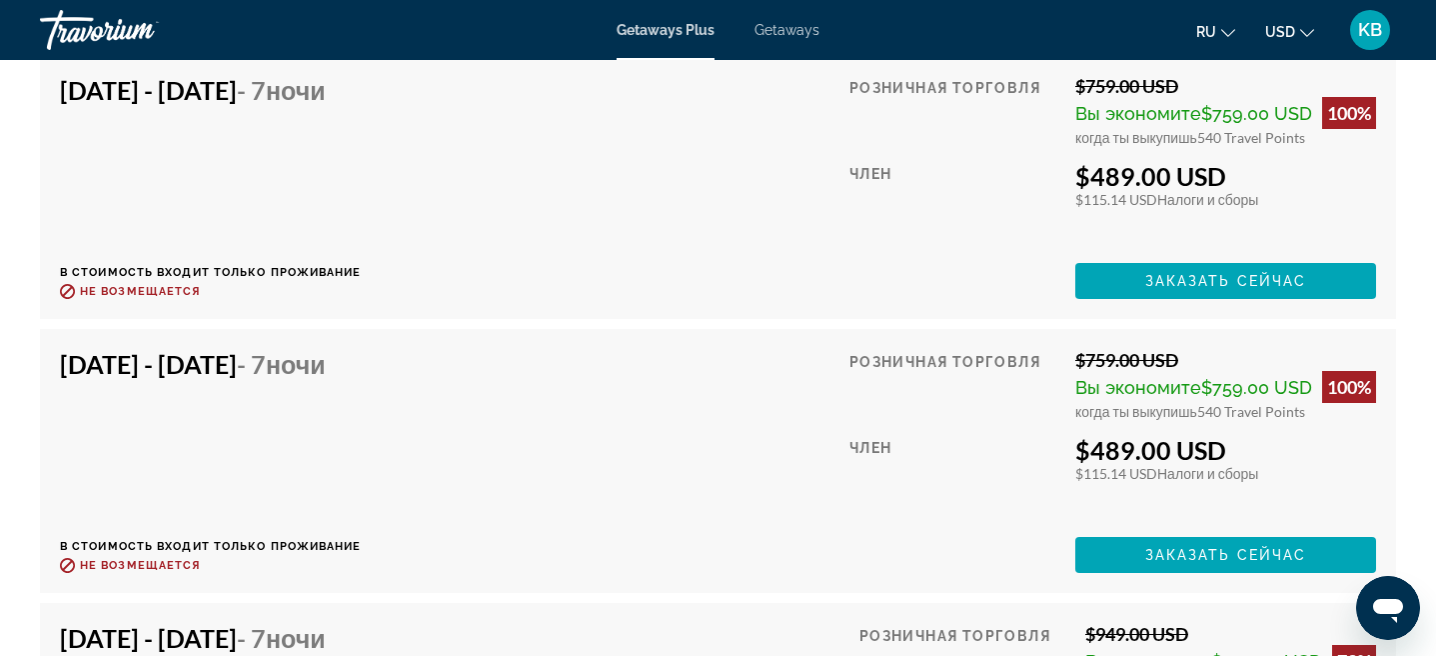
scroll to position [5541, 0]
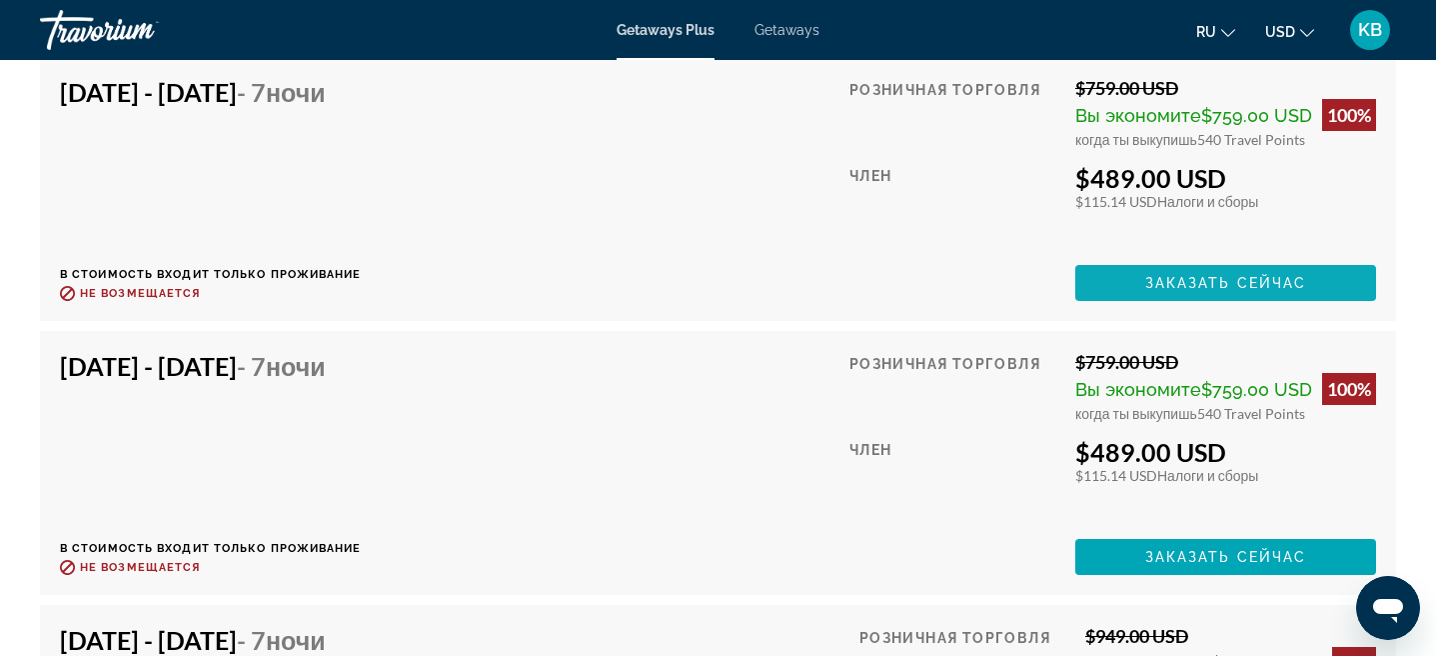
click at [1257, 277] on span "Заказать сейчас" at bounding box center [1227, 283] width 162 height 16
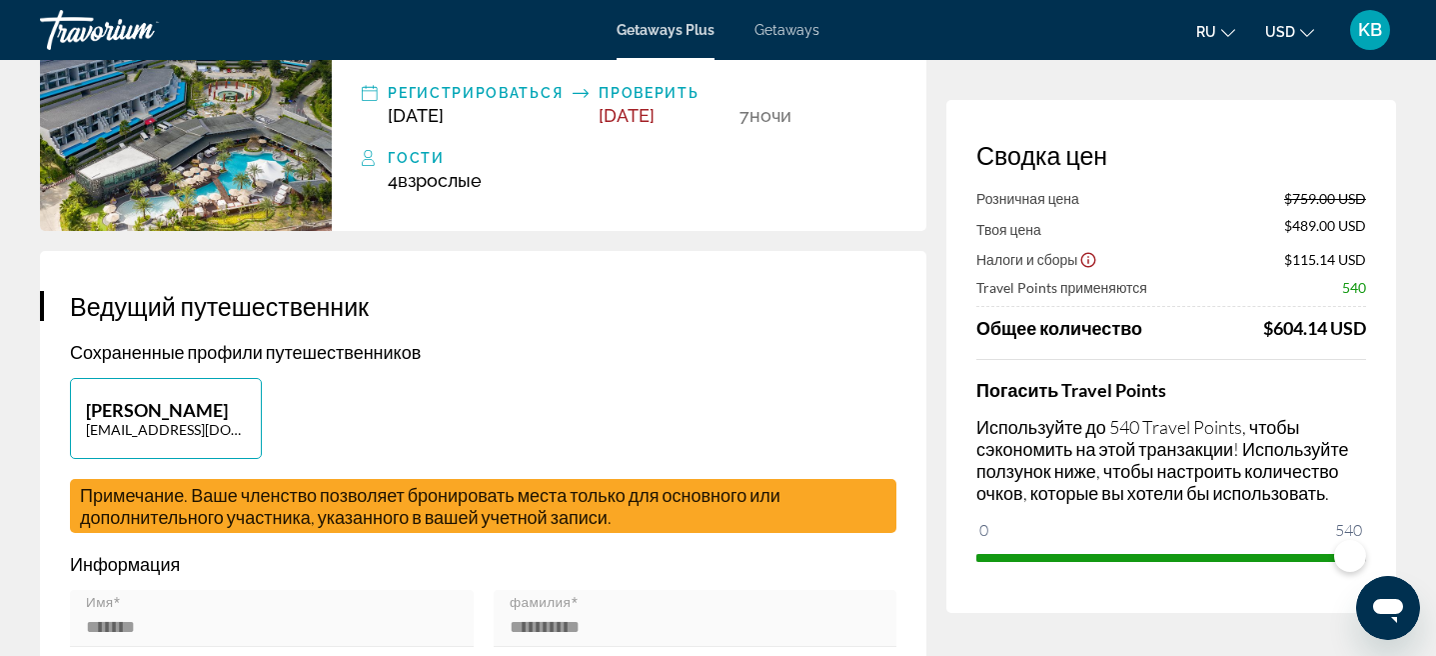
scroll to position [191, 0]
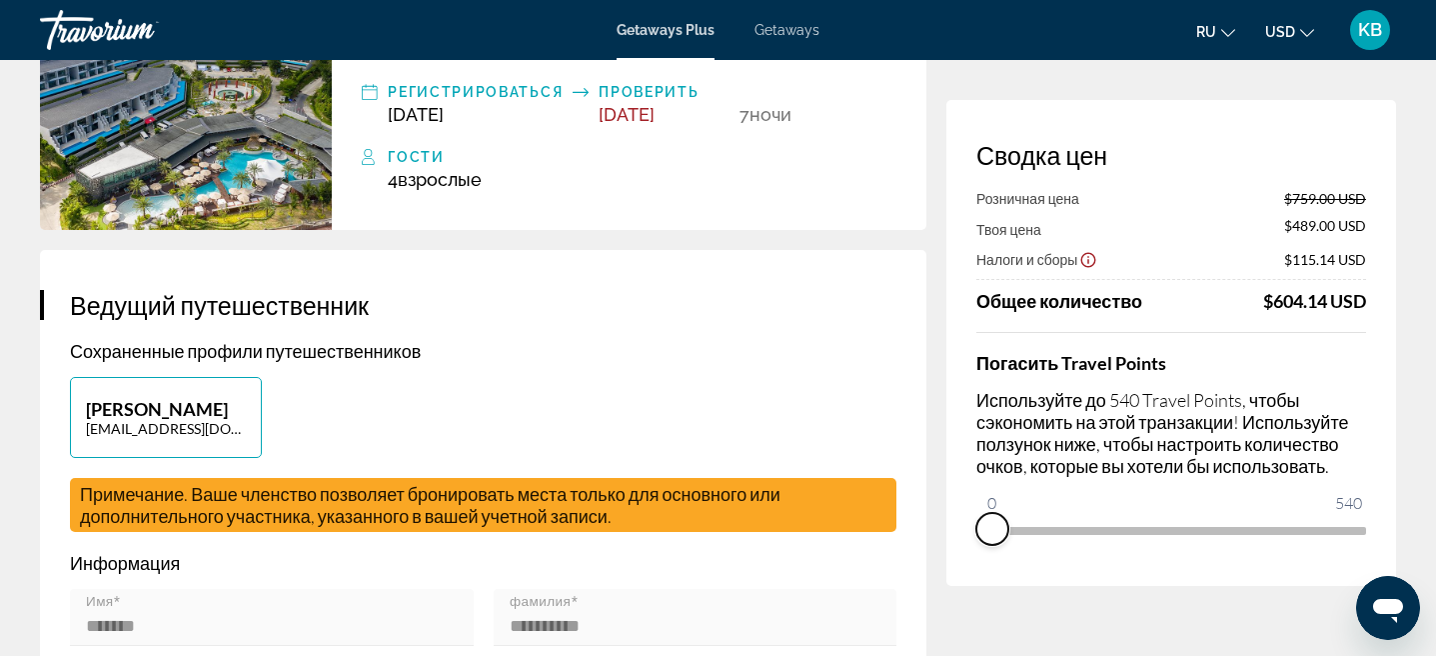
drag, startPoint x: 1356, startPoint y: 547, endPoint x: 981, endPoint y: 561, distance: 376.1
click at [981, 561] on div "Сводка цен Розничная цена $759.00 USD Твоя цена $489.00 USD Налоги и сборы $115…" at bounding box center [1172, 343] width 450 height 486
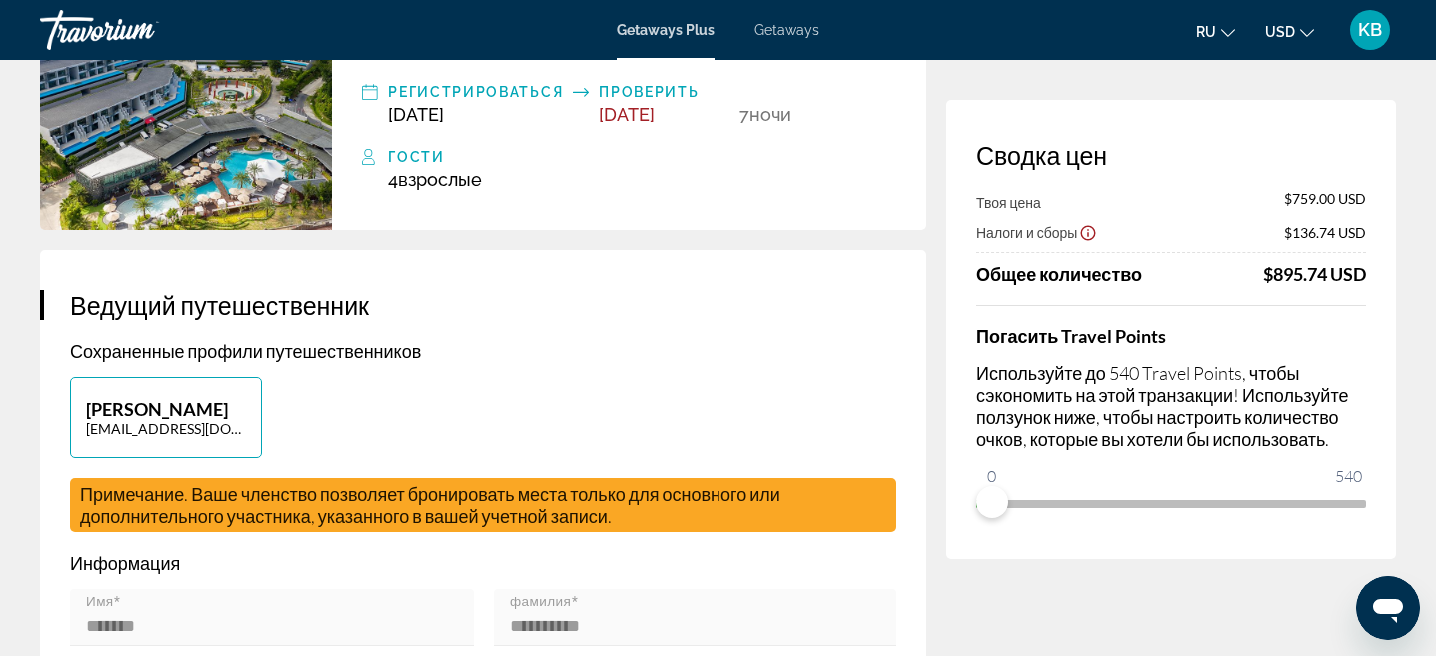
drag, startPoint x: 996, startPoint y: 502, endPoint x: 1039, endPoint y: 499, distance: 43.1
click at [1039, 465] on div "Перейти к основному содержанию Getaways Plus Getaways ru English Español França…" at bounding box center [718, 137] width 1436 height 656
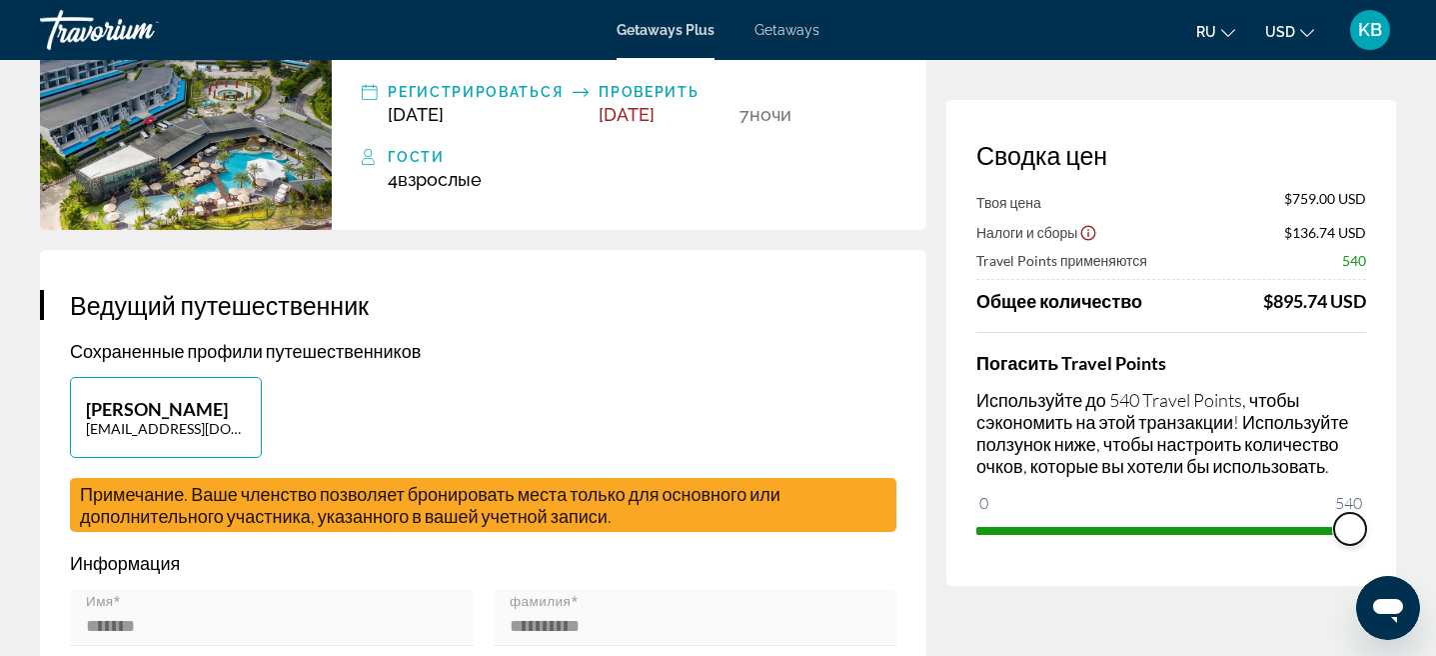
drag, startPoint x: 997, startPoint y: 503, endPoint x: 1438, endPoint y: 501, distance: 441.8
click at [1435, 465] on html "Перейти к основному содержанию Getaways Plus Getaways ru English Español França…" at bounding box center [718, 137] width 1436 height 656
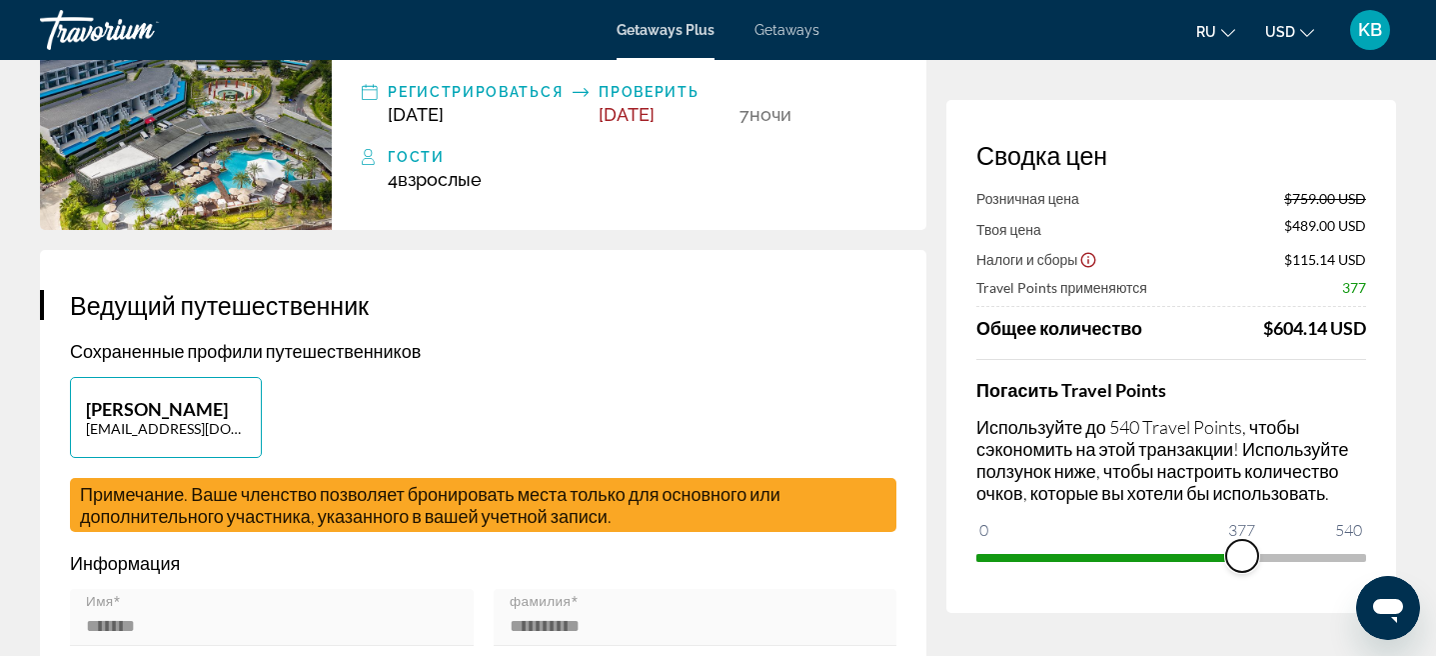
drag, startPoint x: 1342, startPoint y: 553, endPoint x: 1243, endPoint y: 554, distance: 100.0
click at [1243, 554] on span "ngx-slider" at bounding box center [1243, 556] width 32 height 32
drag, startPoint x: 1251, startPoint y: 553, endPoint x: 1438, endPoint y: 550, distance: 187.9
click at [1435, 465] on html "Перейти к основному содержанию Getaways Plus Getaways ru English Español França…" at bounding box center [718, 137] width 1436 height 656
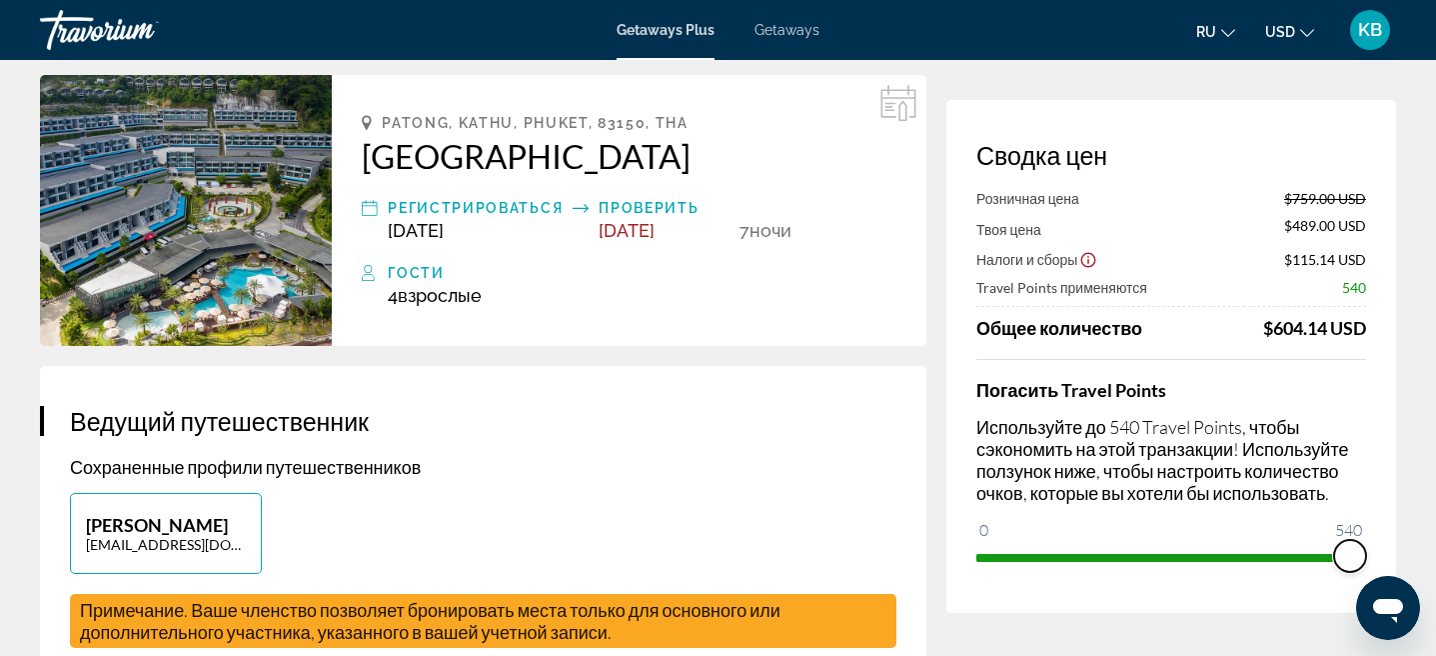
scroll to position [0, 0]
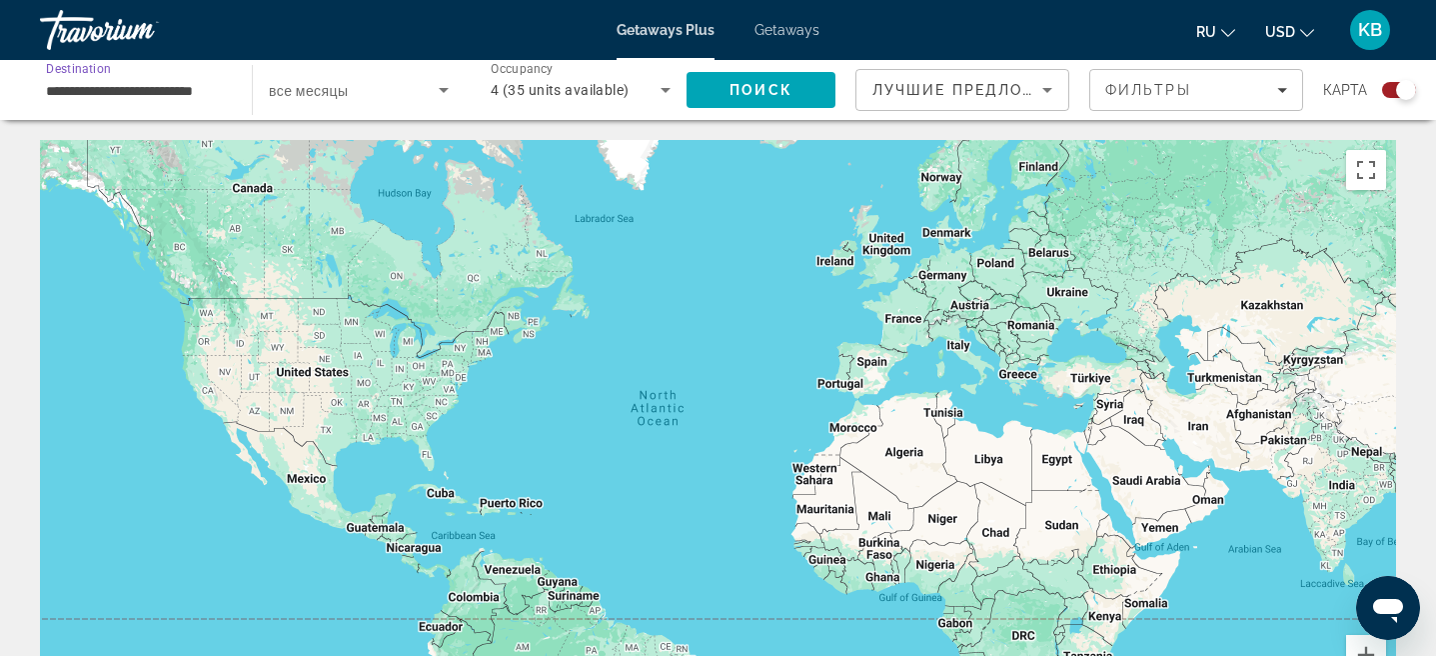
click at [189, 85] on input "**********" at bounding box center [136, 91] width 180 height 24
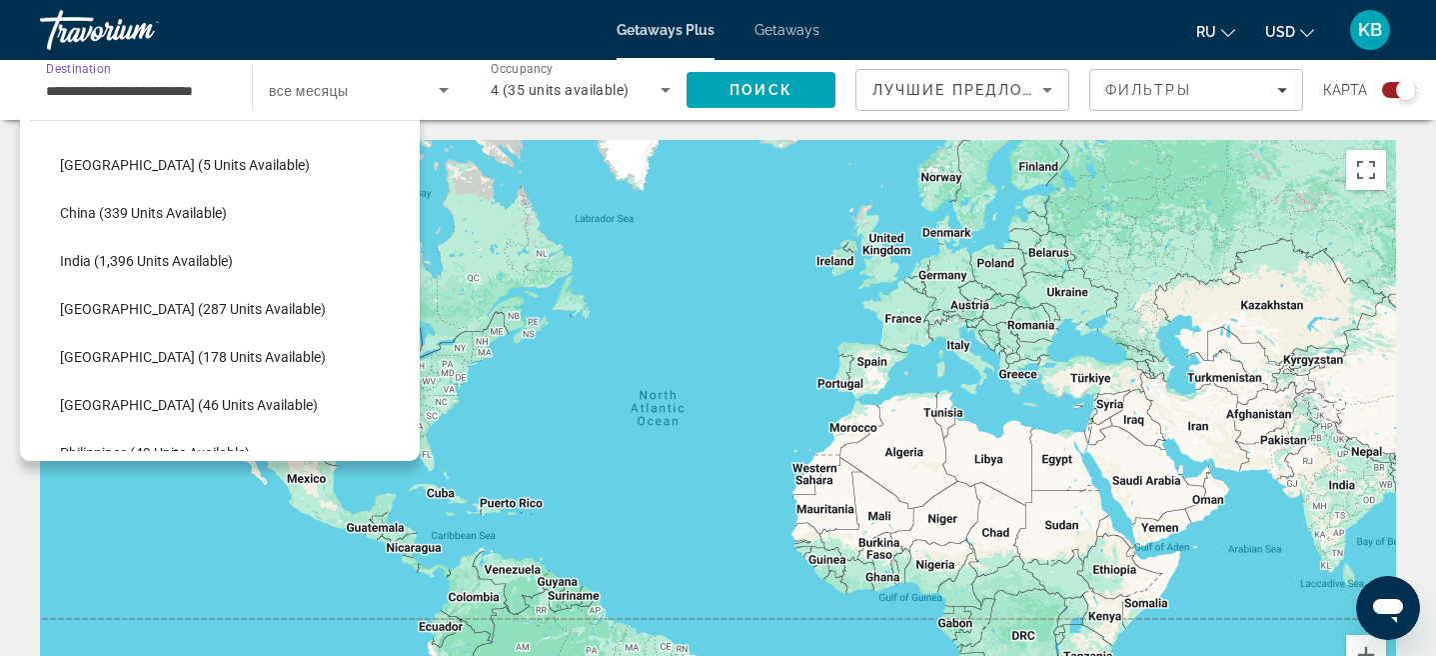
scroll to position [546, 0]
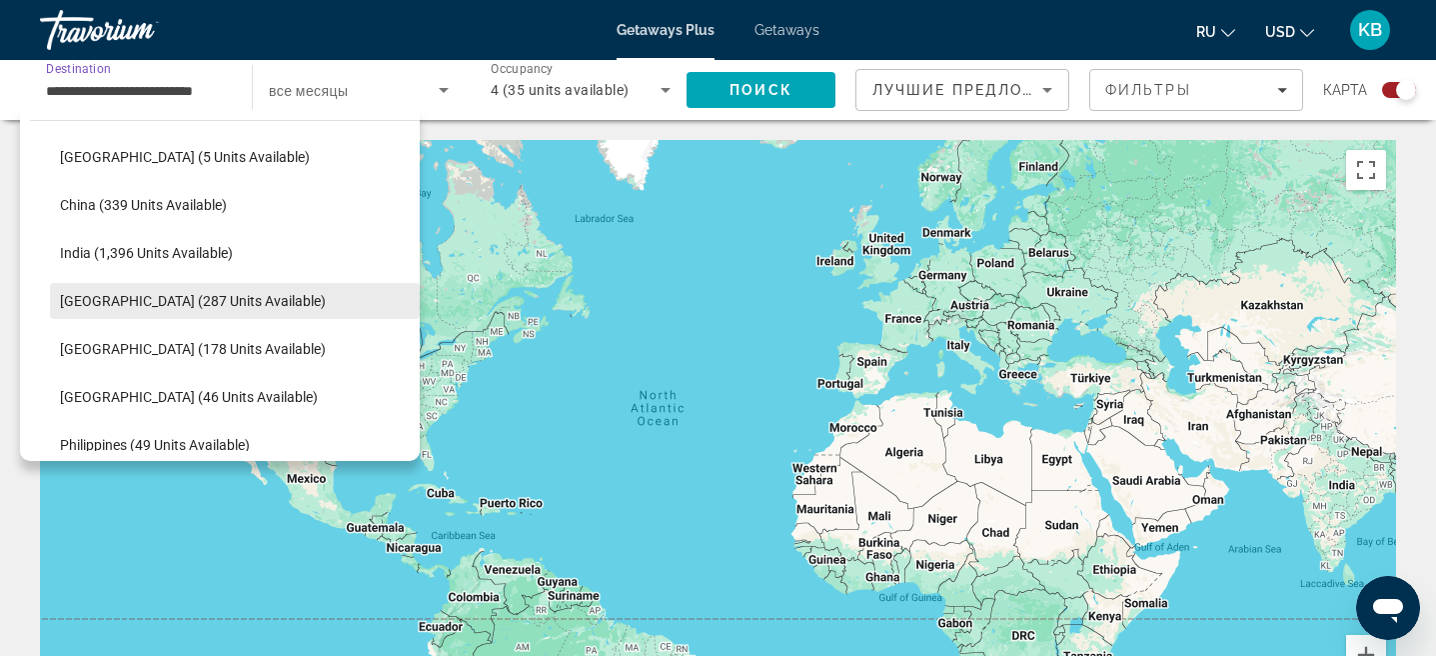
click at [179, 294] on span "Indonesia (287 units available)" at bounding box center [193, 301] width 266 height 16
type input "**********"
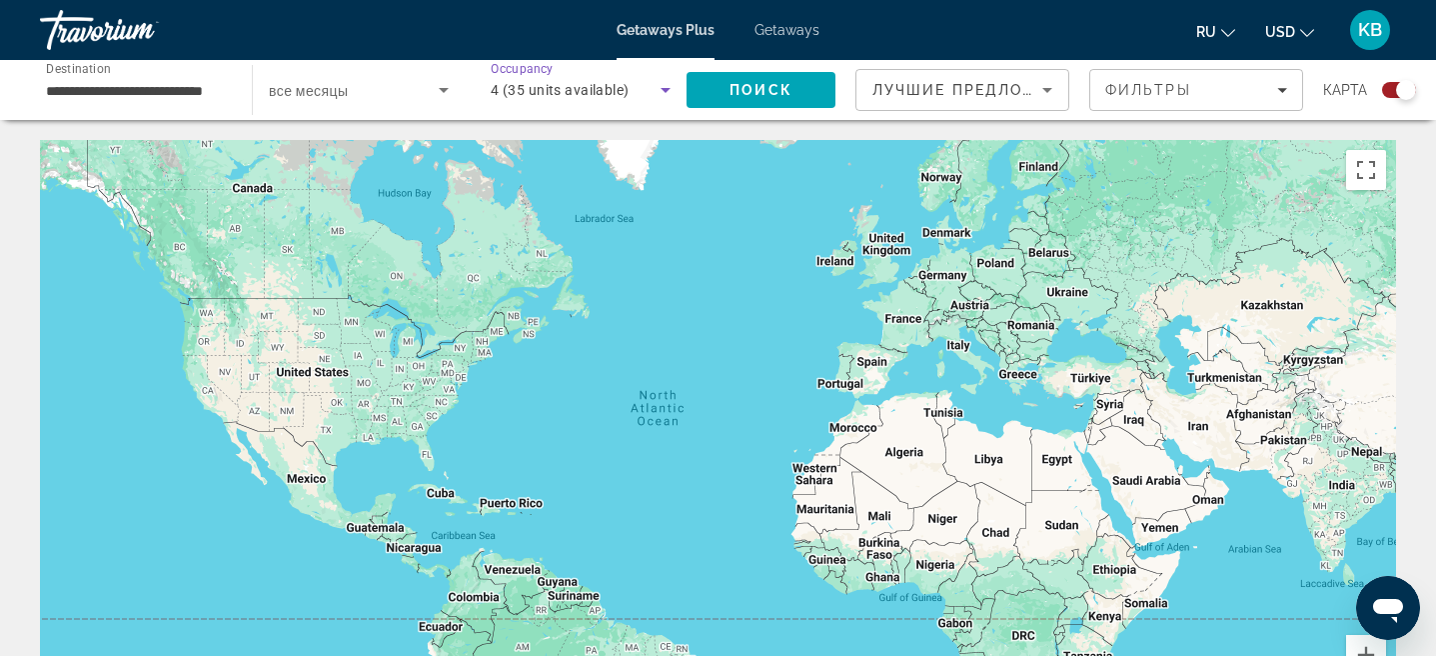
click at [661, 97] on icon "Search widget" at bounding box center [666, 90] width 24 height 24
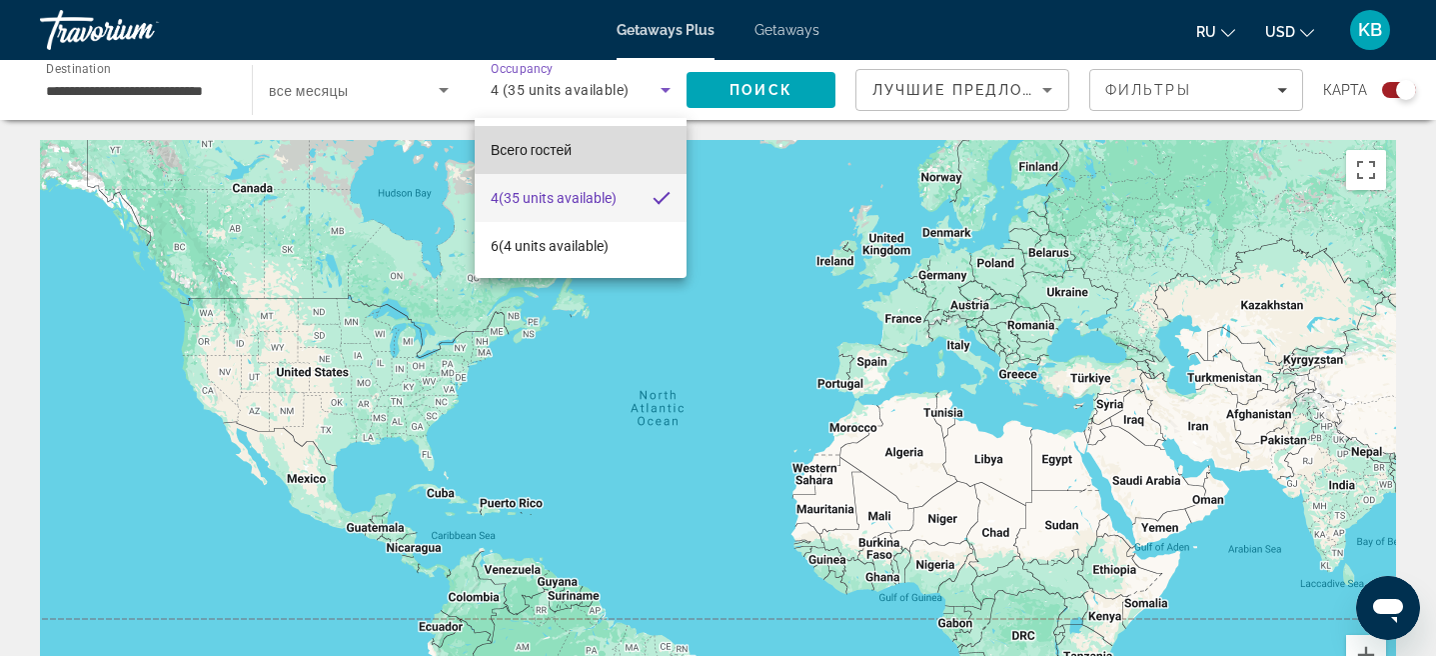
click at [587, 146] on mat-option "Всего гостей" at bounding box center [581, 150] width 212 height 48
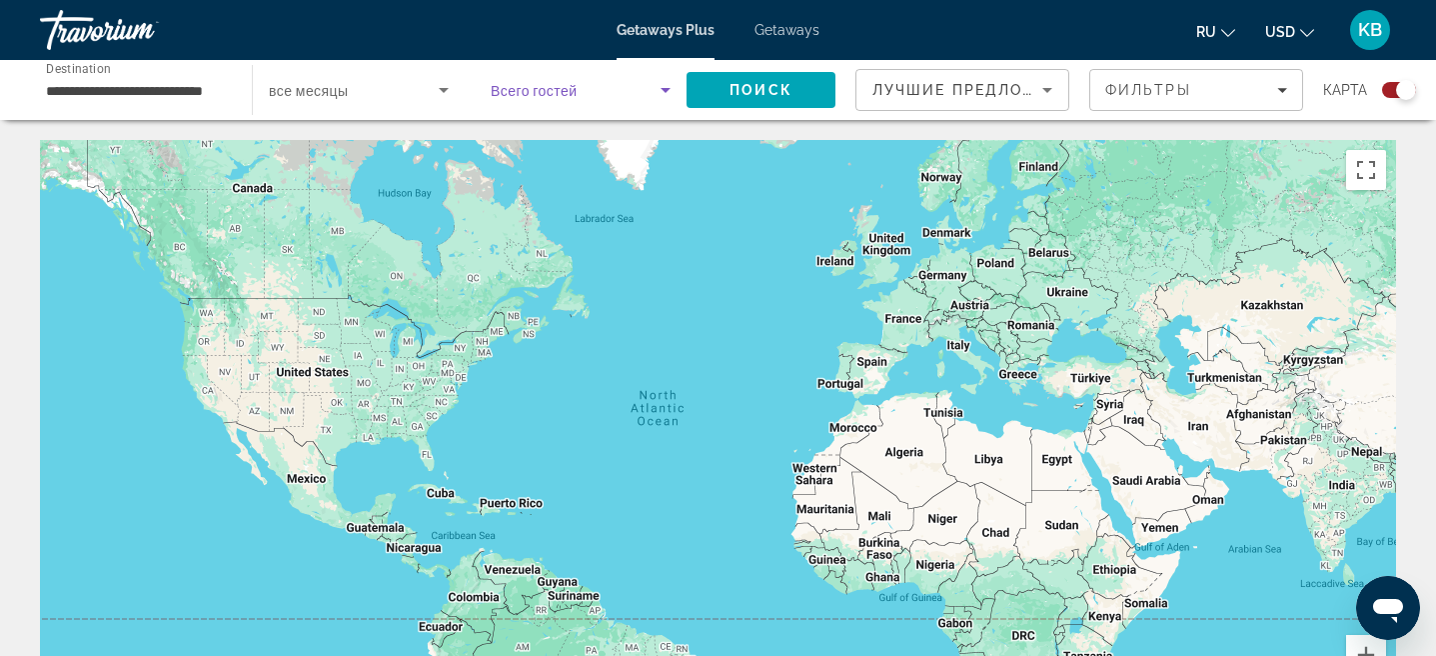
click at [628, 94] on span "Search widget" at bounding box center [576, 90] width 170 height 24
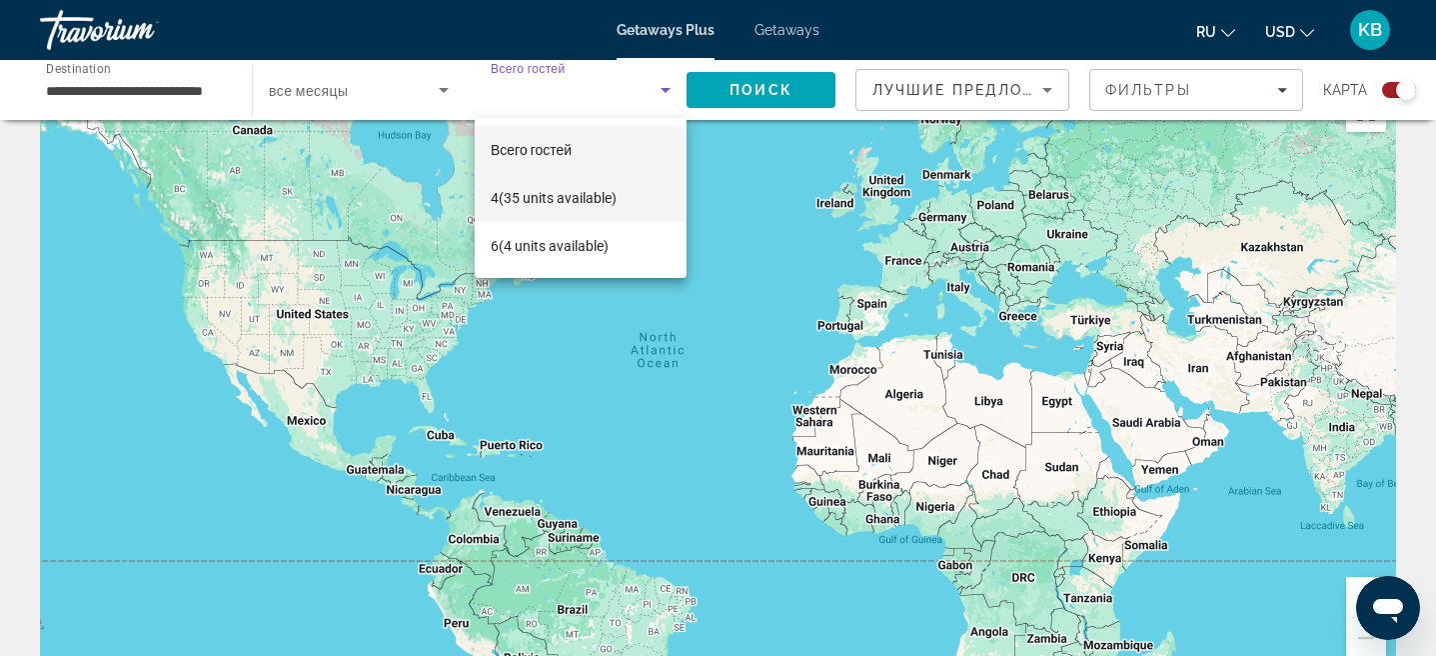
scroll to position [0, 0]
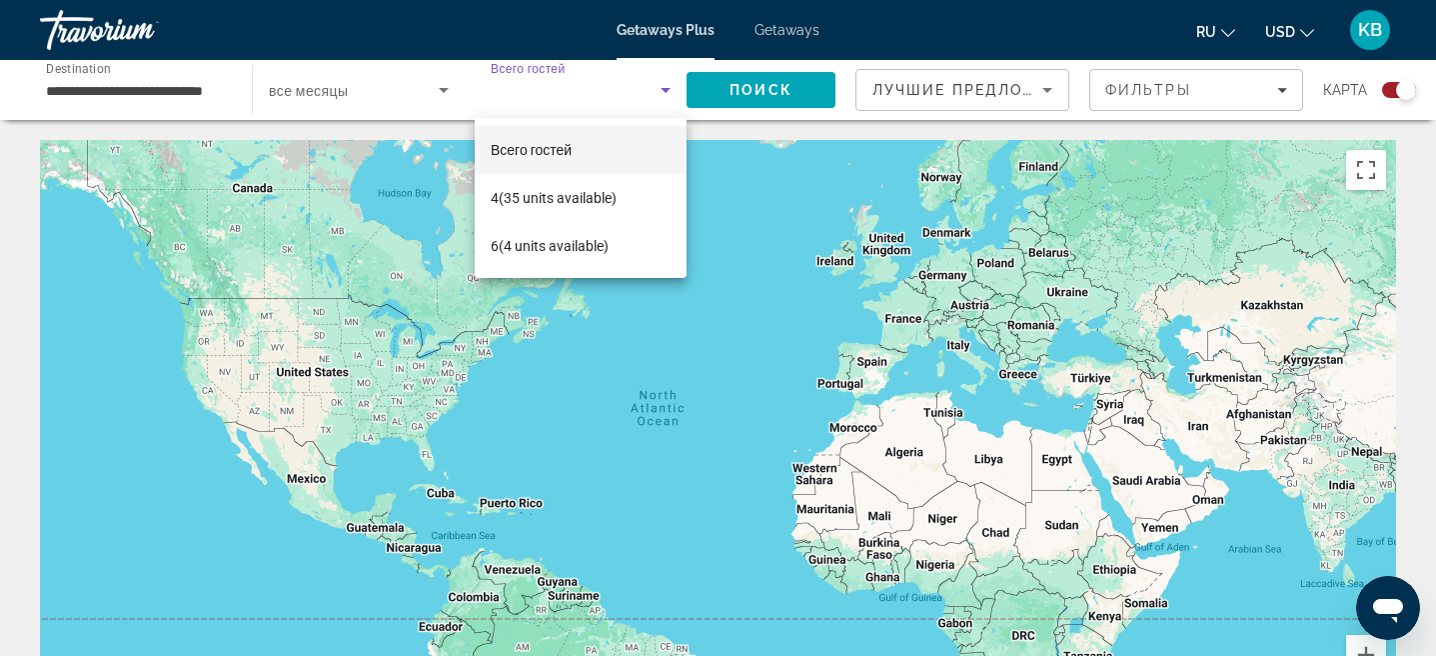
click at [742, 215] on div at bounding box center [718, 328] width 1436 height 656
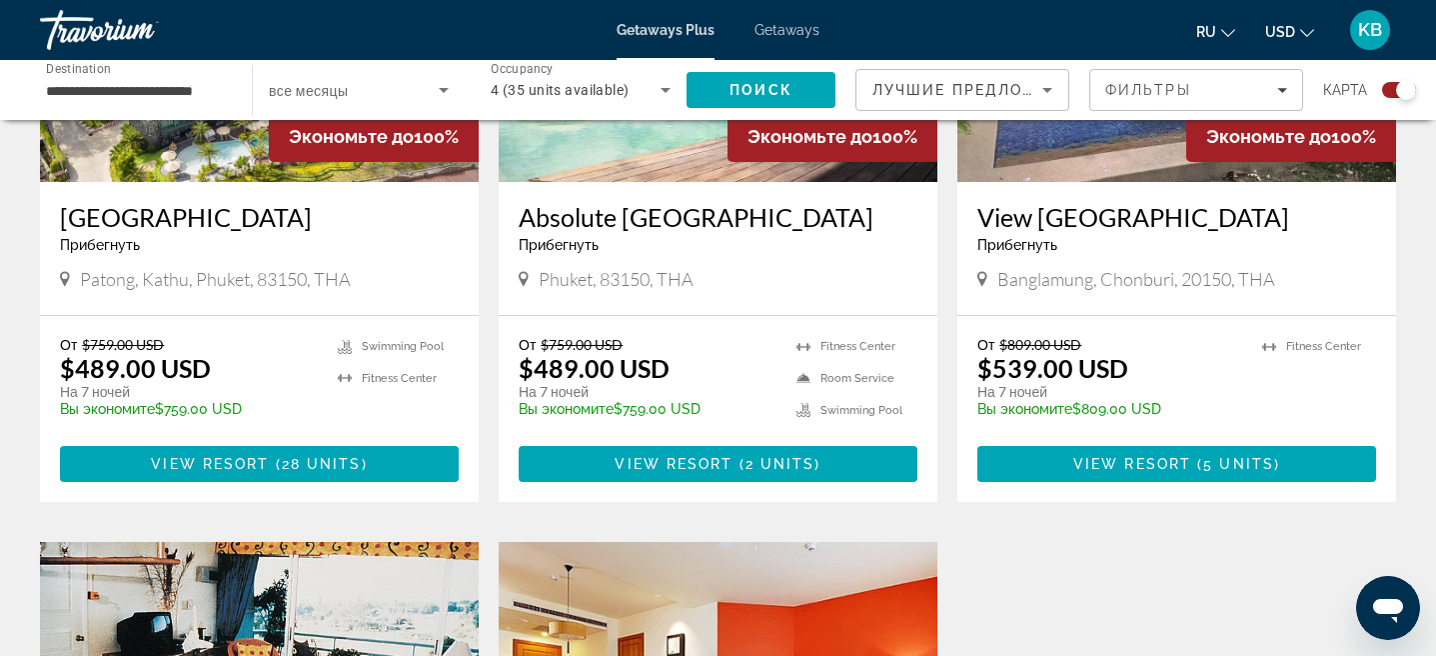
scroll to position [946, 0]
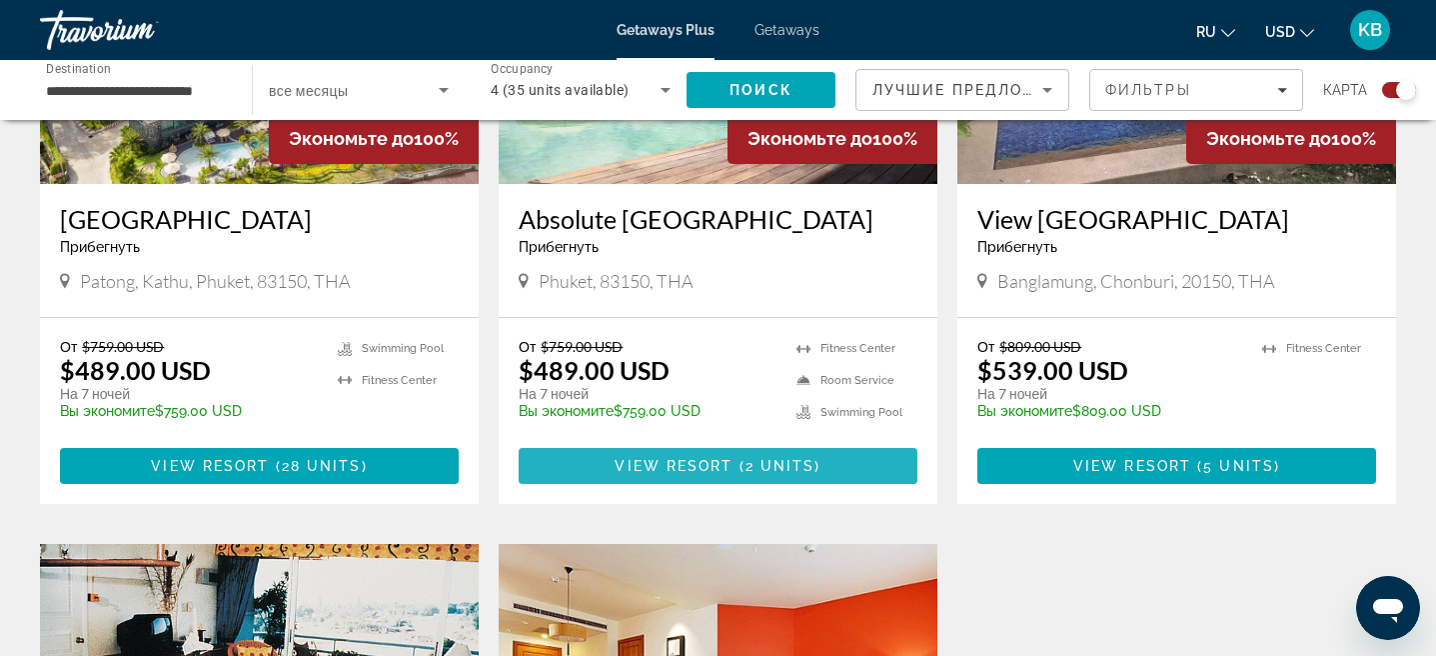
click at [660, 466] on span "View Resort" at bounding box center [674, 466] width 118 height 16
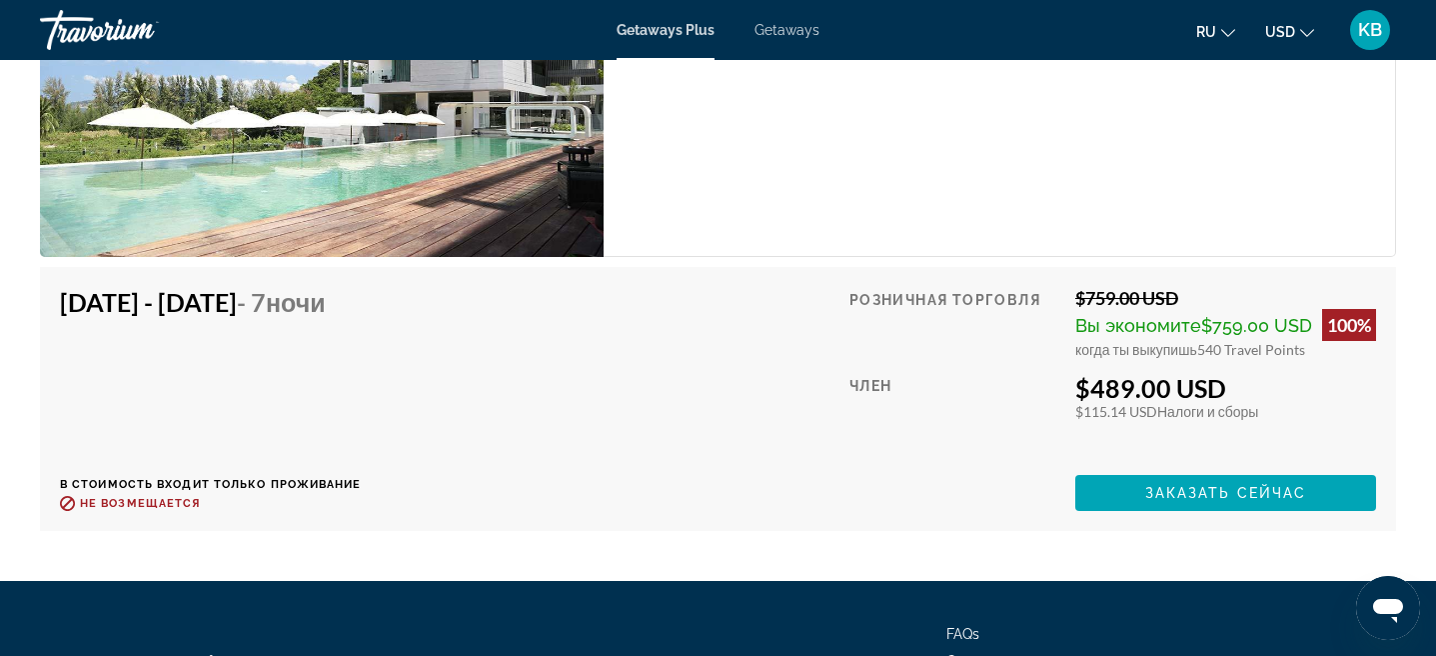
scroll to position [3691, 0]
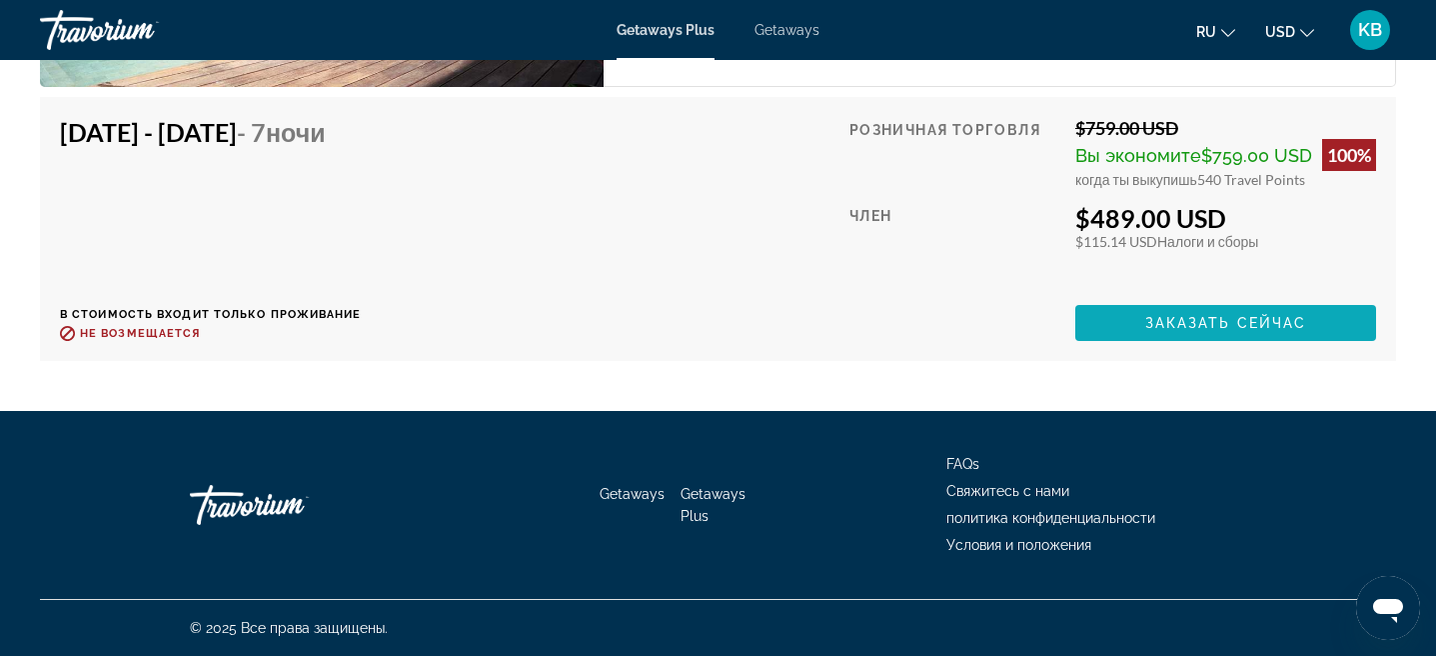
click at [1199, 326] on span "Заказать сейчас" at bounding box center [1227, 323] width 162 height 16
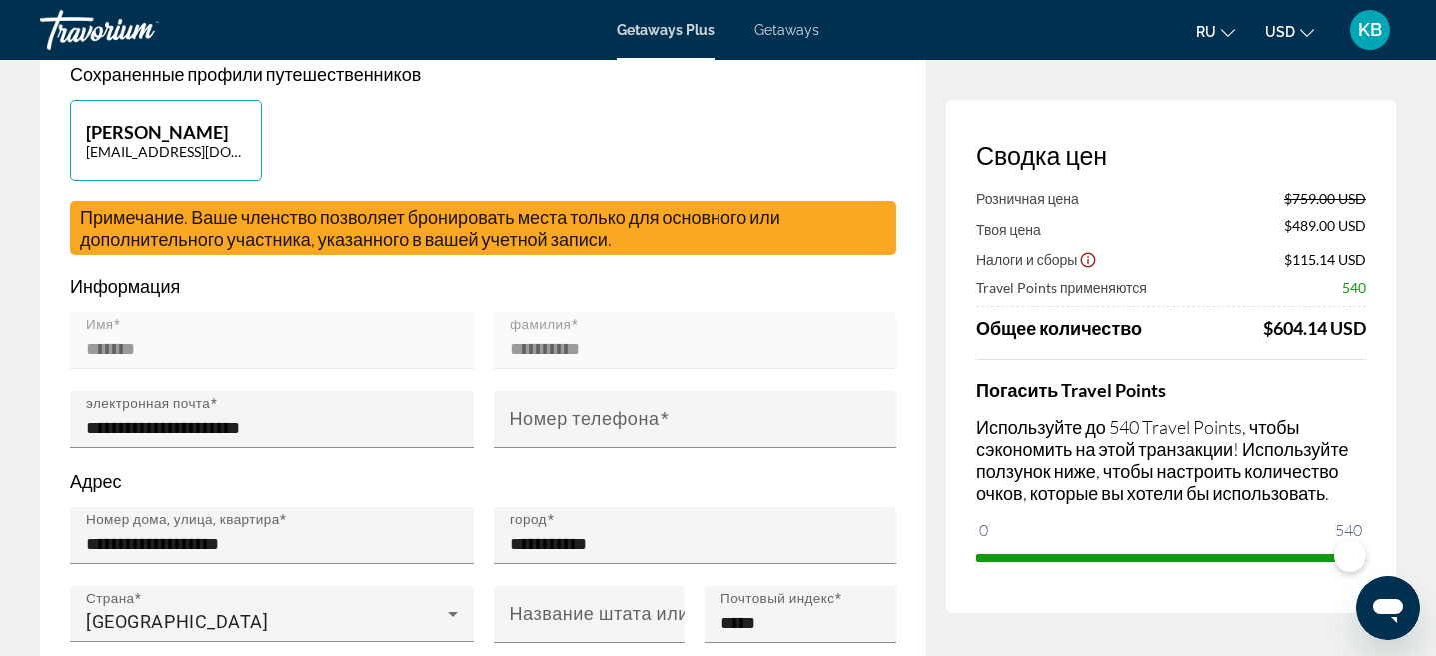
scroll to position [419, 0]
